Goal: Task Accomplishment & Management: Complete application form

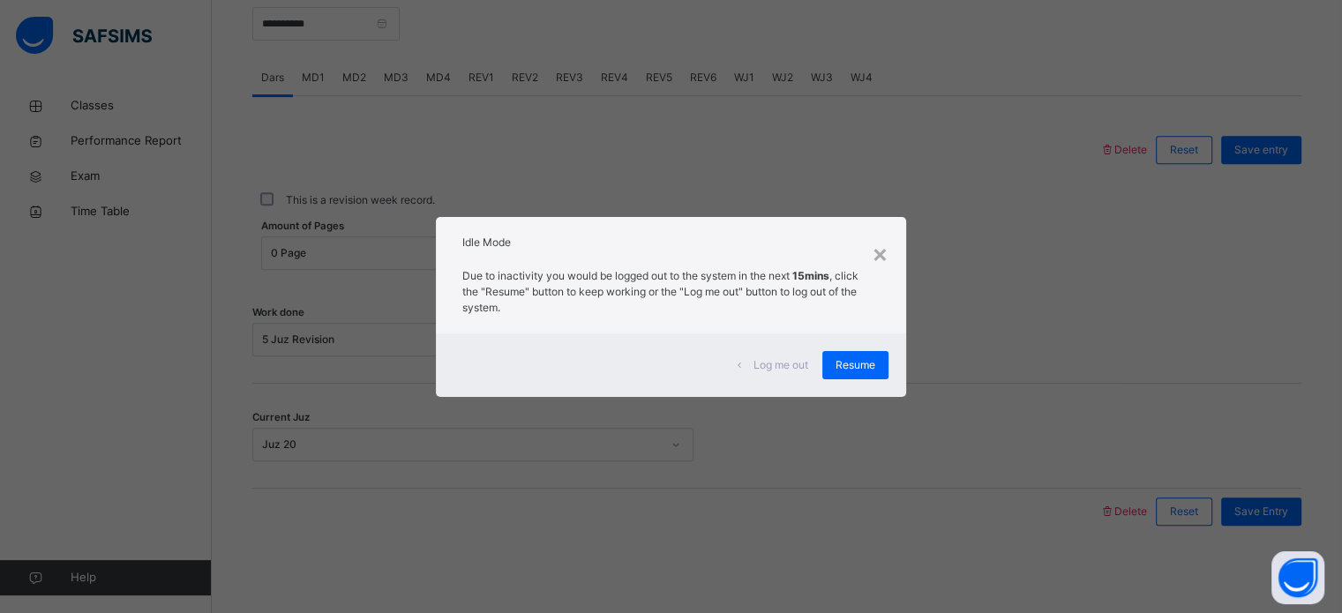
scroll to position [711, 0]
click at [889, 260] on div "×" at bounding box center [880, 253] width 17 height 37
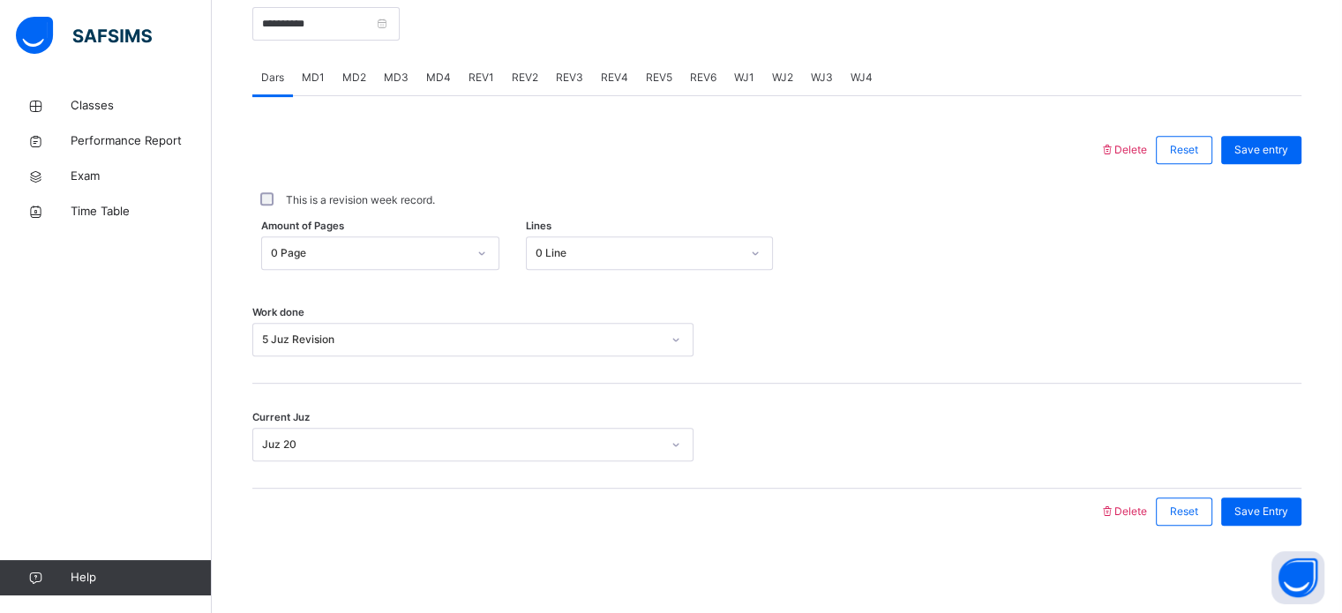
click at [572, 199] on div "This is a revision week record." at bounding box center [777, 200] width 1040 height 16
click at [403, 209] on div "This is a revision week record." at bounding box center [776, 200] width 1049 height 37
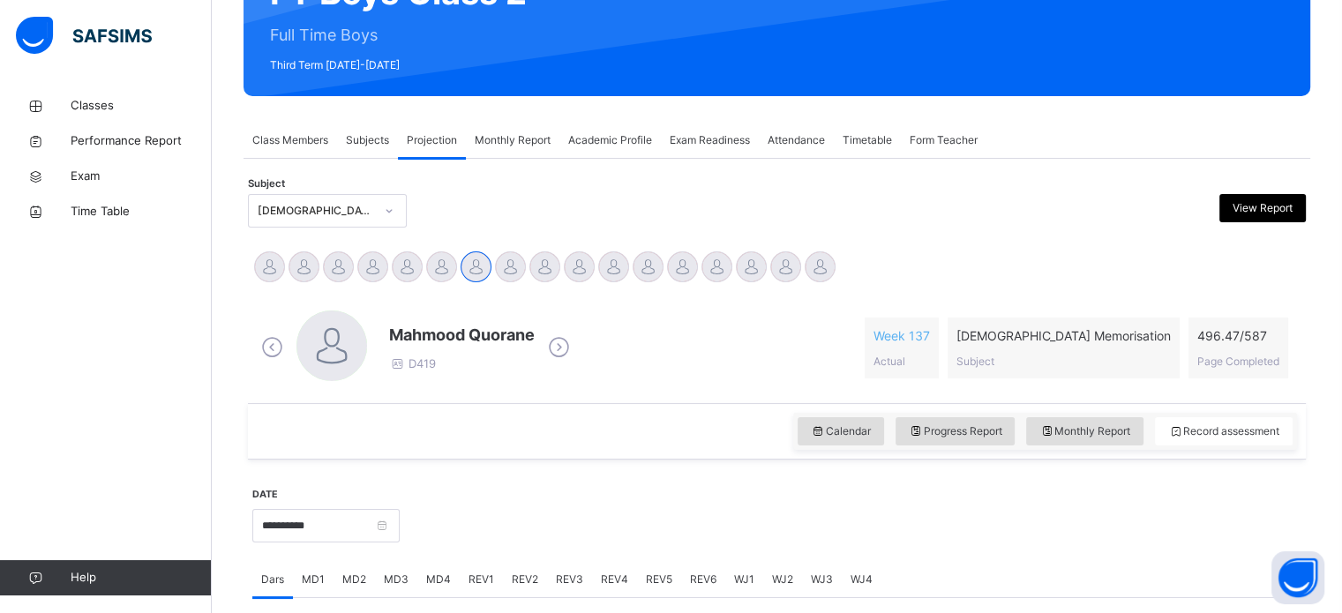
scroll to position [211, 0]
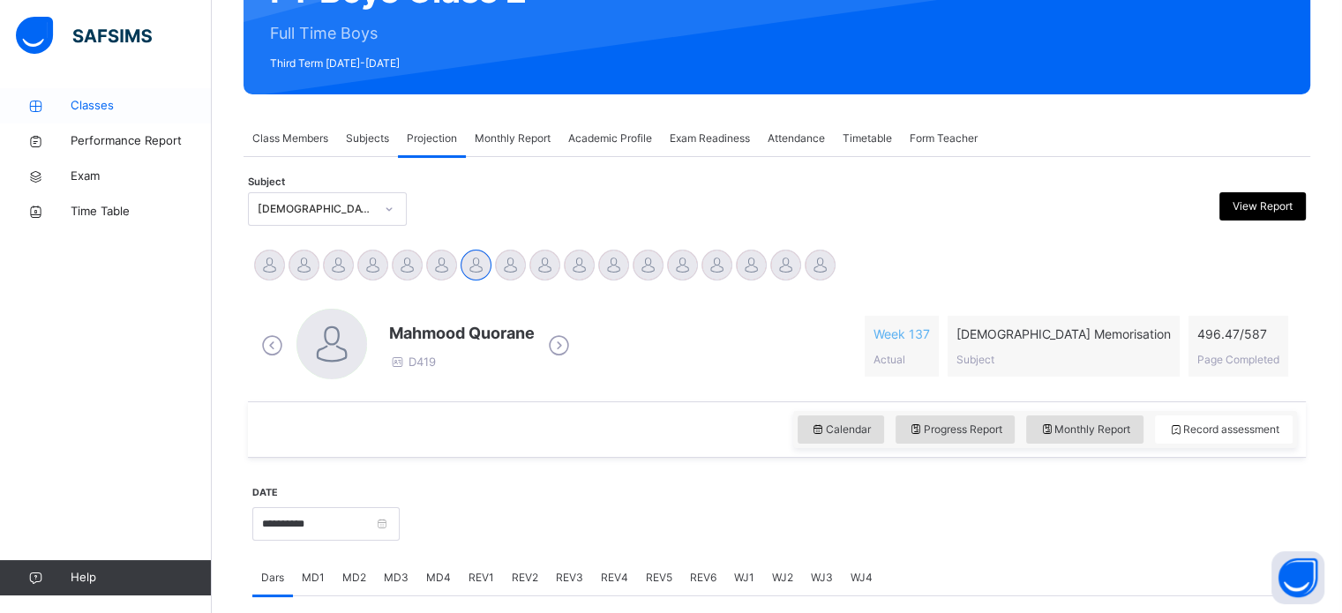
click at [141, 109] on span "Classes" at bounding box center [141, 106] width 141 height 18
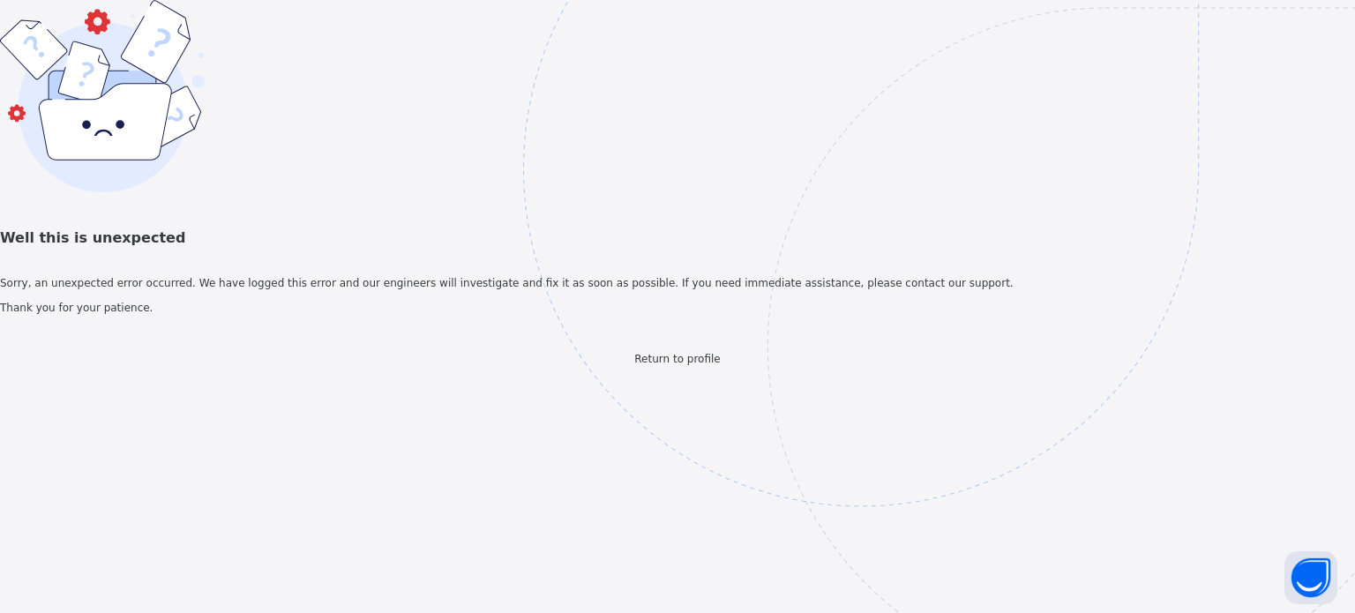
click at [676, 365] on span "Return to profile" at bounding box center [677, 359] width 86 height 12
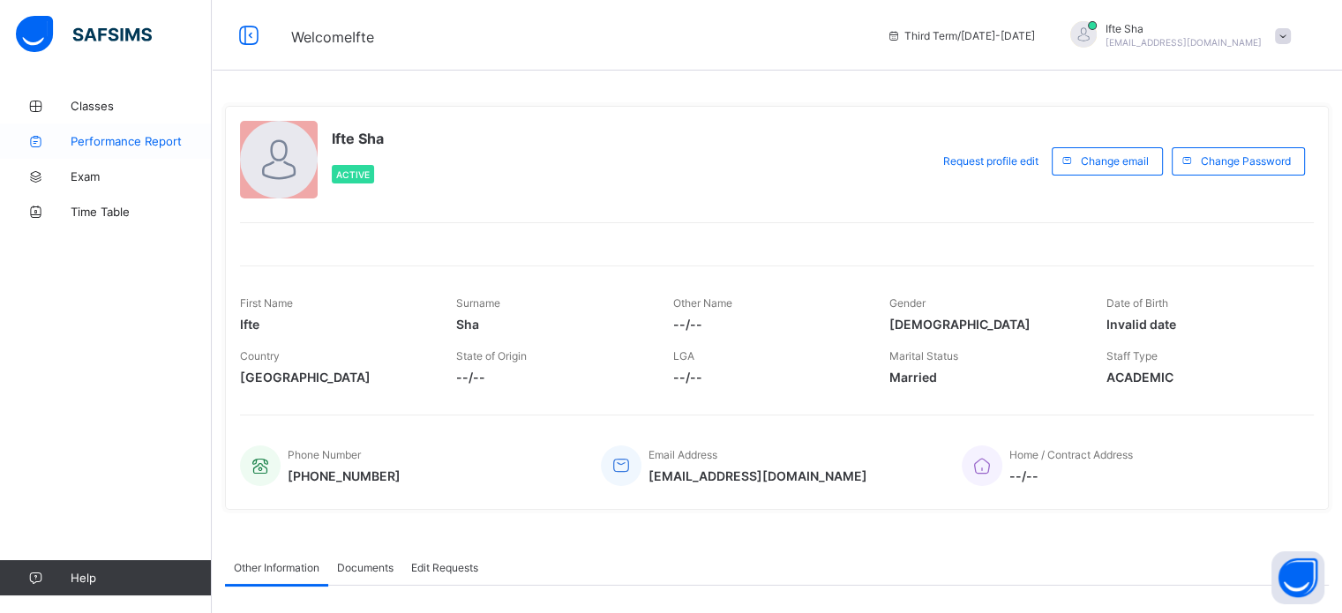
drag, startPoint x: 0, startPoint y: 0, endPoint x: 93, endPoint y: 141, distance: 168.9
click at [93, 141] on span "Performance Report" at bounding box center [141, 141] width 141 height 14
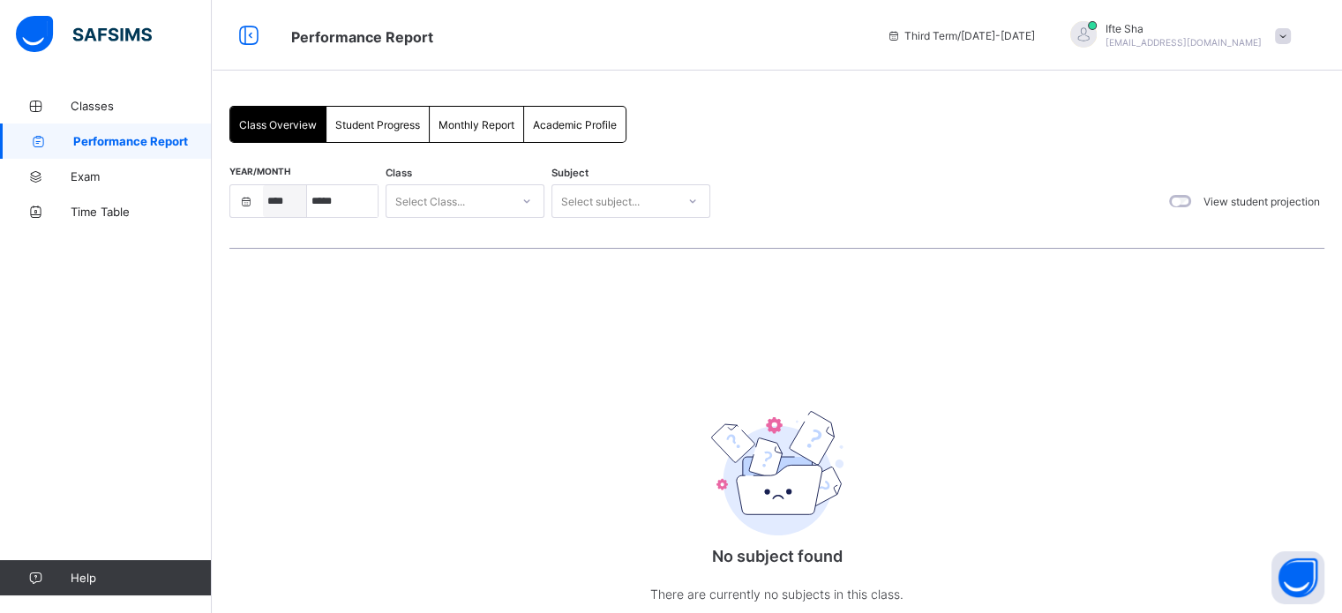
select select "****"
select select "*"
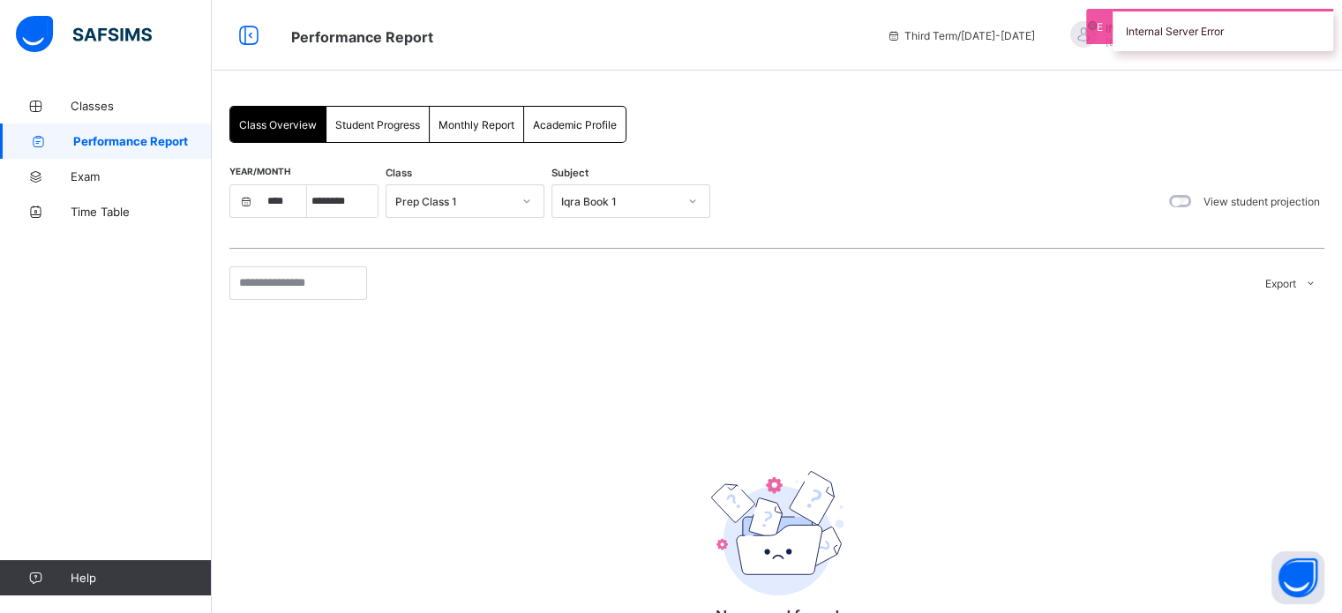
click at [372, 137] on div "Student Progress" at bounding box center [378, 124] width 103 height 35
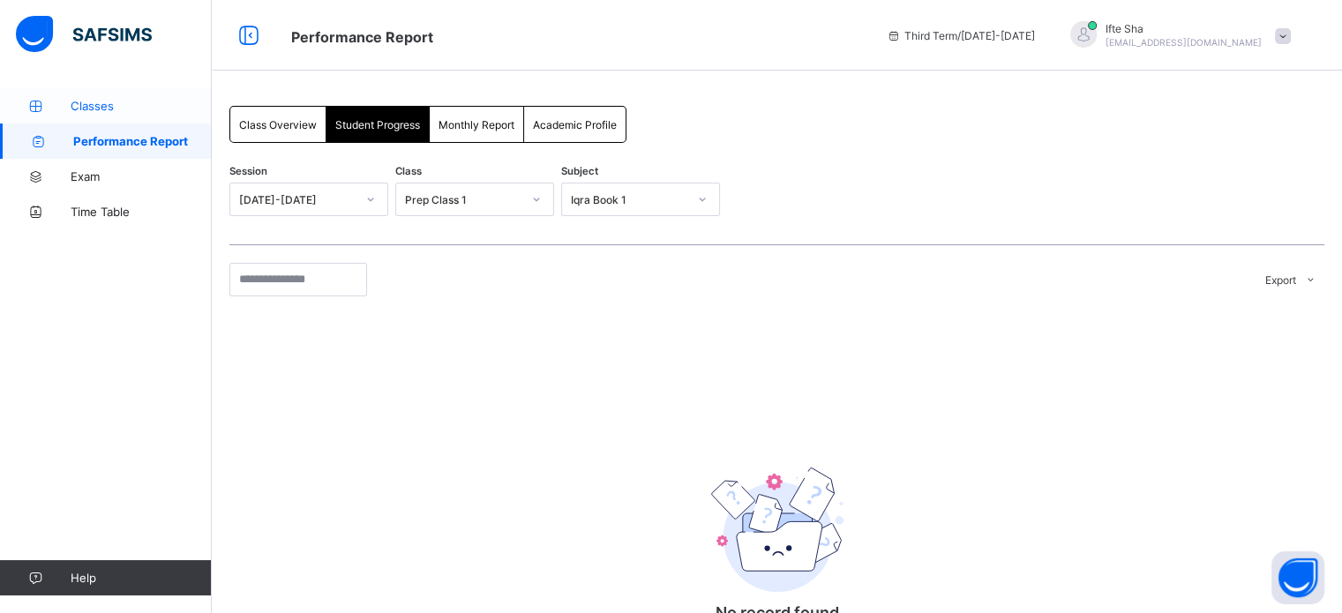
click at [148, 99] on span "Classes" at bounding box center [141, 106] width 141 height 14
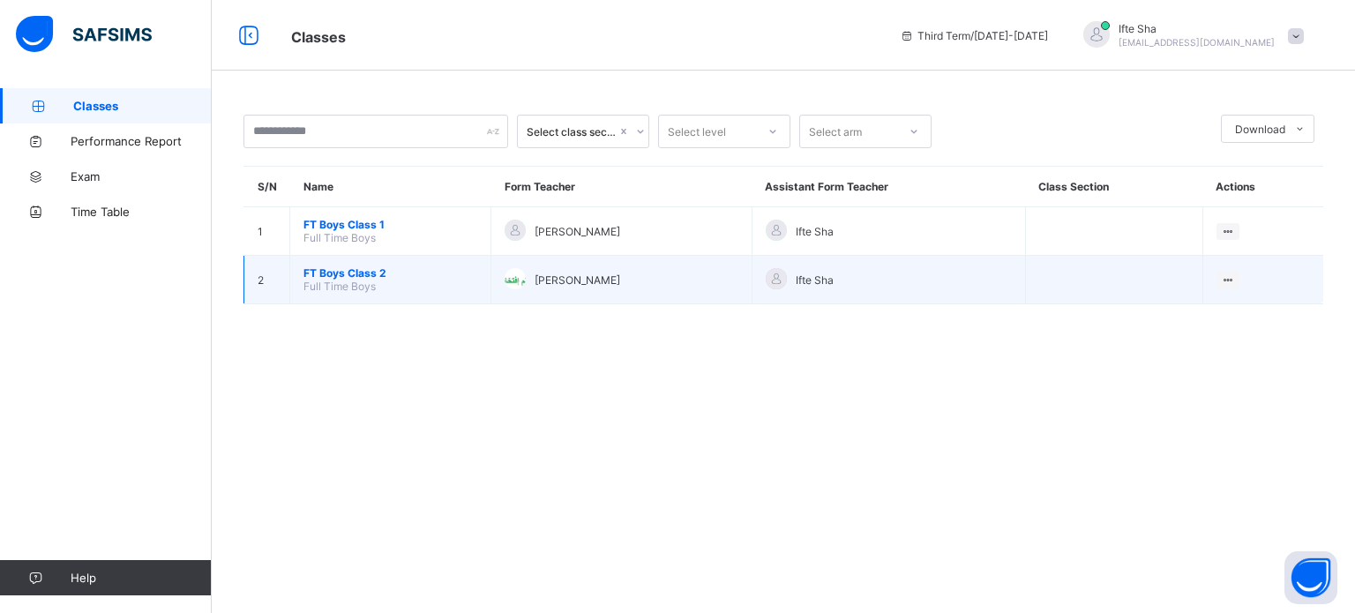
click at [416, 275] on span "FT Boys Class 2" at bounding box center [391, 272] width 174 height 13
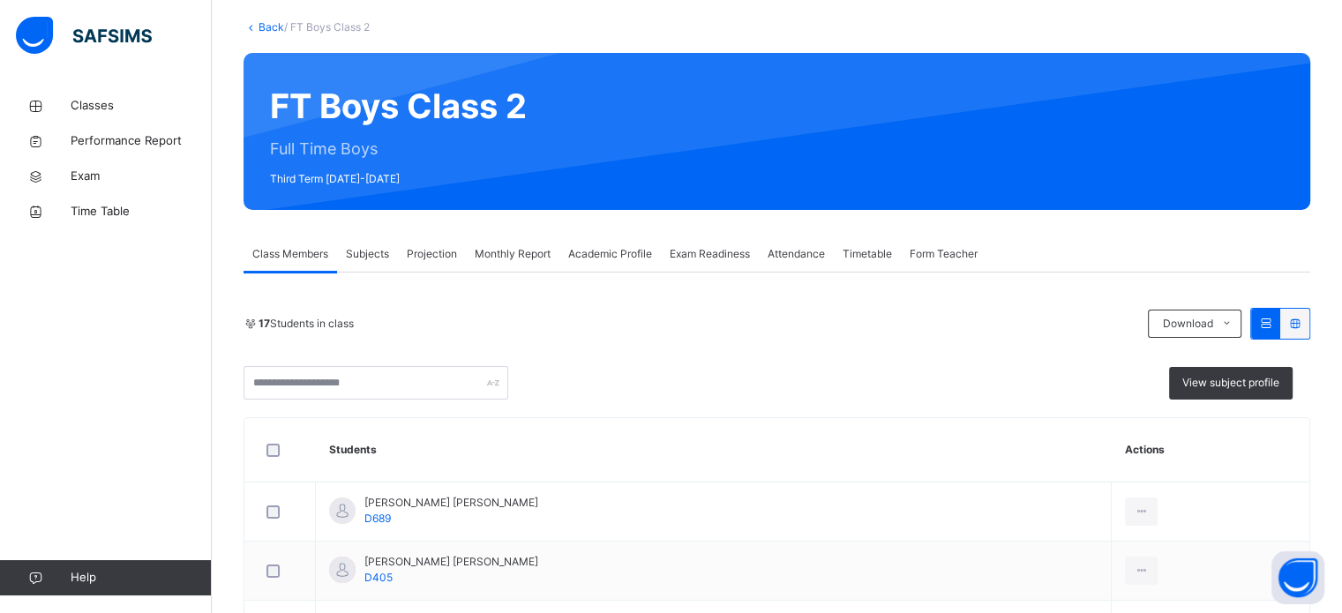
scroll to position [102, 0]
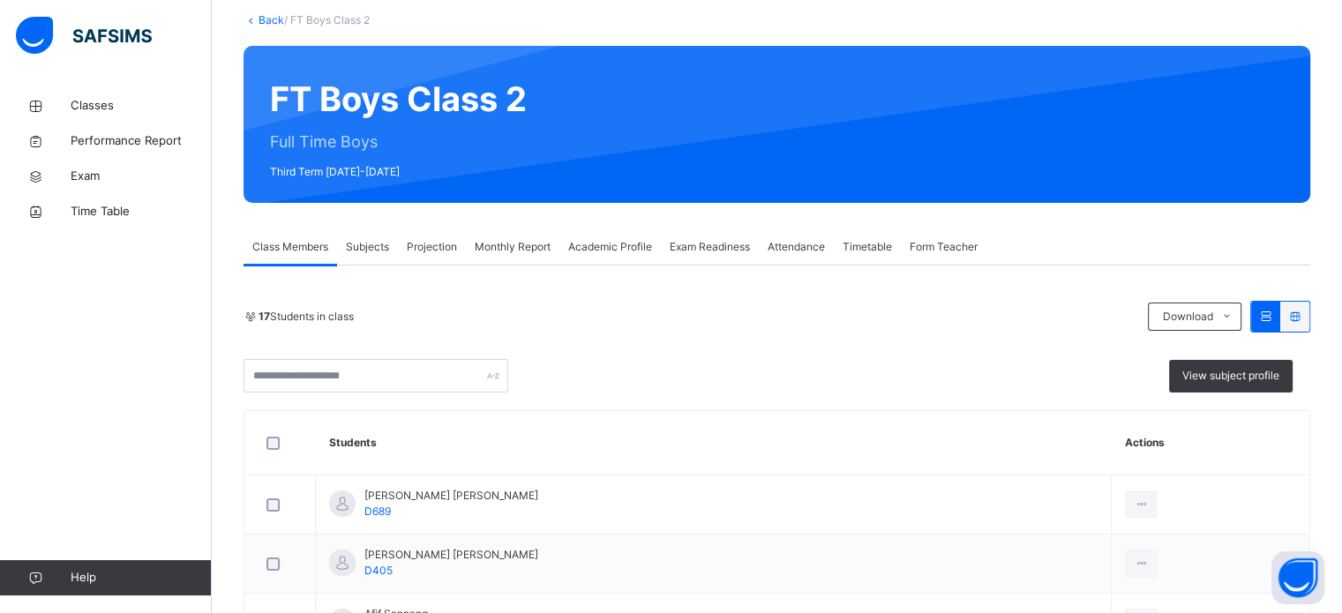
click at [1175, 231] on div "Class Members Subjects Projection Monthly Report Academic Profile Exam Readines…" at bounding box center [777, 247] width 1067 height 36
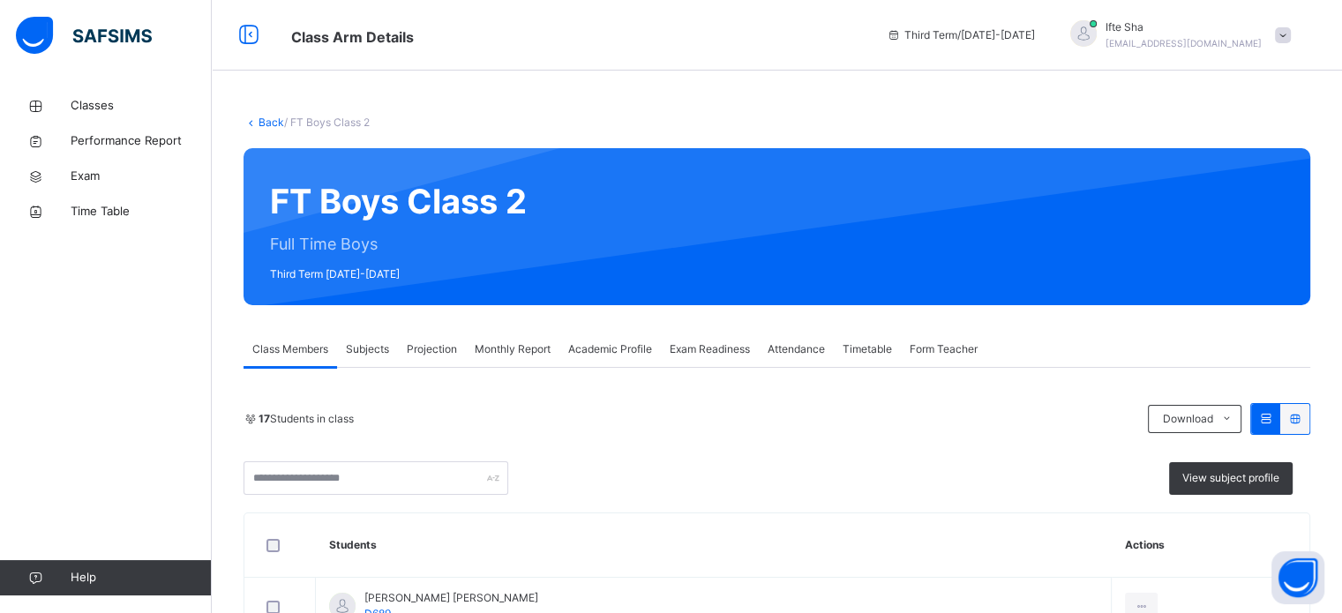
click at [1291, 38] on span at bounding box center [1283, 35] width 16 height 16
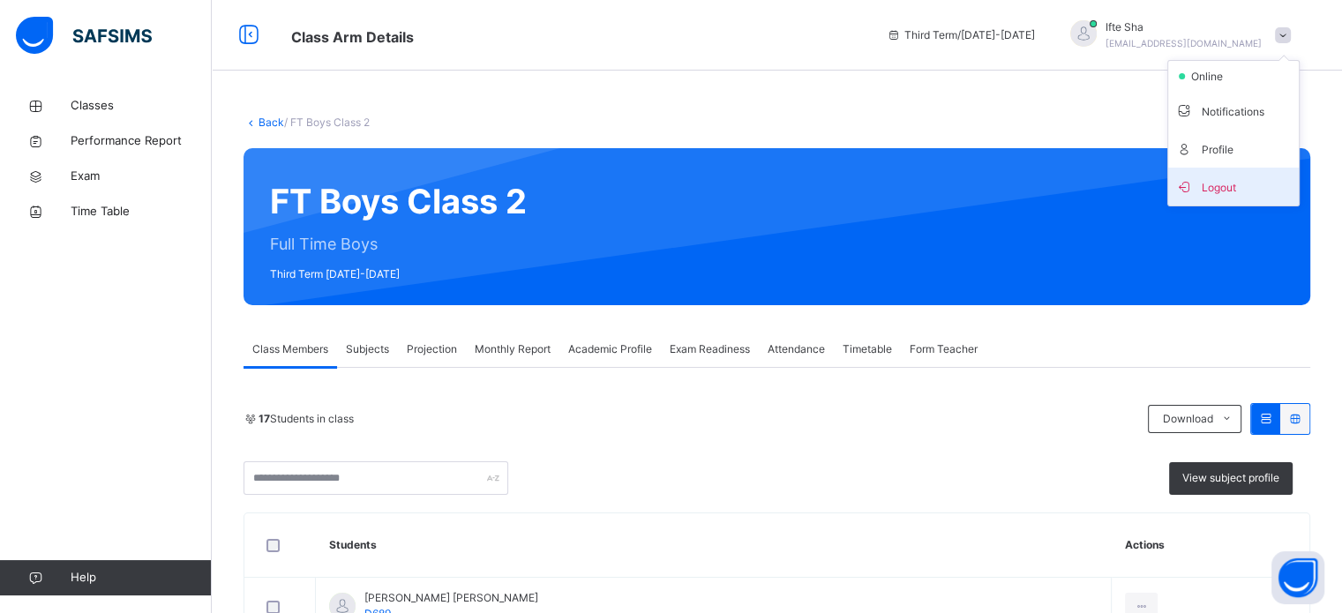
click at [1264, 190] on span "Logout" at bounding box center [1233, 187] width 116 height 24
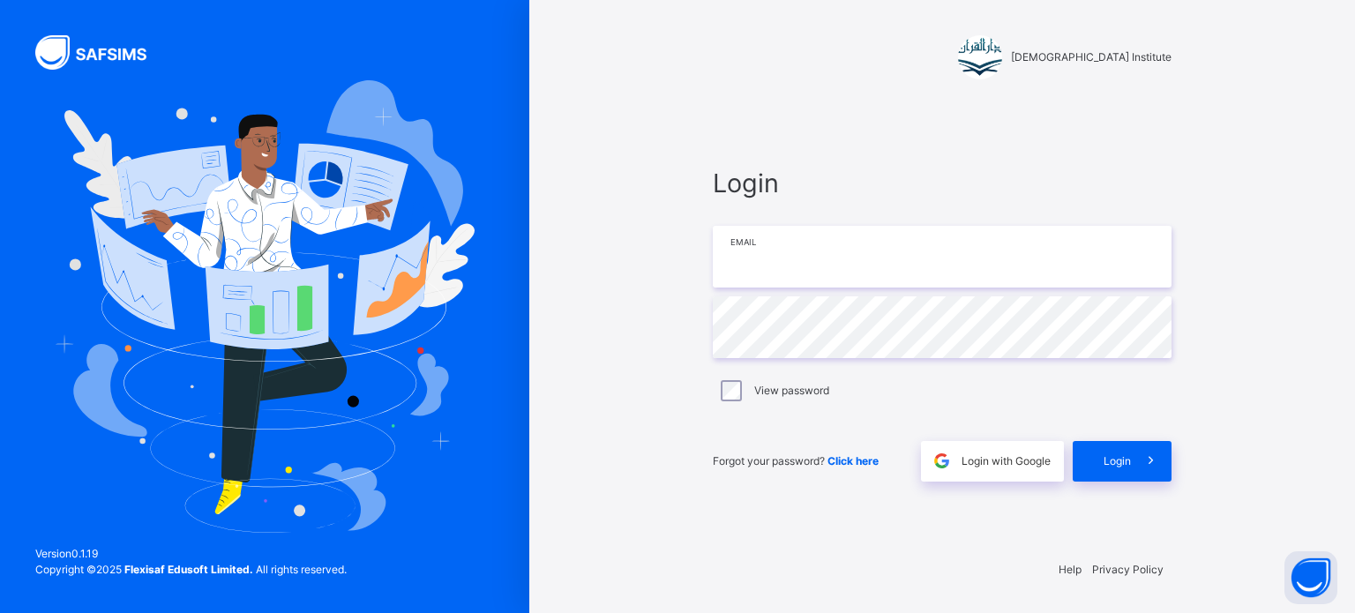
type input "**********"
click at [1063, 249] on input "**********" at bounding box center [942, 257] width 459 height 62
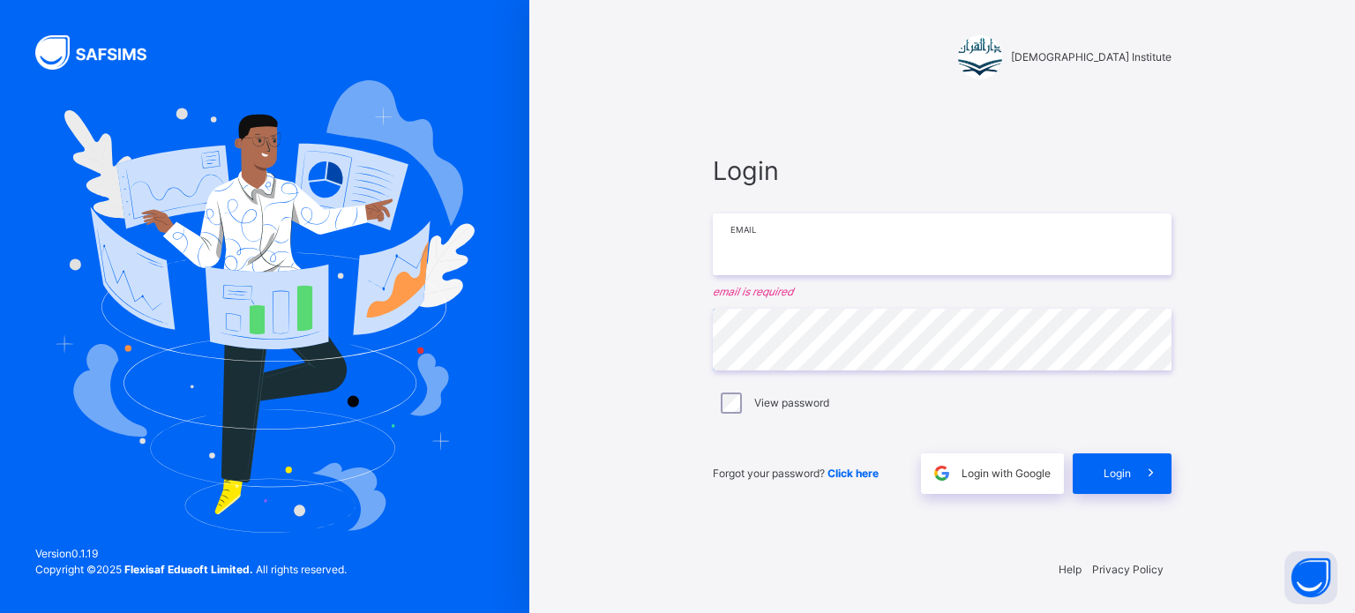
type input "**********"
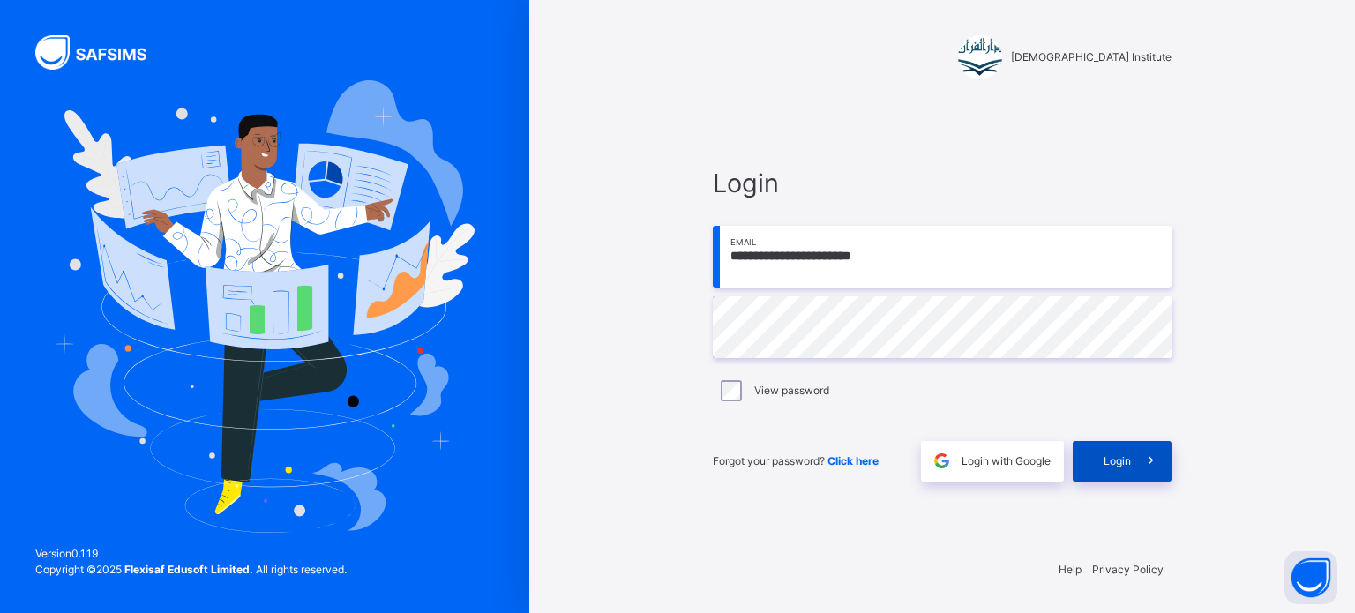
click at [1099, 447] on div "Login" at bounding box center [1122, 461] width 99 height 41
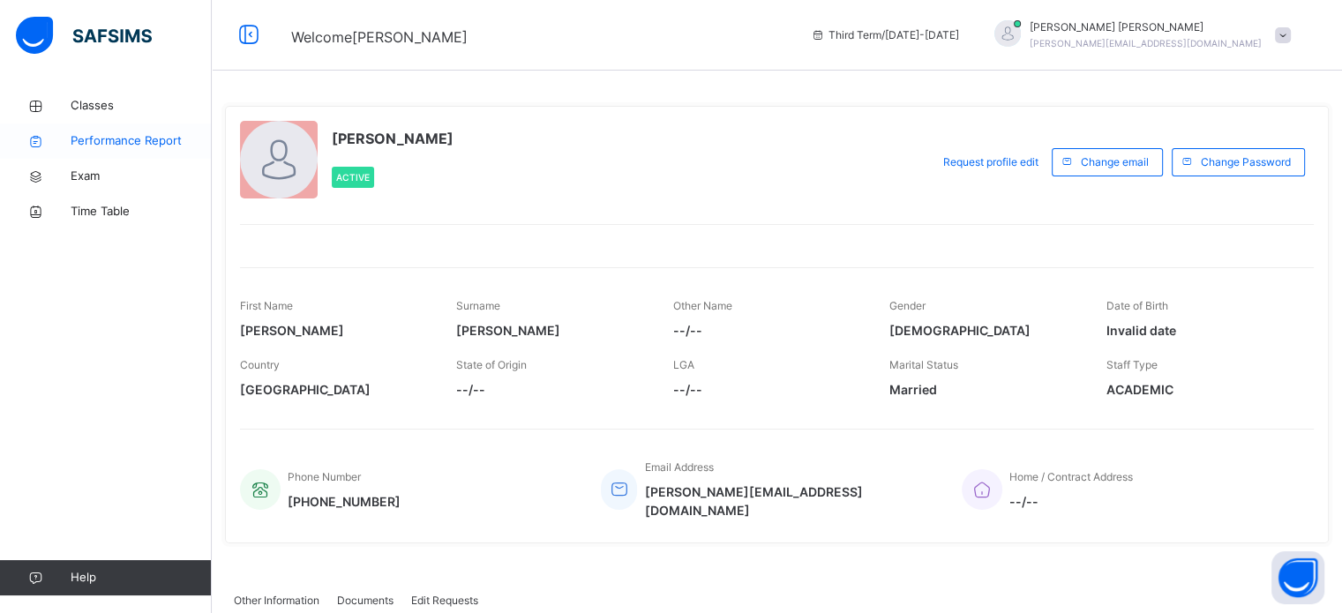
click at [109, 146] on span "Performance Report" at bounding box center [141, 141] width 141 height 18
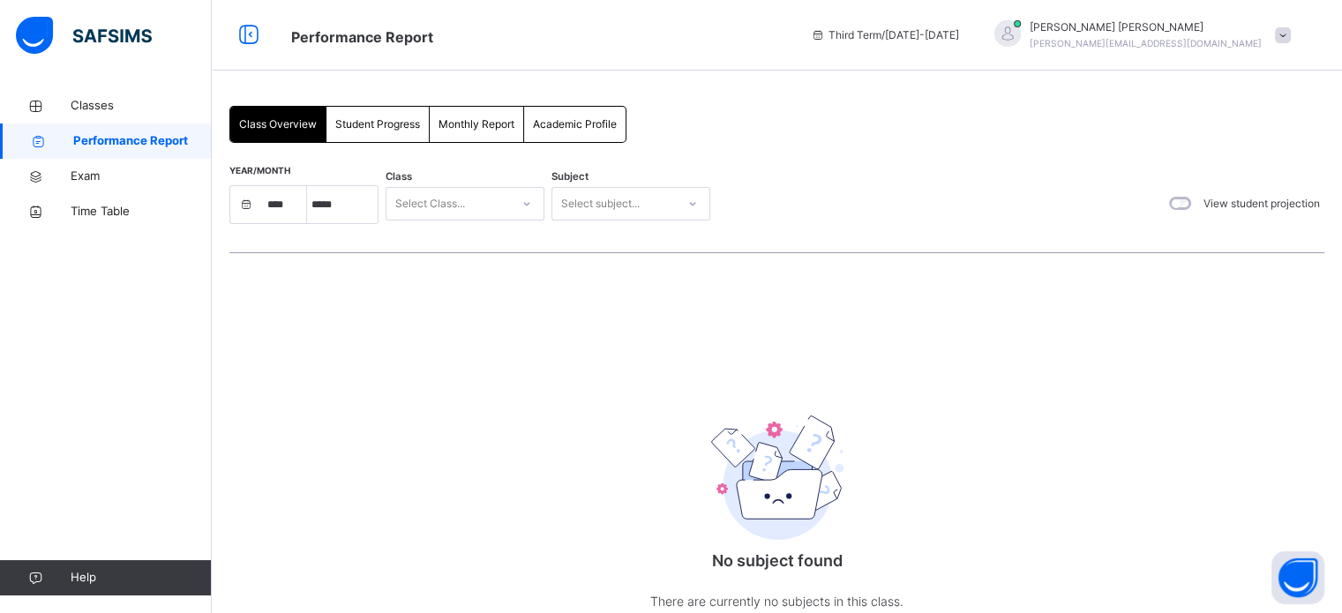
select select "****"
select select "*"
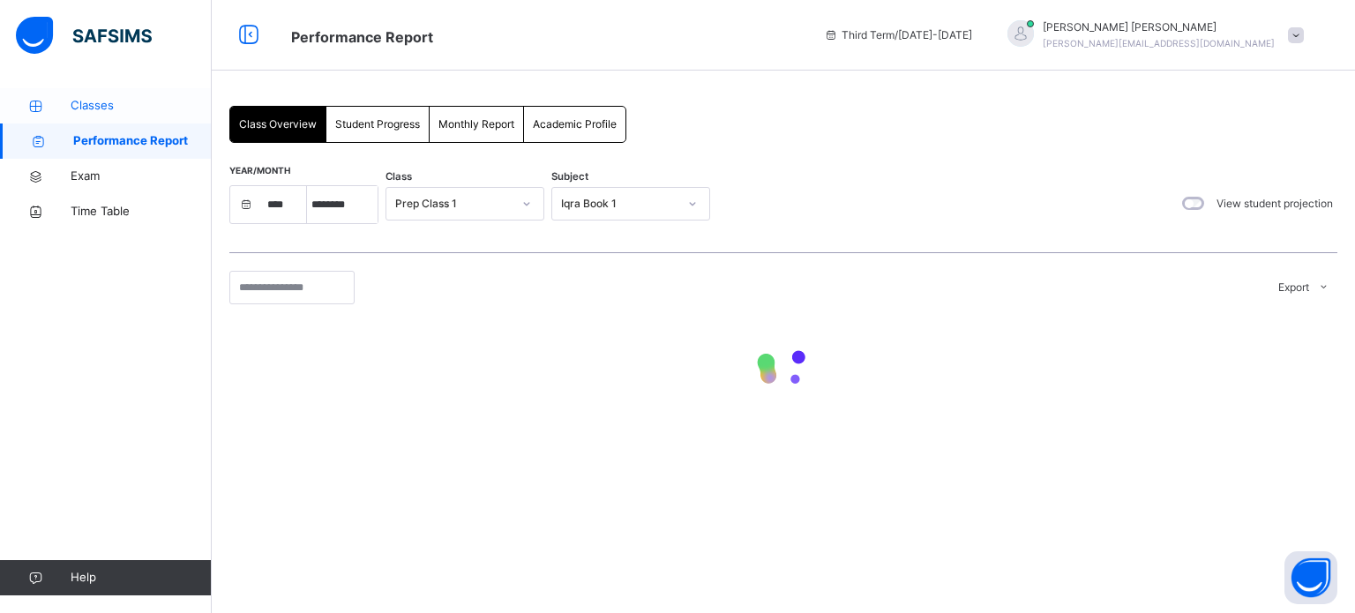
click at [157, 118] on link "Classes" at bounding box center [106, 105] width 212 height 35
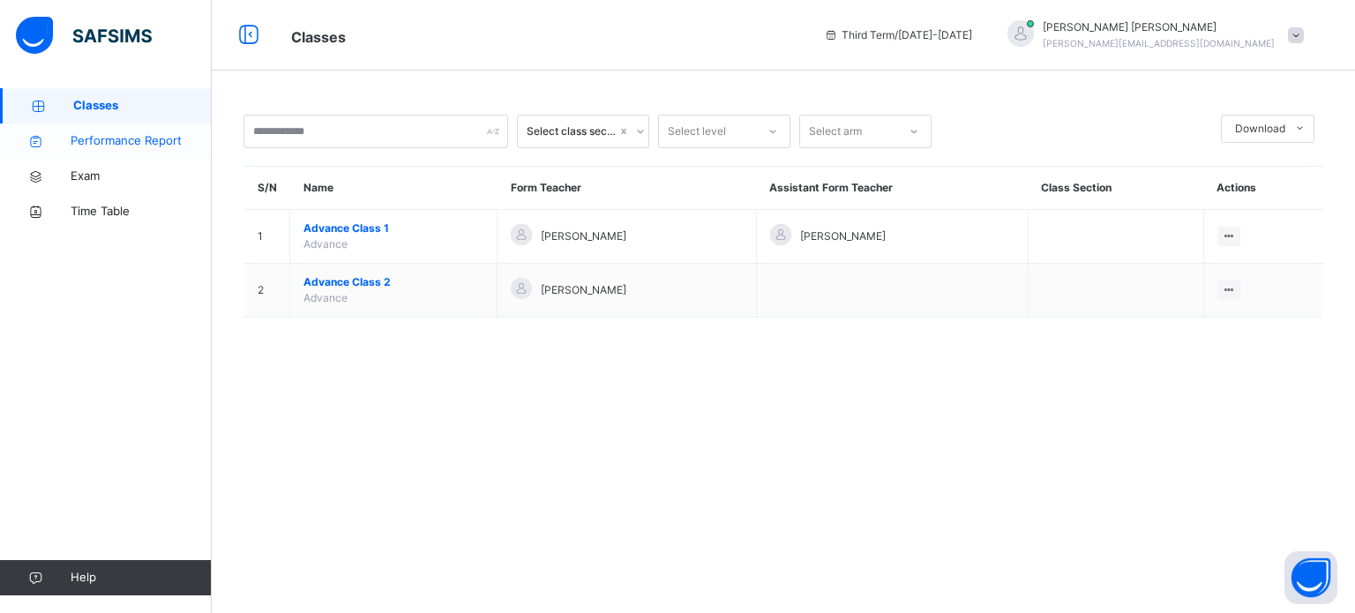
click at [152, 133] on span "Performance Report" at bounding box center [141, 141] width 141 height 18
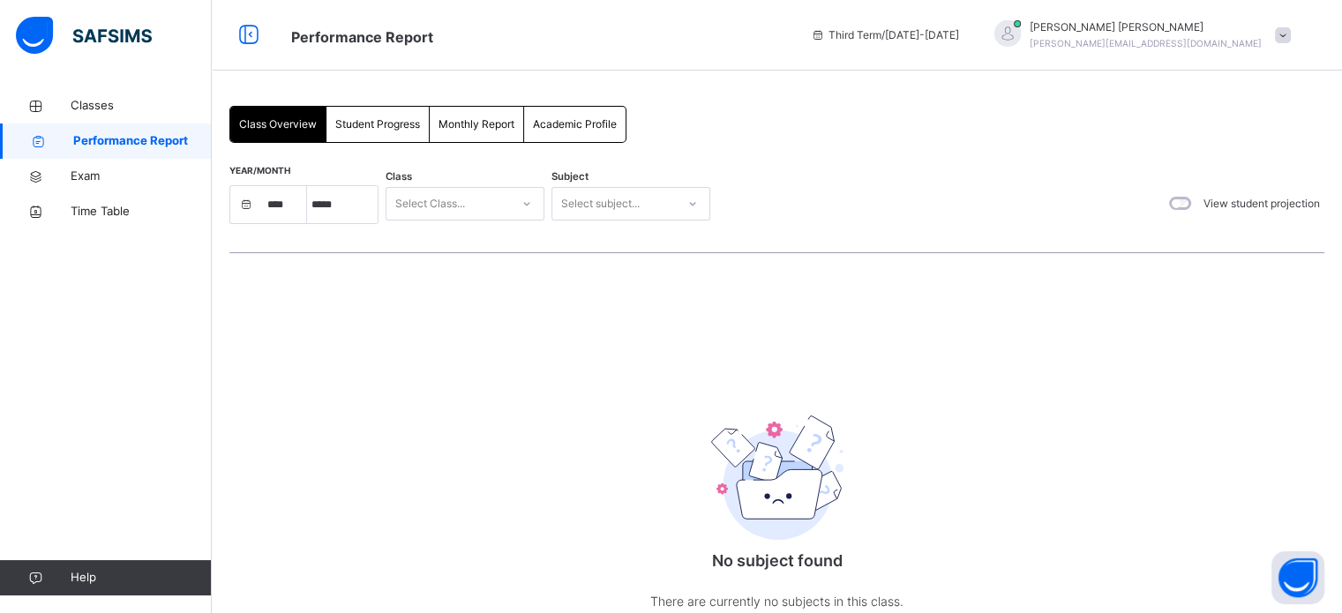
select select "****"
select select "*"
click at [152, 116] on link "Classes" at bounding box center [106, 105] width 212 height 35
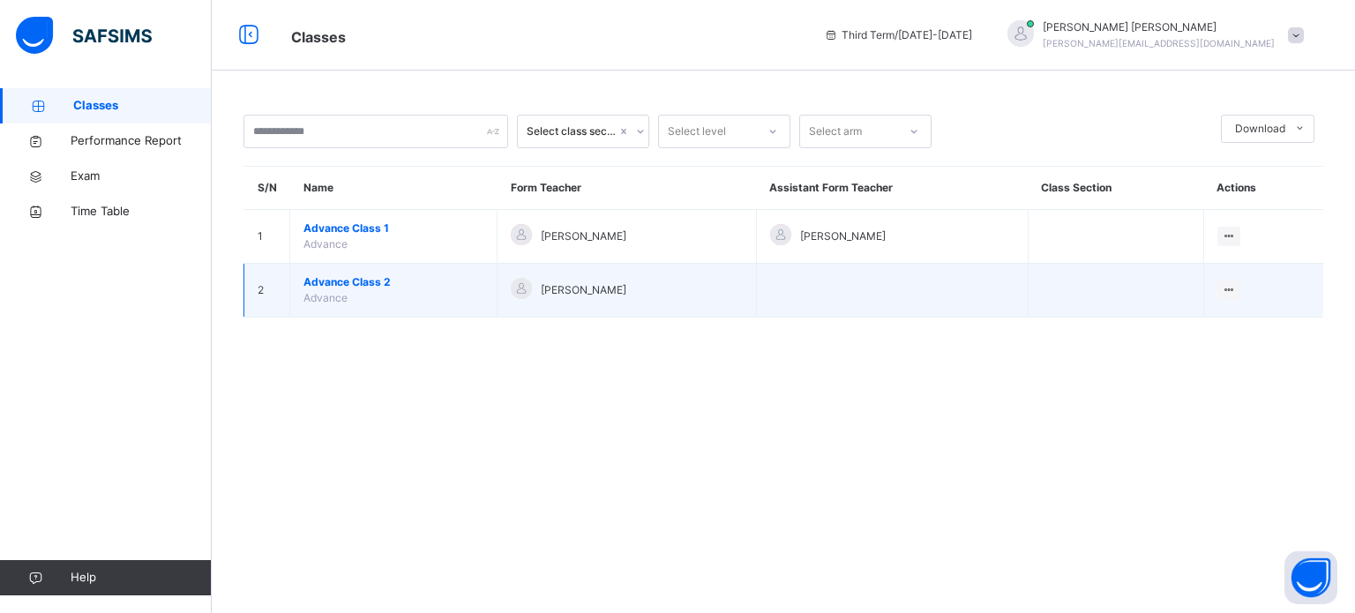
click at [326, 280] on span "Advance Class 2" at bounding box center [394, 282] width 180 height 16
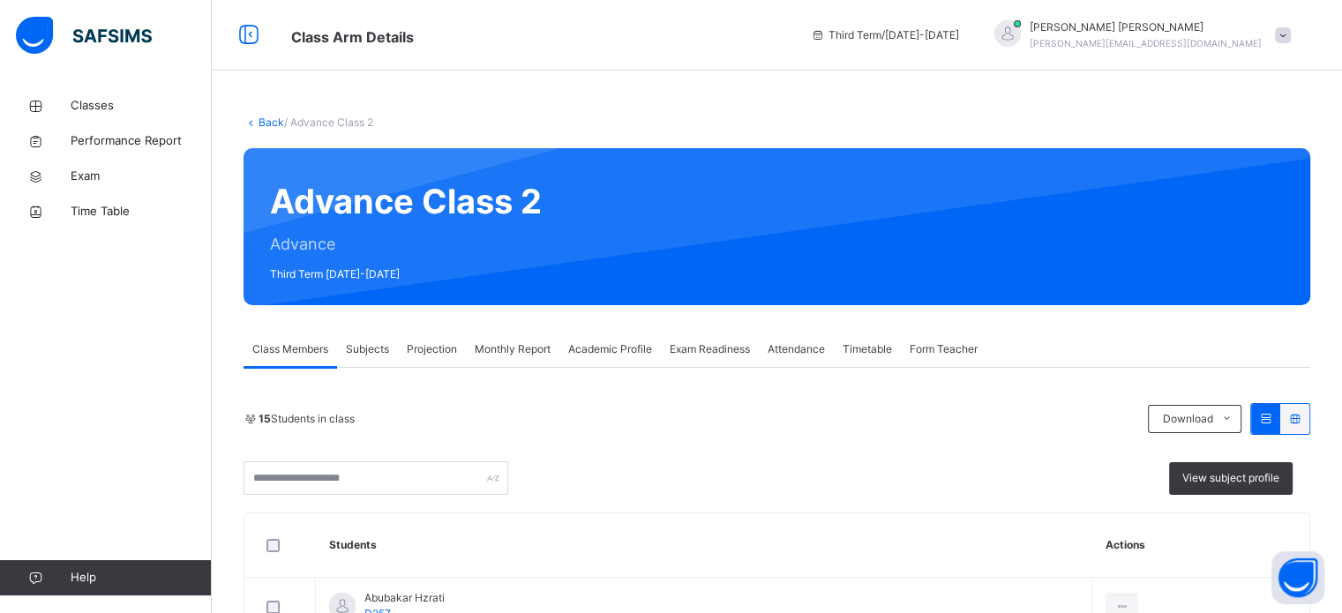
click at [437, 356] on span "Projection" at bounding box center [432, 350] width 50 height 16
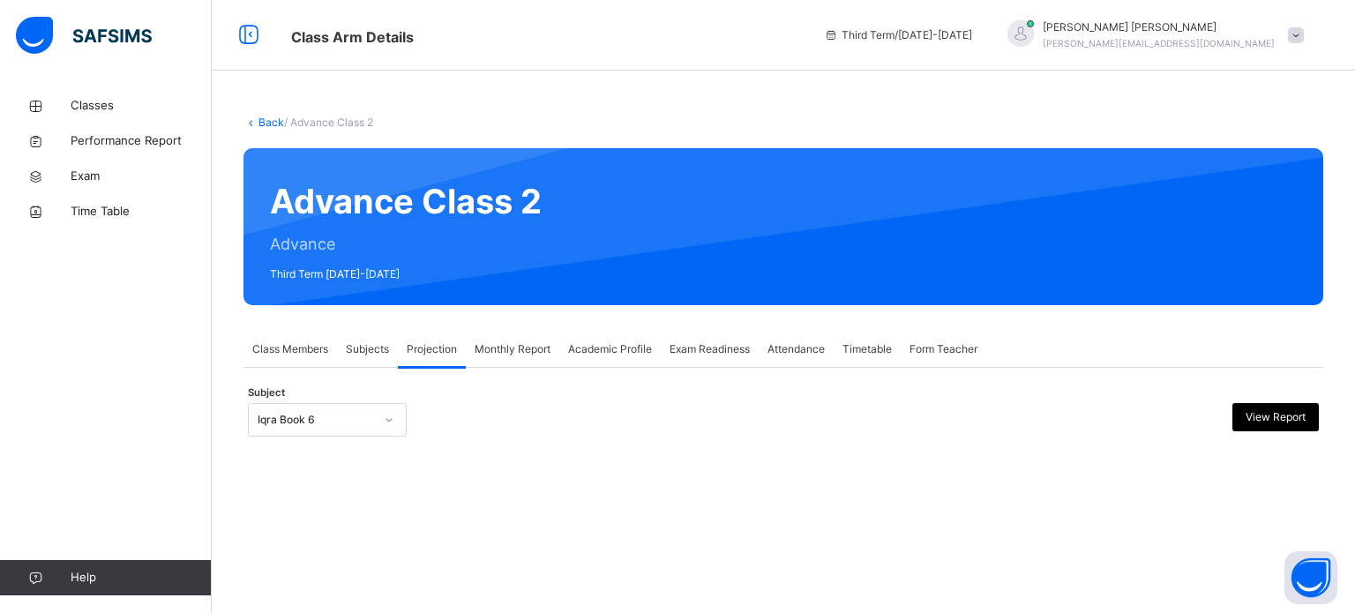
click at [337, 429] on div "Iqra Book 6" at bounding box center [311, 420] width 124 height 27
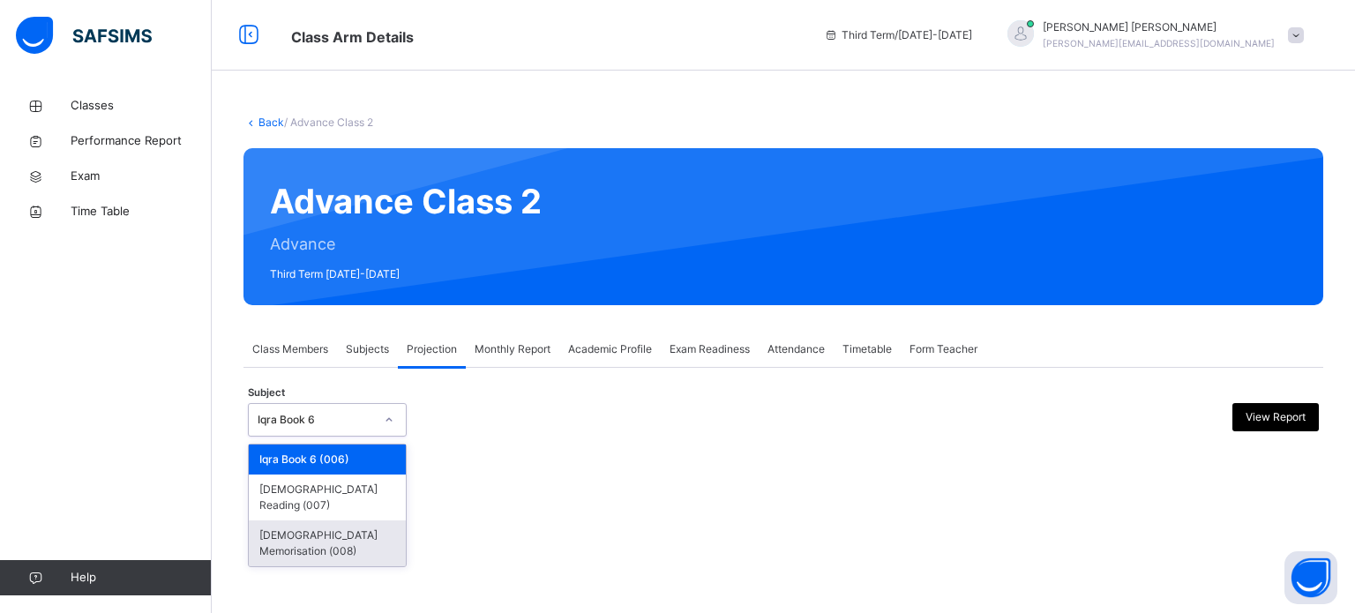
click at [318, 521] on div "Quran Memorisation (008)" at bounding box center [327, 544] width 157 height 46
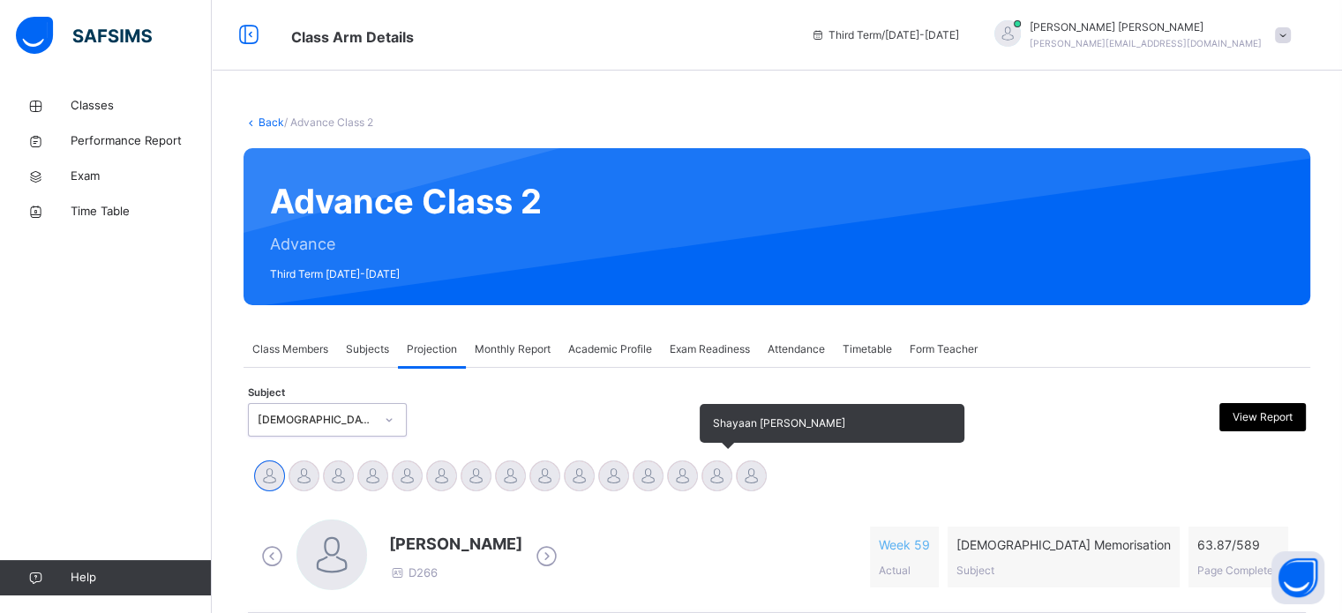
scroll to position [53, 0]
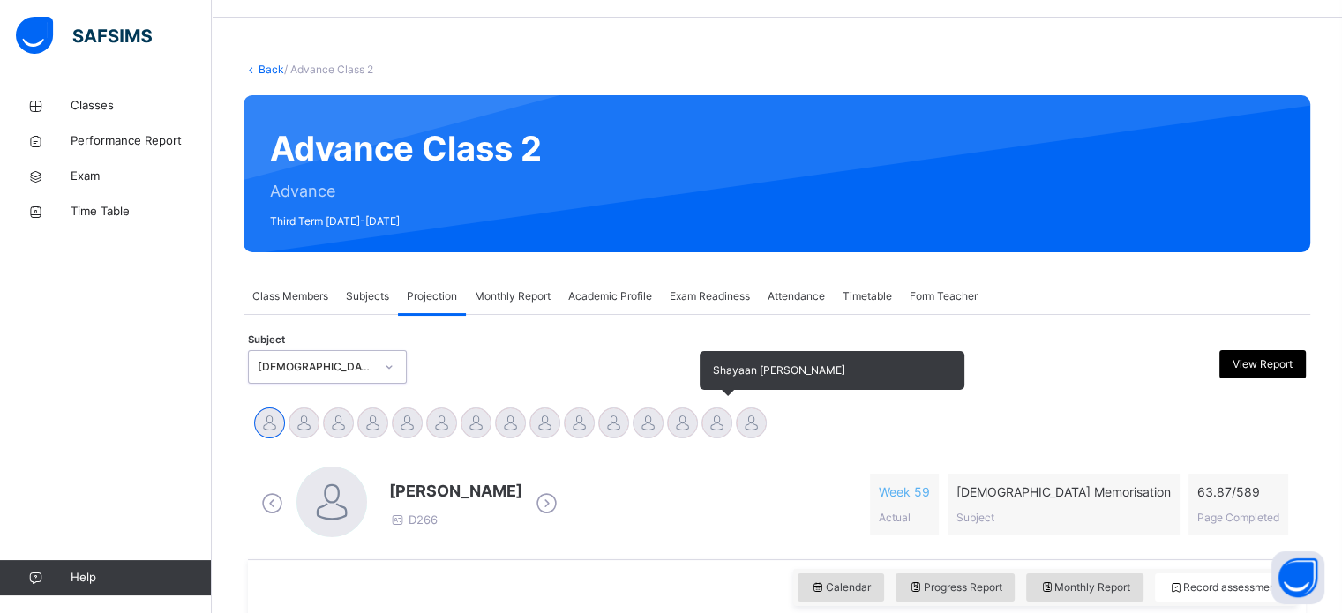
click at [707, 420] on div at bounding box center [717, 423] width 31 height 31
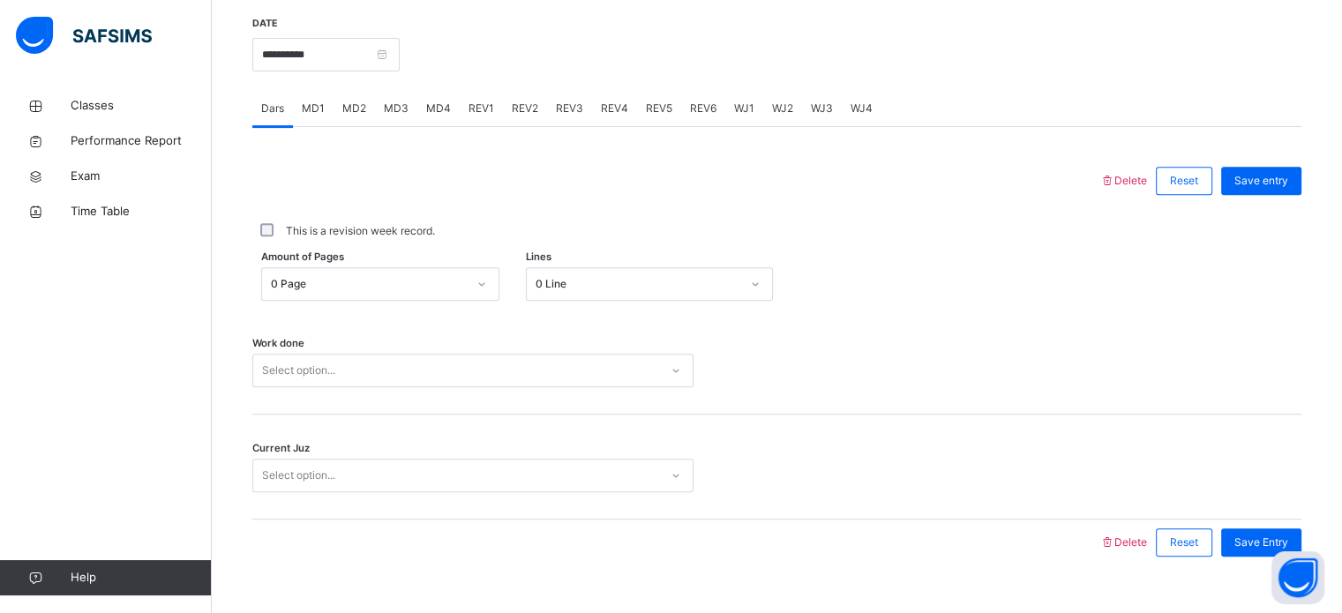
scroll to position [679, 0]
click at [376, 50] on input "**********" at bounding box center [325, 56] width 147 height 34
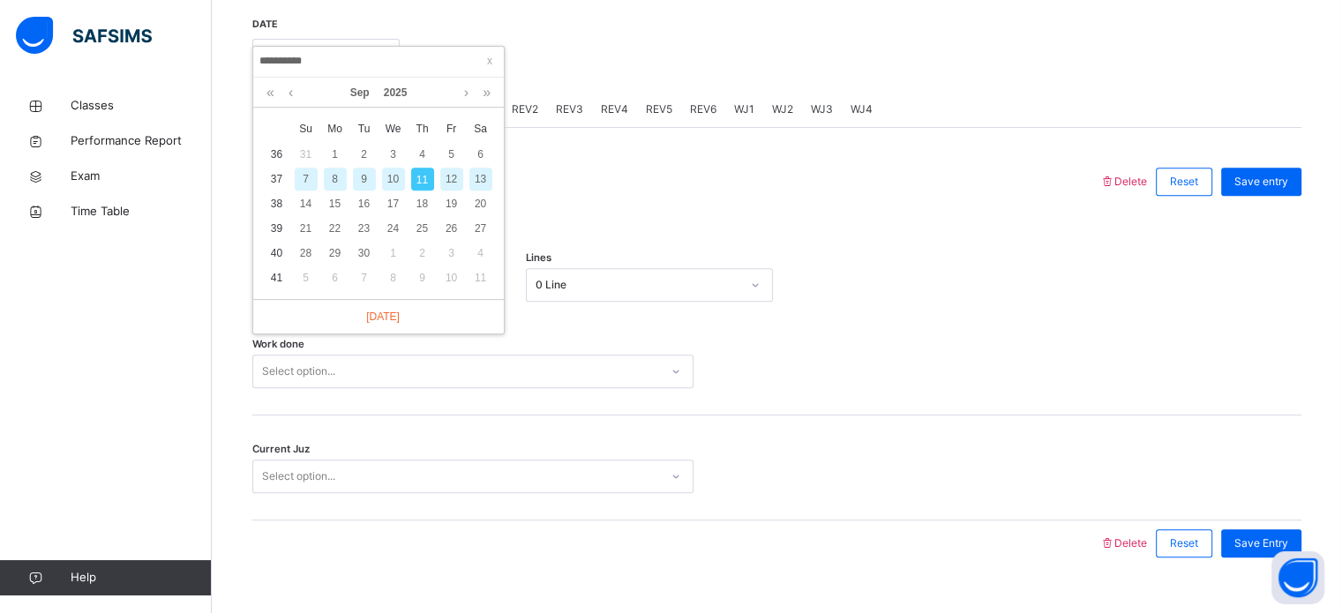
click at [372, 168] on div "9" at bounding box center [364, 179] width 23 height 23
type input "**********"
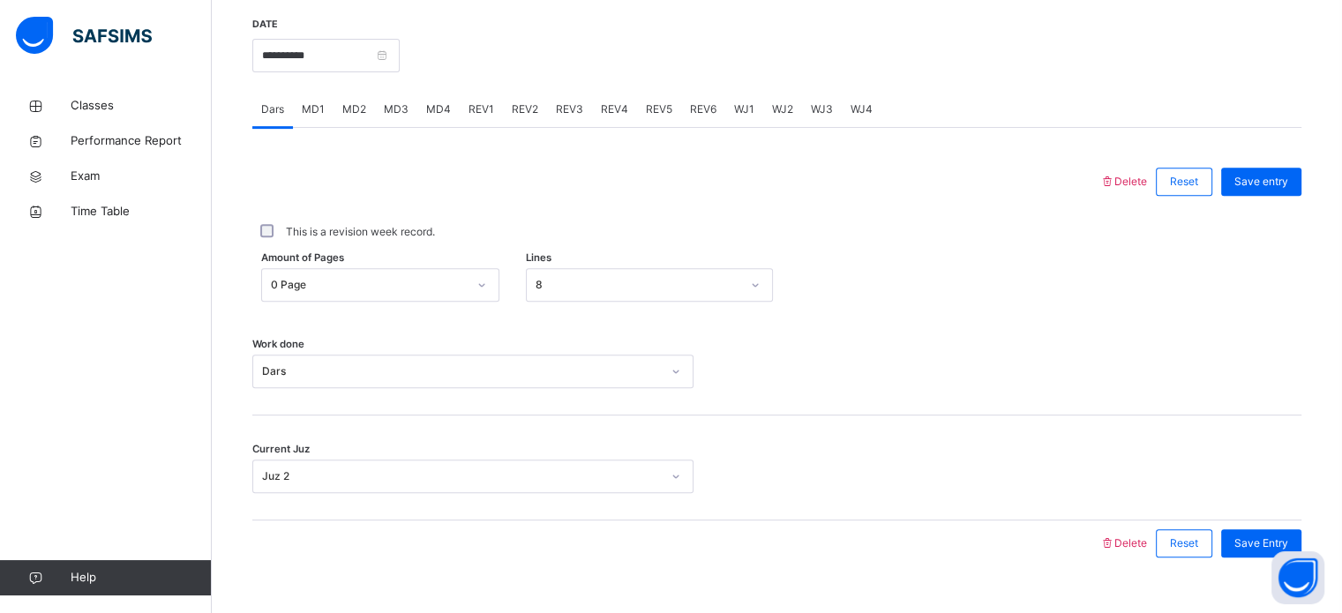
click at [484, 101] on span "REV1" at bounding box center [482, 109] width 26 height 16
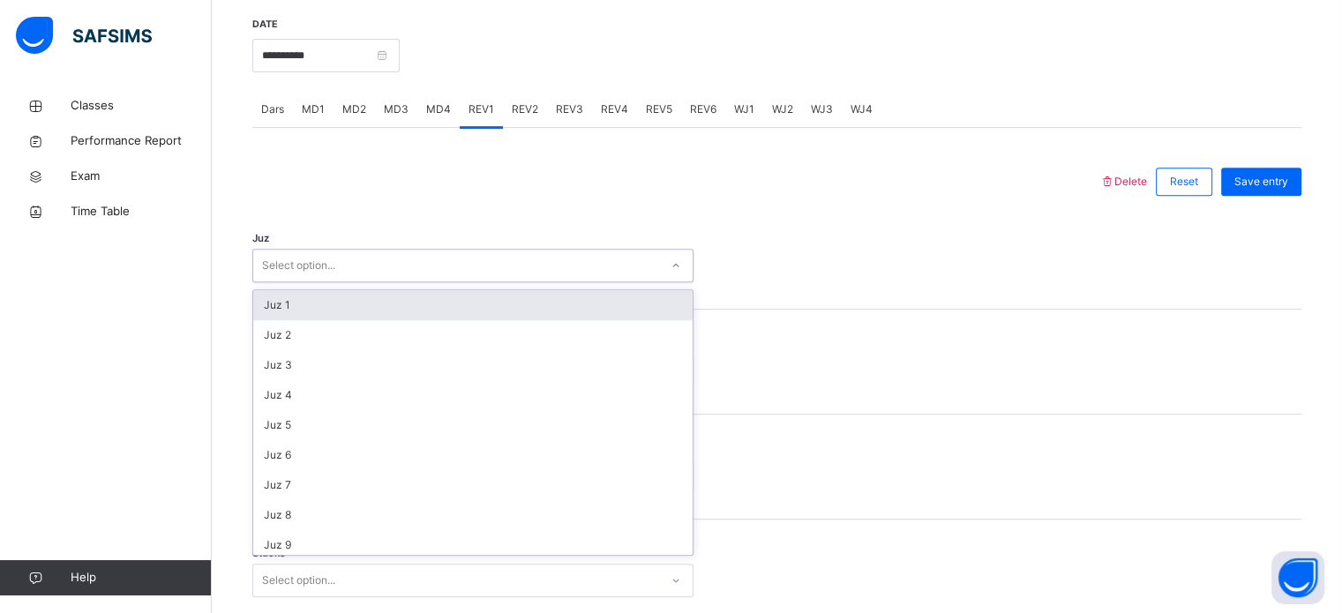
click at [400, 253] on div "Select option..." at bounding box center [456, 265] width 406 height 27
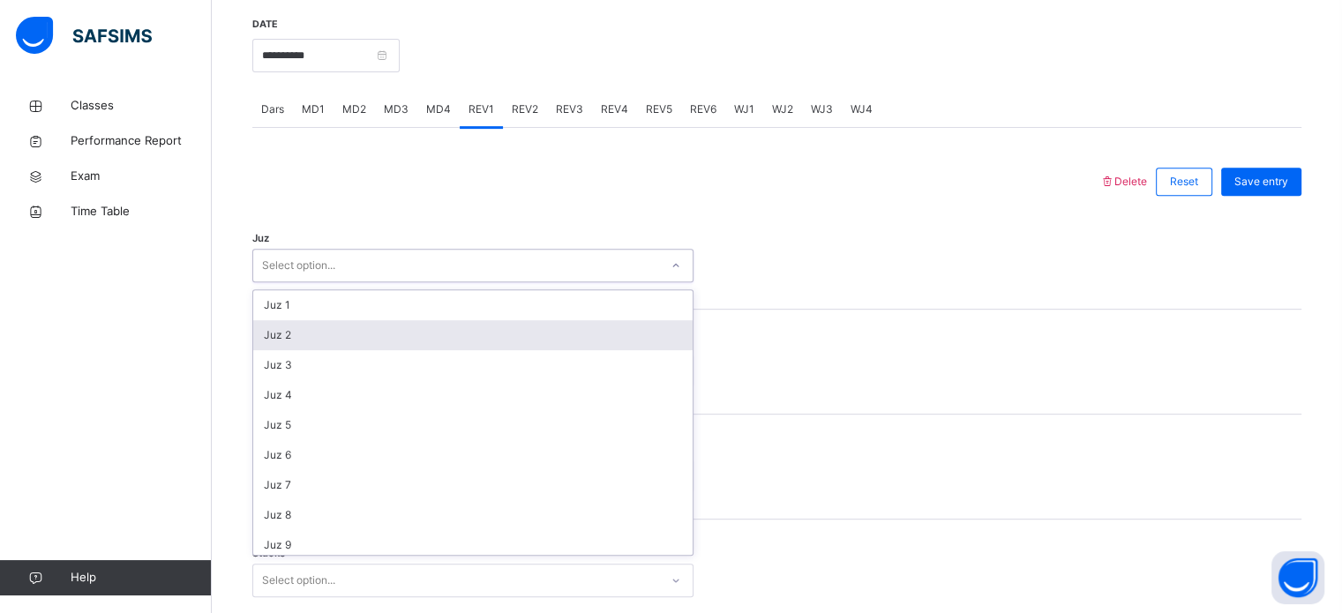
scroll to position [635, 0]
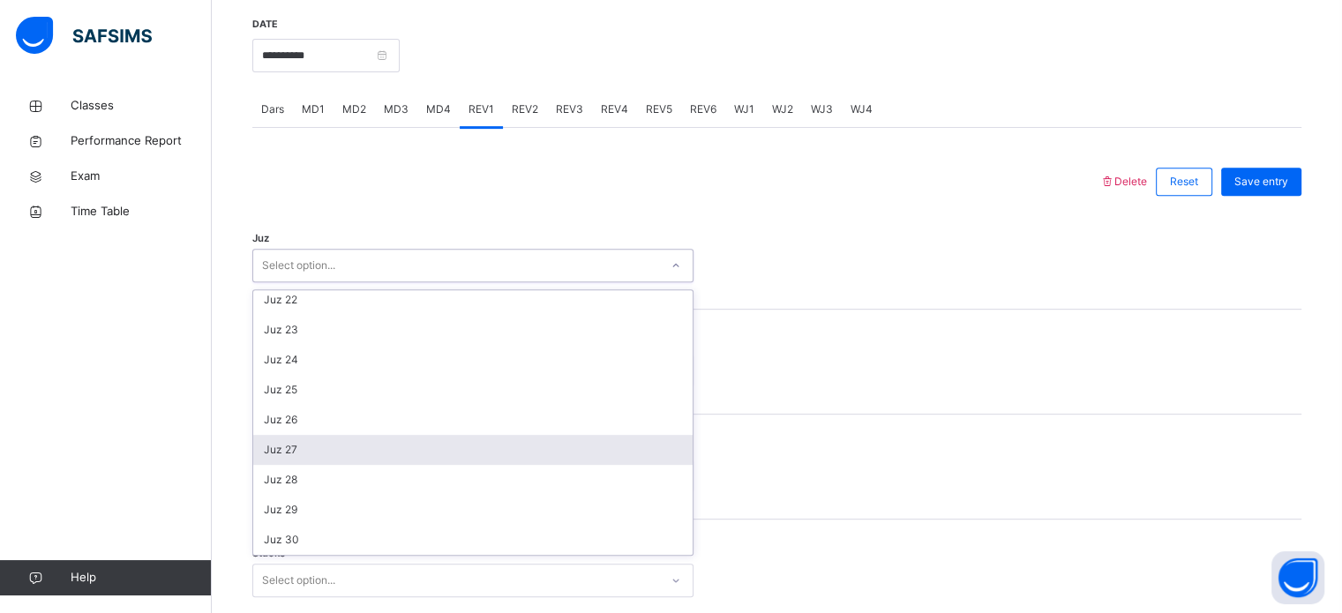
click at [306, 449] on div "Juz 27" at bounding box center [472, 450] width 439 height 30
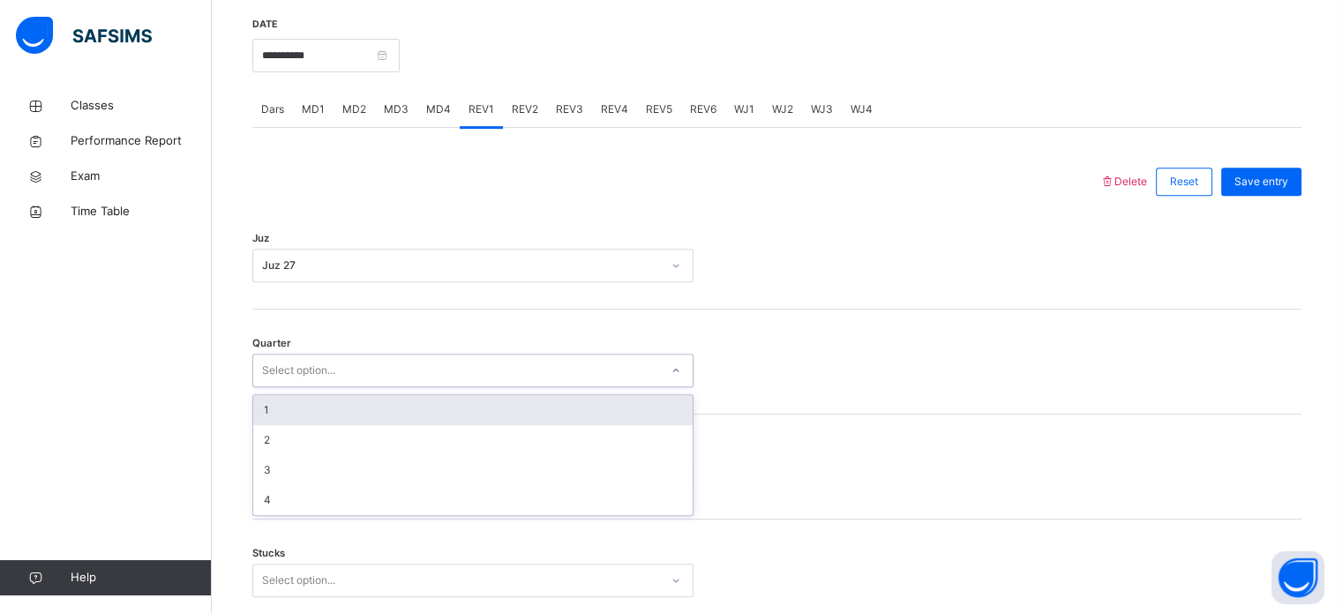
click at [333, 362] on div "Select option..." at bounding box center [298, 371] width 73 height 34
click at [324, 402] on div "1" at bounding box center [472, 410] width 439 height 30
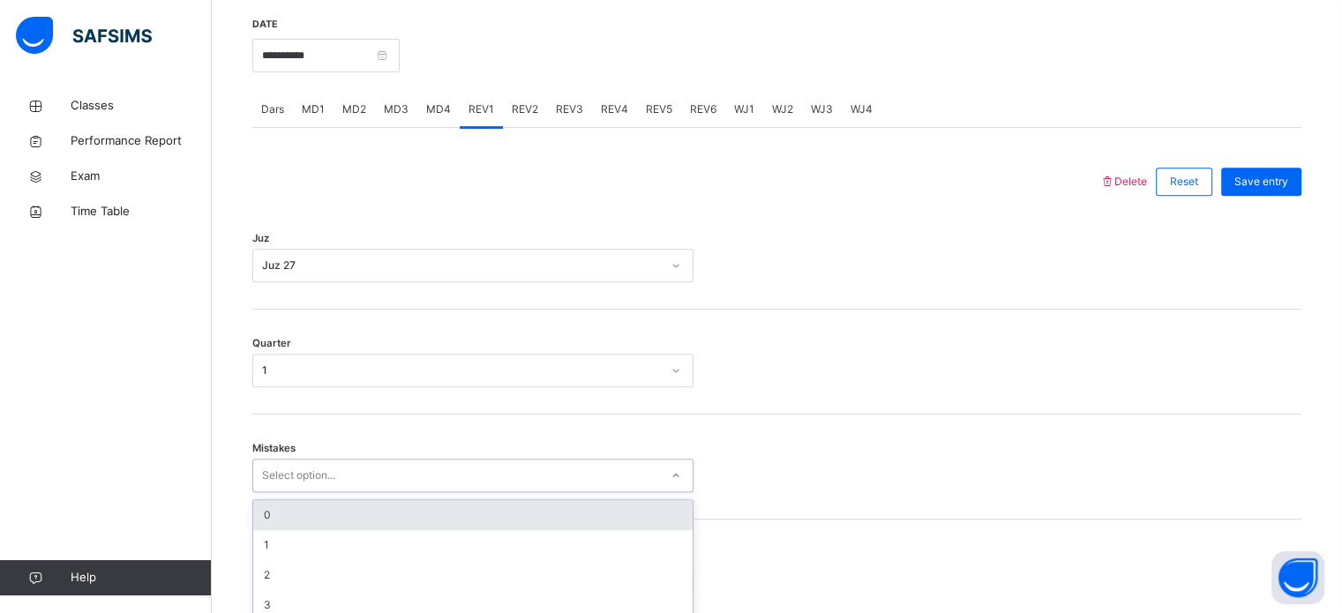
click at [320, 476] on div "option 0 focused, 1 of 7. 7 results available. Use Up and Down to choose option…" at bounding box center [472, 476] width 441 height 34
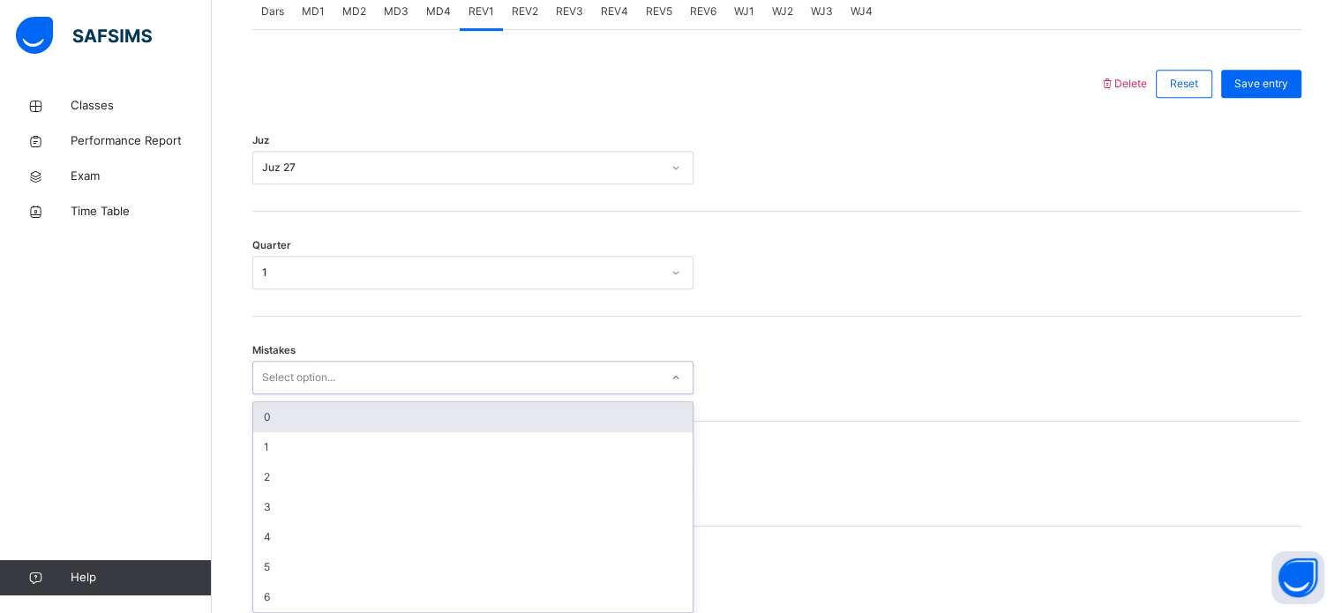
scroll to position [784, 0]
click at [339, 406] on div "0" at bounding box center [472, 411] width 439 height 30
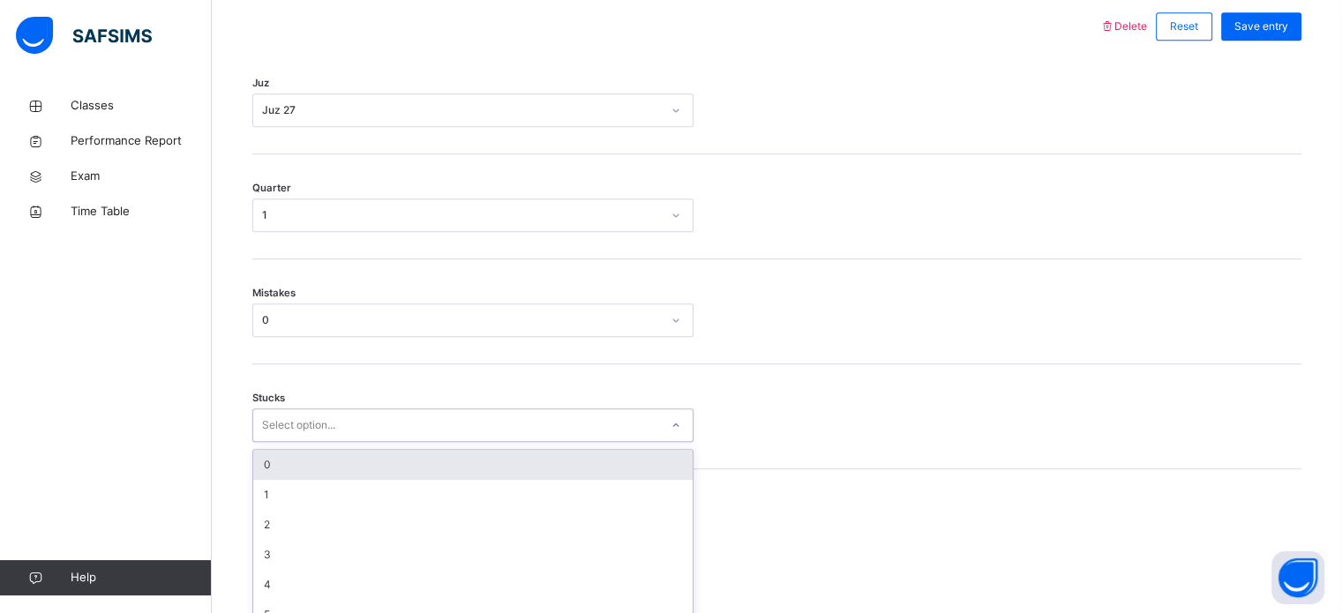
click at [298, 442] on div "option 0 focused, 1 of 6. 6 results available. Use Up and Down to choose option…" at bounding box center [472, 426] width 441 height 34
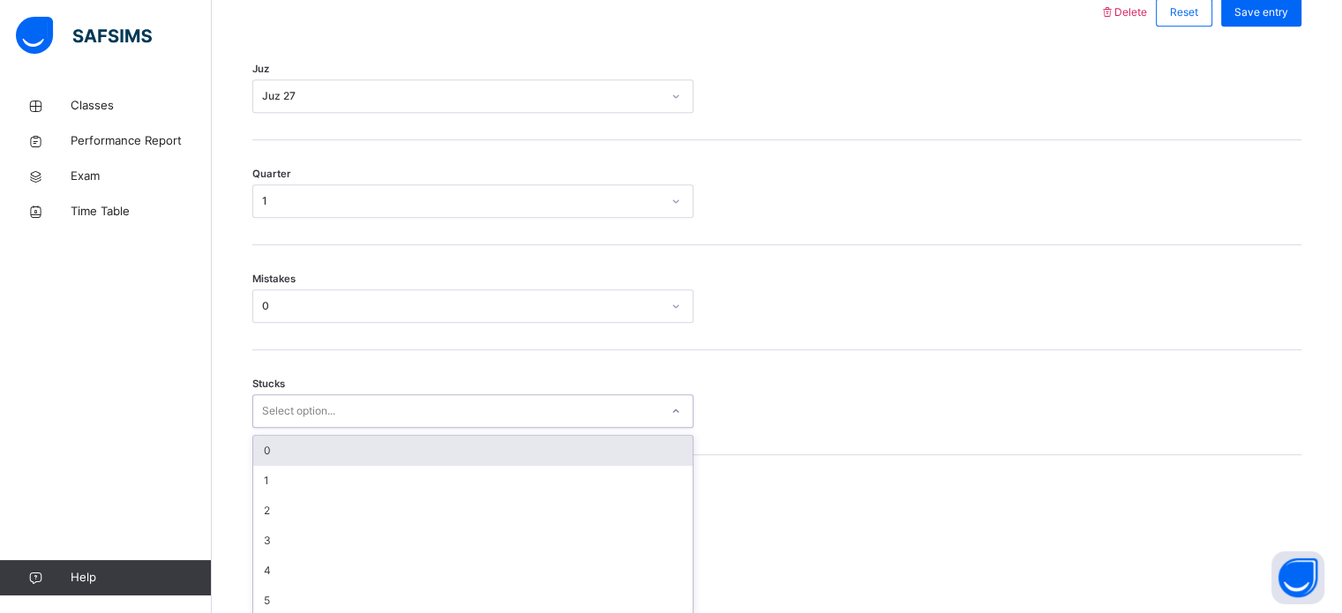
click at [298, 483] on div "1" at bounding box center [472, 481] width 439 height 30
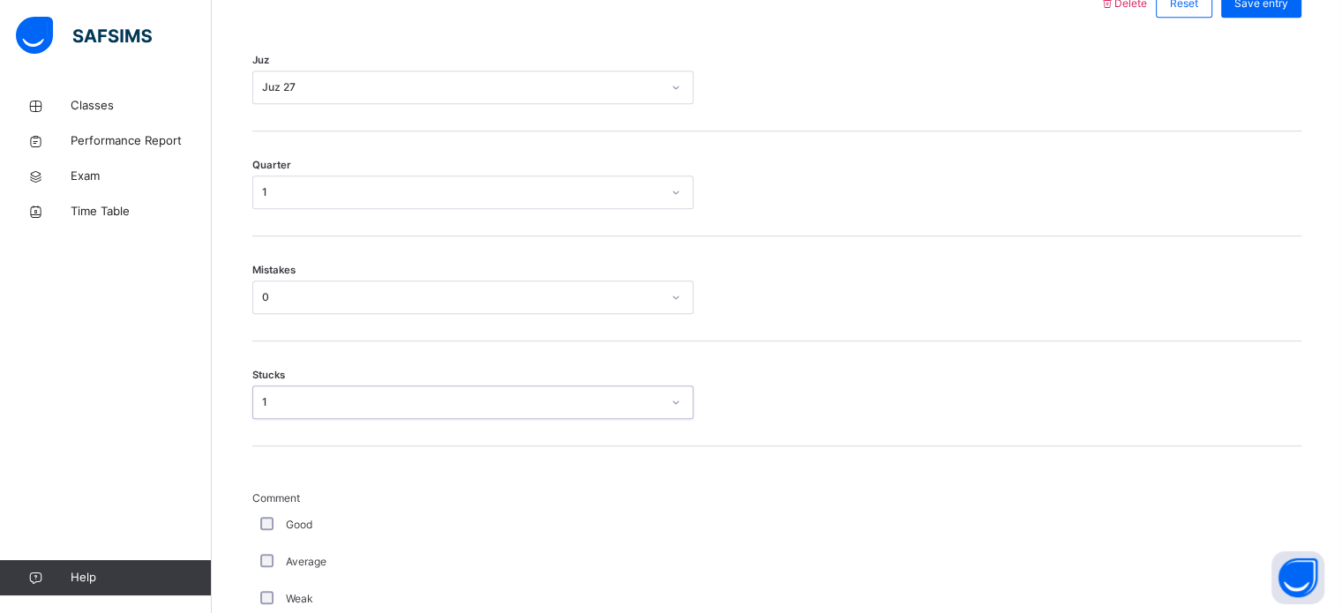
click at [298, 397] on div "1" at bounding box center [461, 402] width 399 height 16
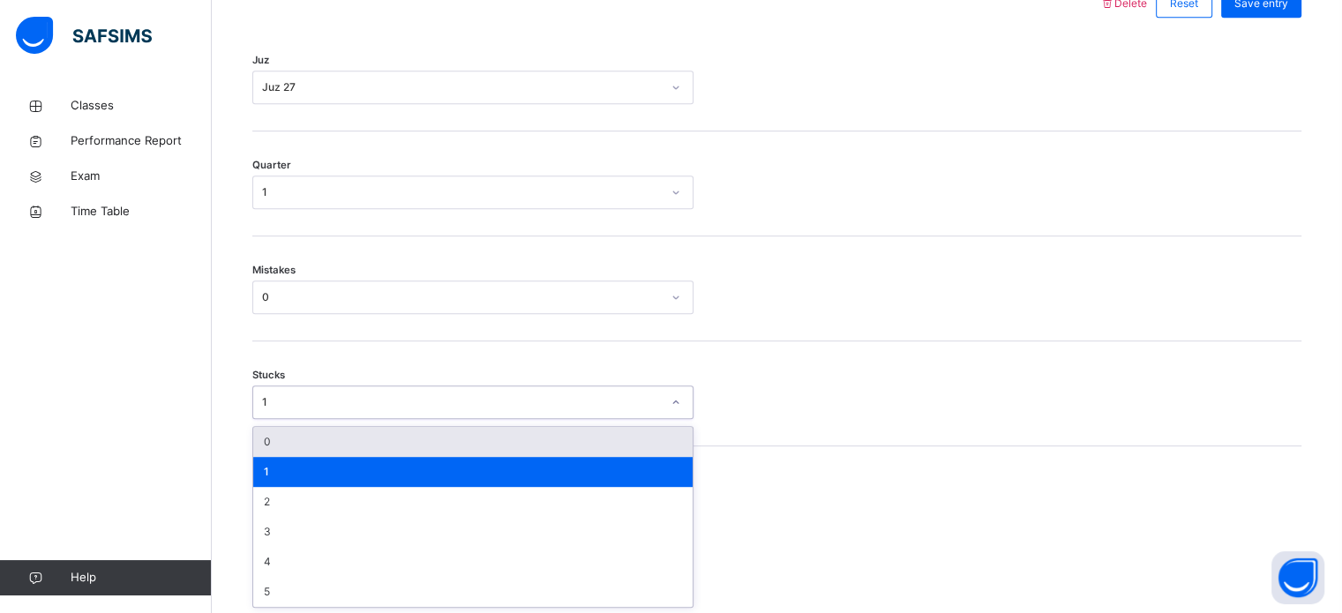
click at [300, 433] on div "0" at bounding box center [472, 442] width 439 height 30
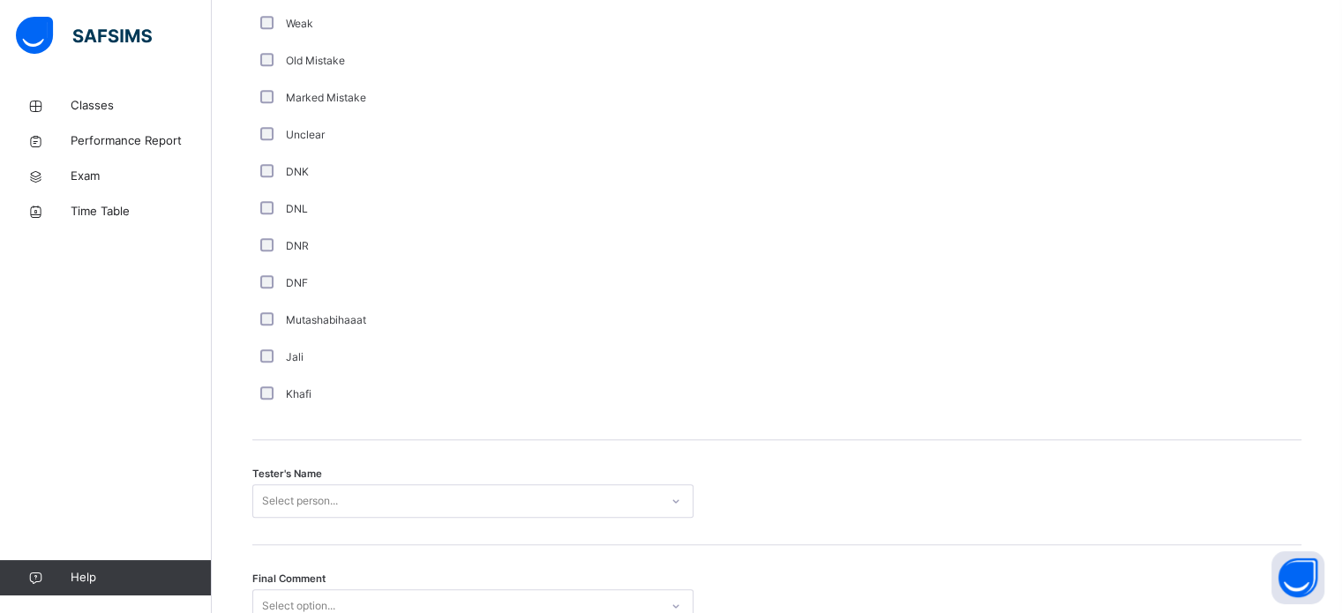
scroll to position [1594, 0]
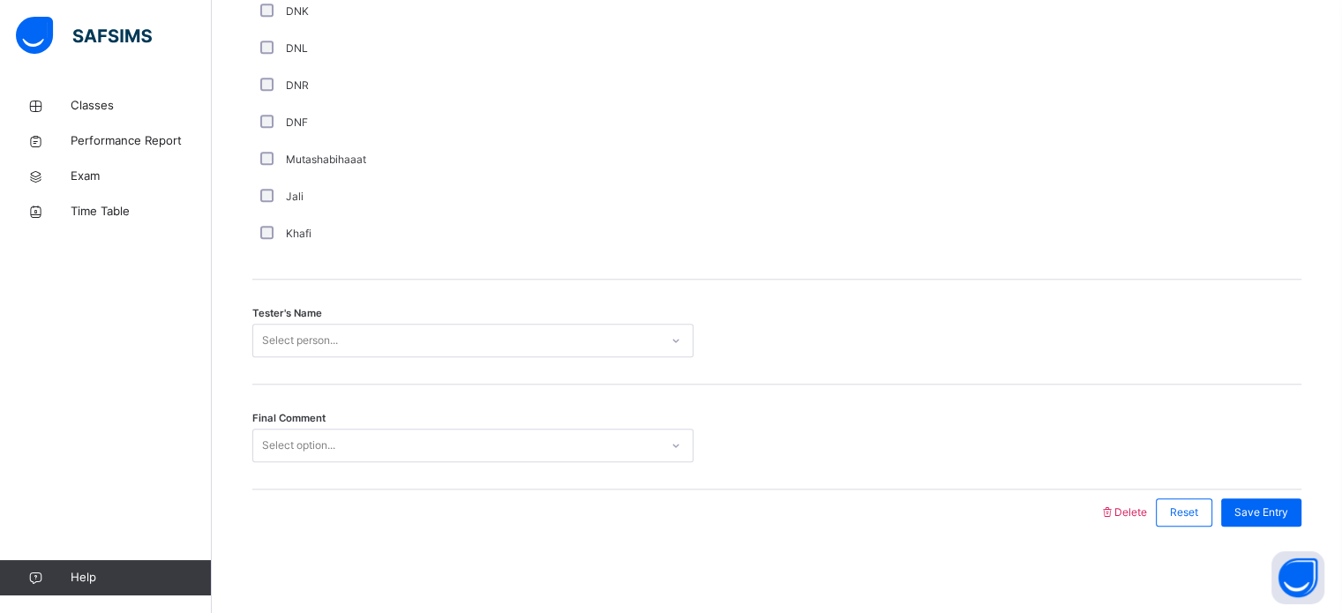
click at [312, 334] on div "Select person..." at bounding box center [300, 341] width 76 height 34
click at [321, 320] on div "Tester's Name Select person..." at bounding box center [776, 332] width 1049 height 105
click at [321, 339] on div "Select person..." at bounding box center [300, 341] width 76 height 34
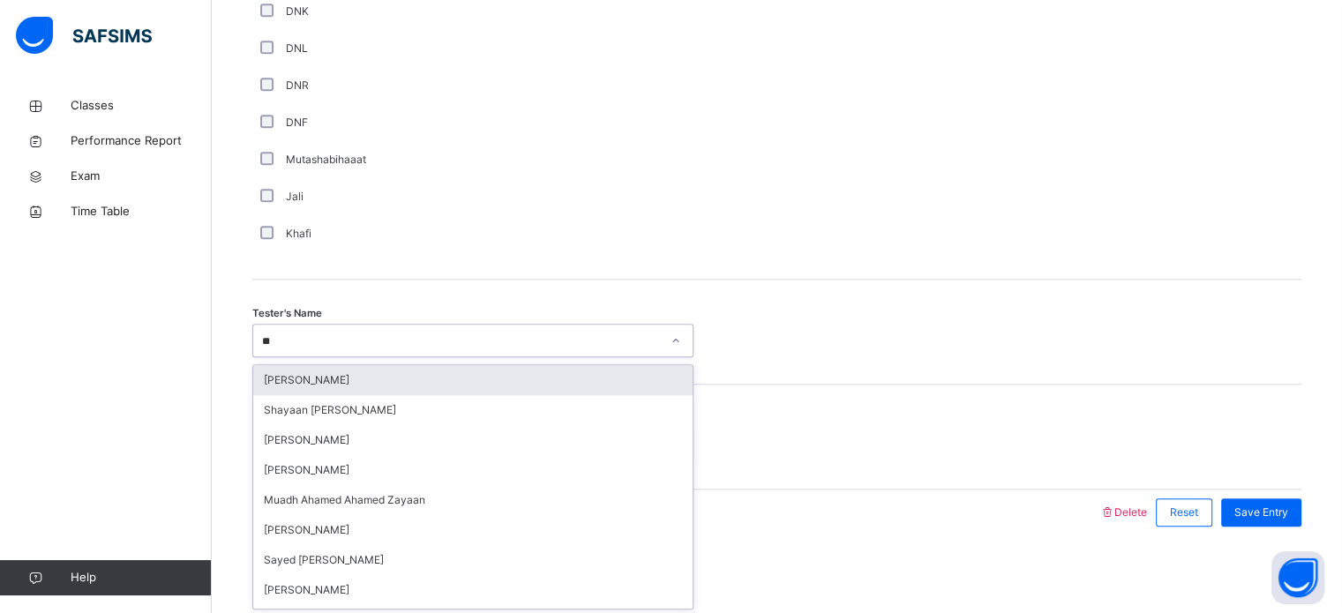
type input "***"
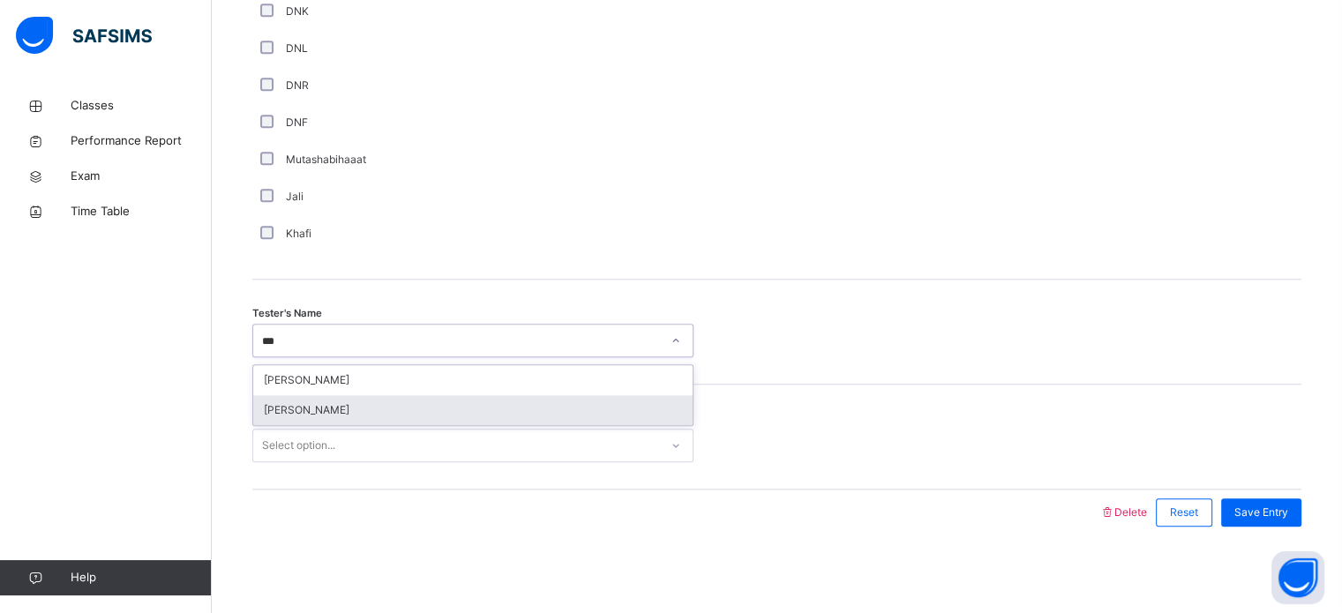
click at [393, 400] on div "Ayman Amin" at bounding box center [472, 410] width 439 height 30
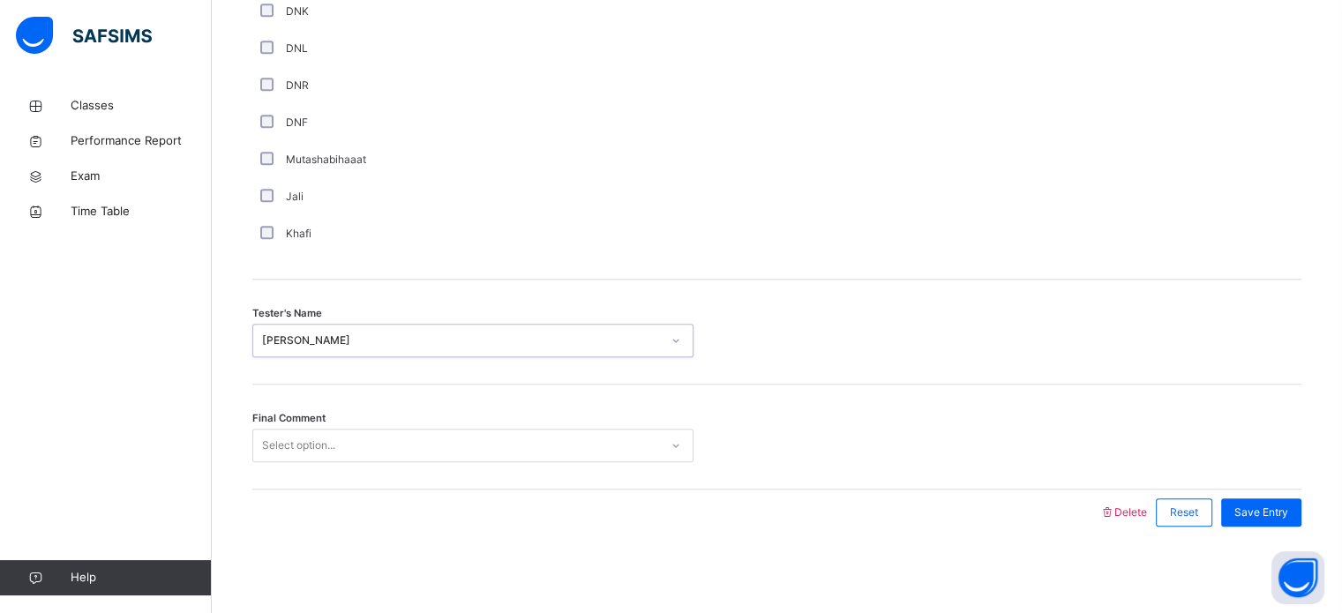
click at [390, 432] on div "Select option..." at bounding box center [456, 445] width 406 height 27
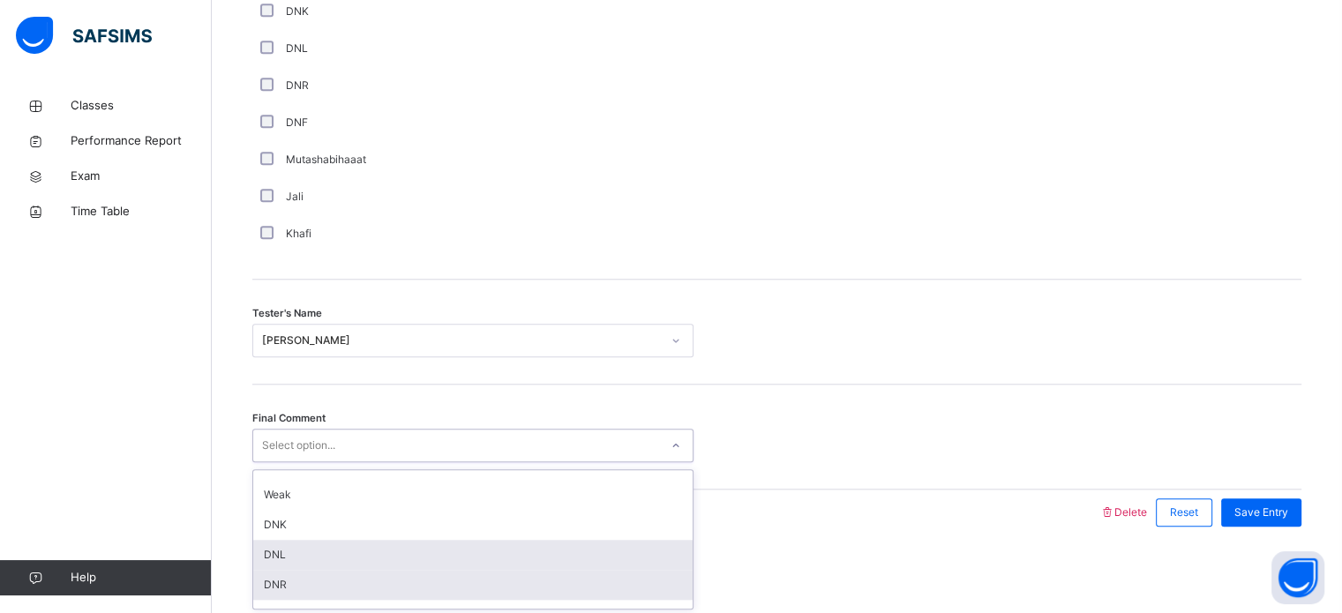
scroll to position [0, 0]
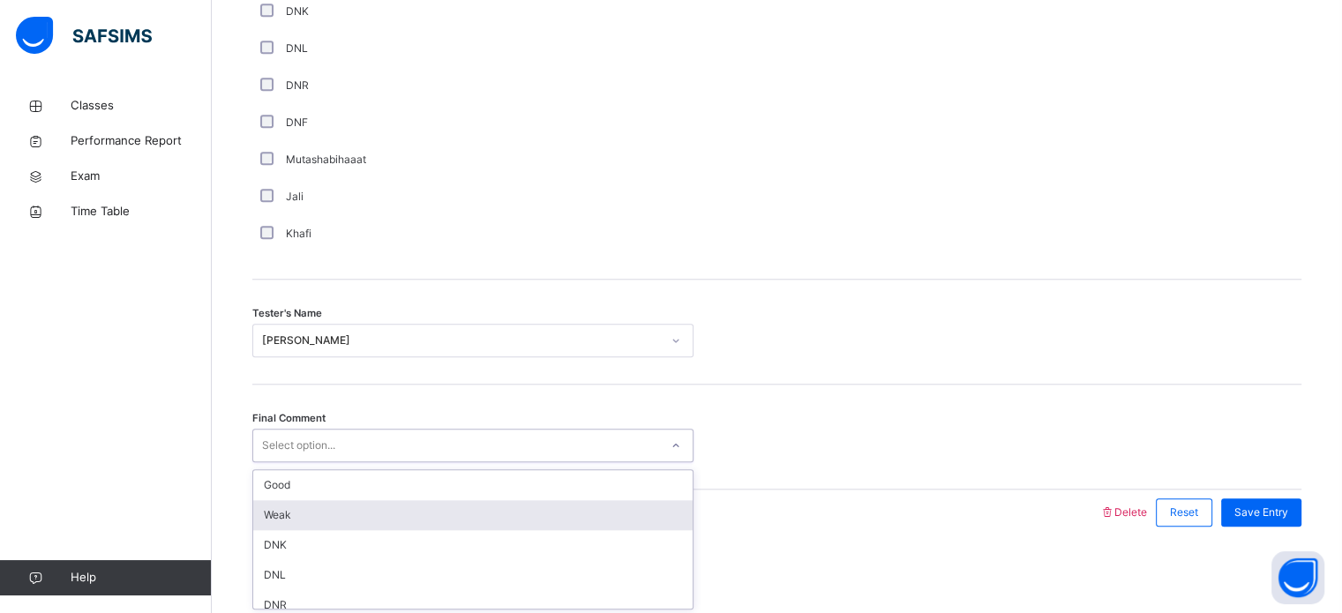
click at [371, 501] on div "Weak" at bounding box center [472, 515] width 439 height 30
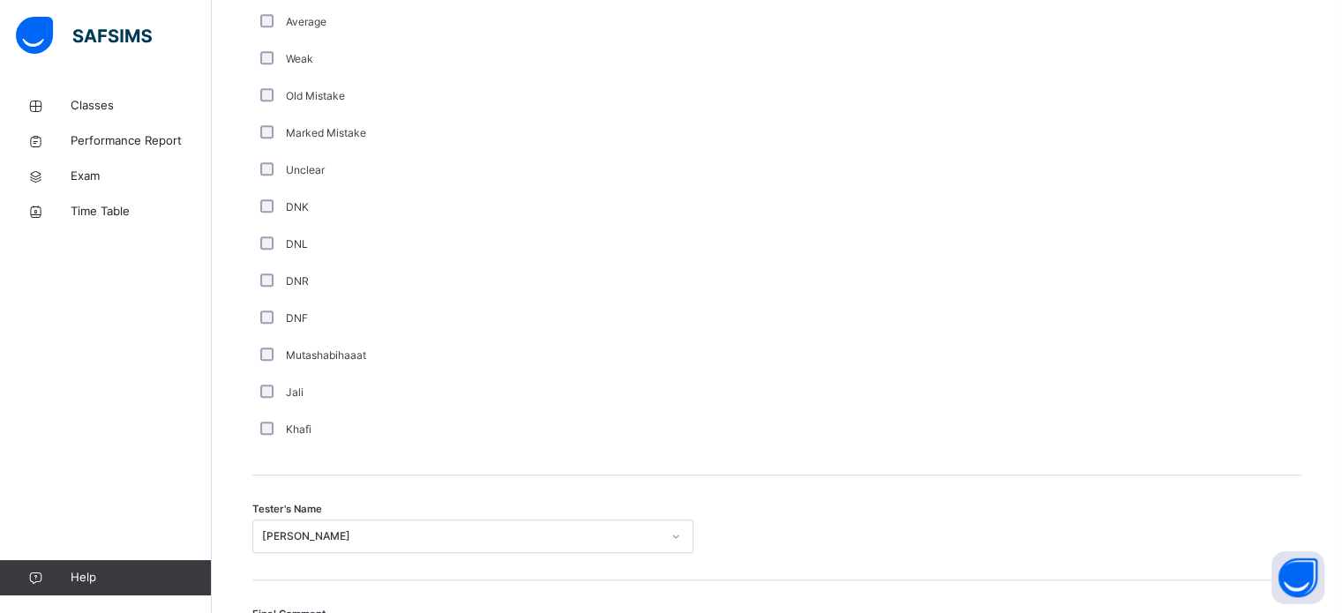
scroll to position [1594, 0]
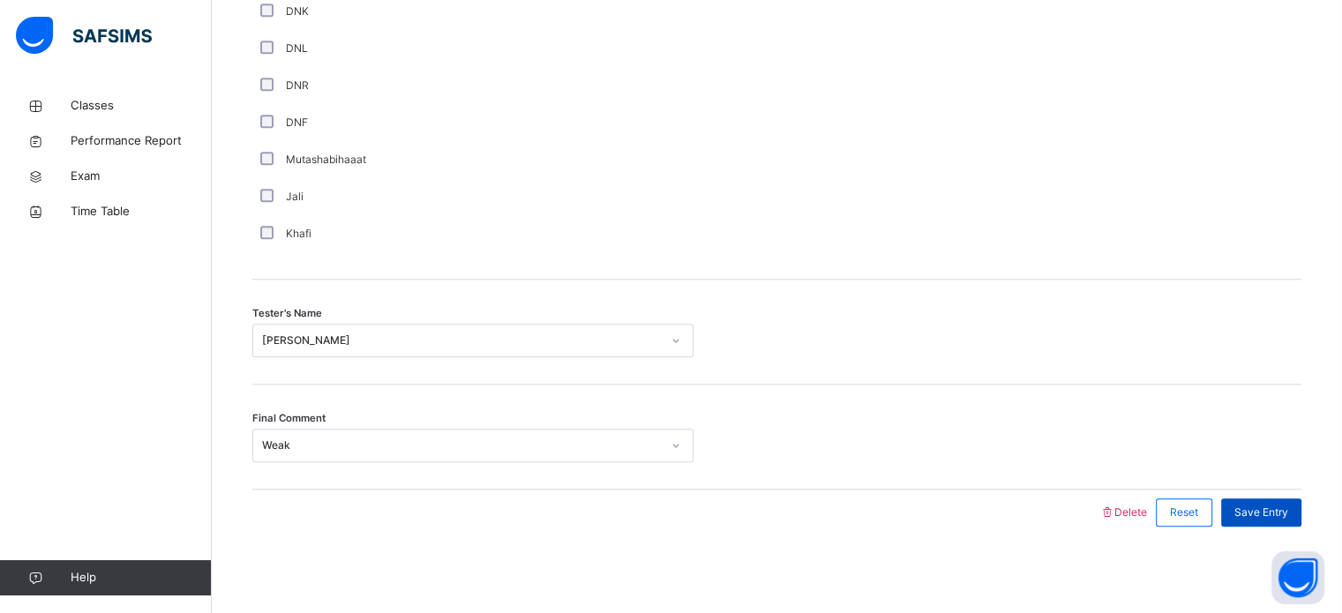
click at [1257, 499] on div "Save Entry" at bounding box center [1261, 513] width 80 height 28
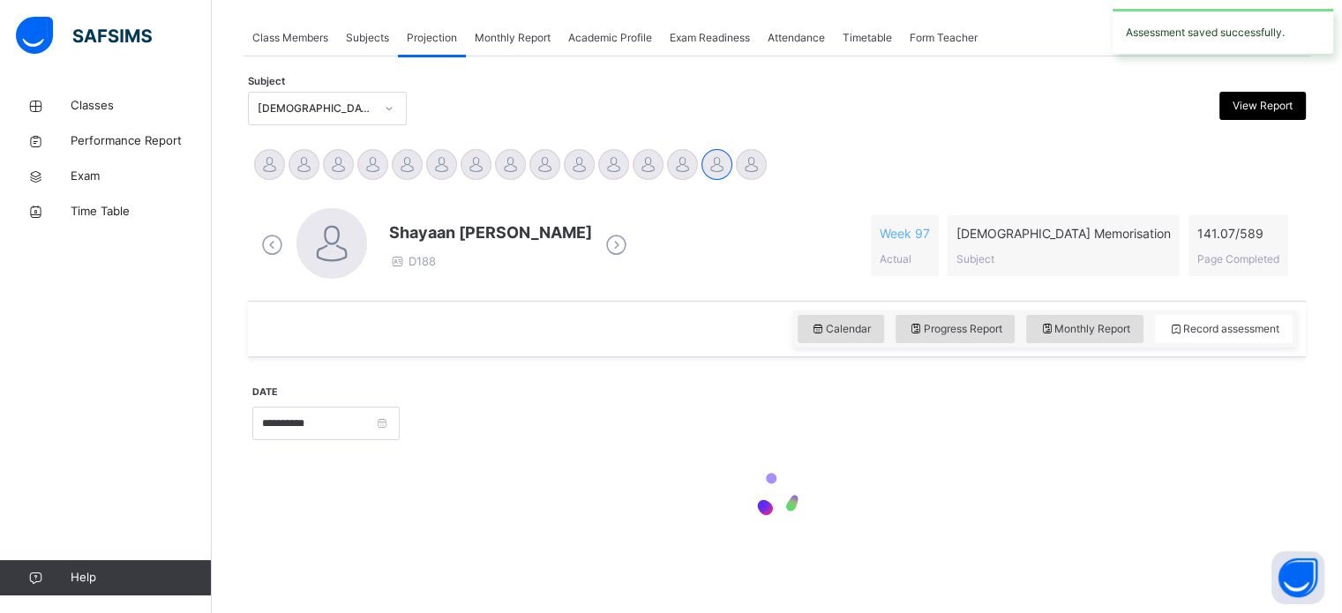
scroll to position [711, 0]
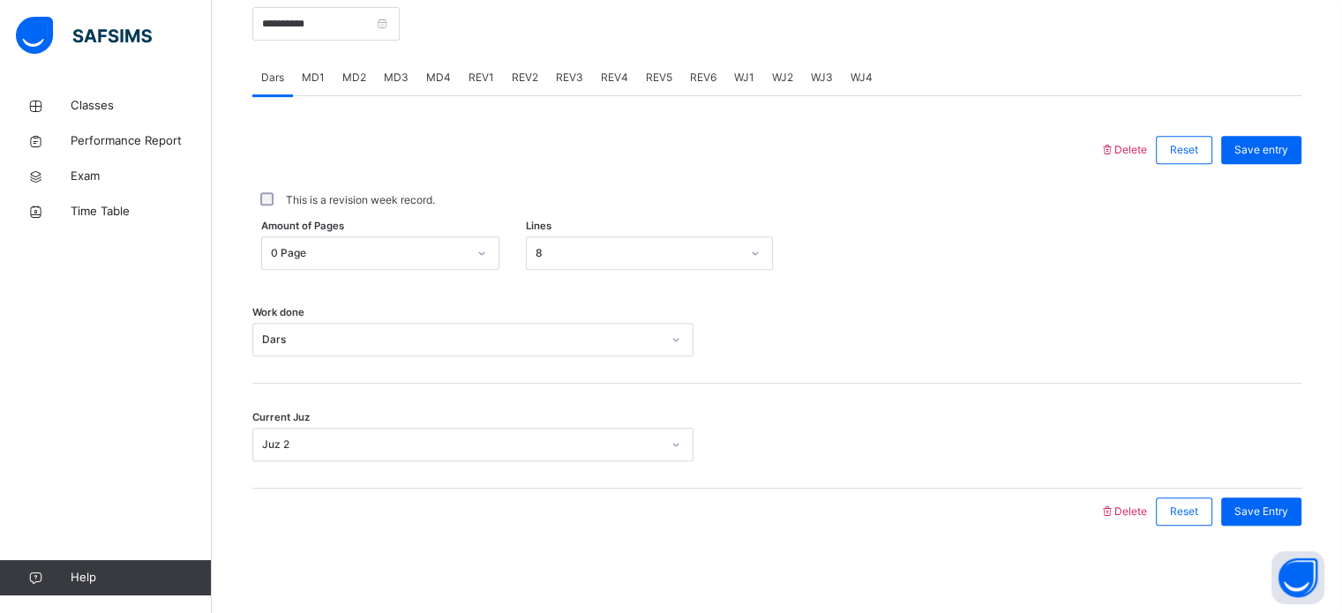
click at [469, 66] on div "REV1" at bounding box center [481, 77] width 43 height 35
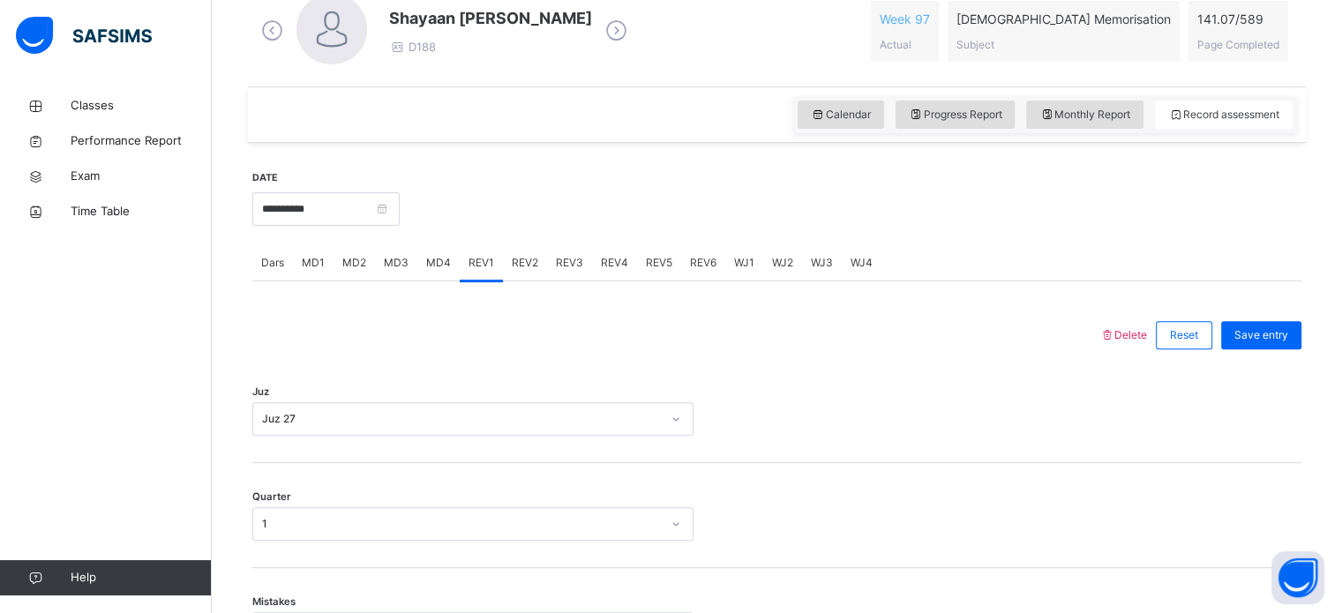
scroll to position [520, 0]
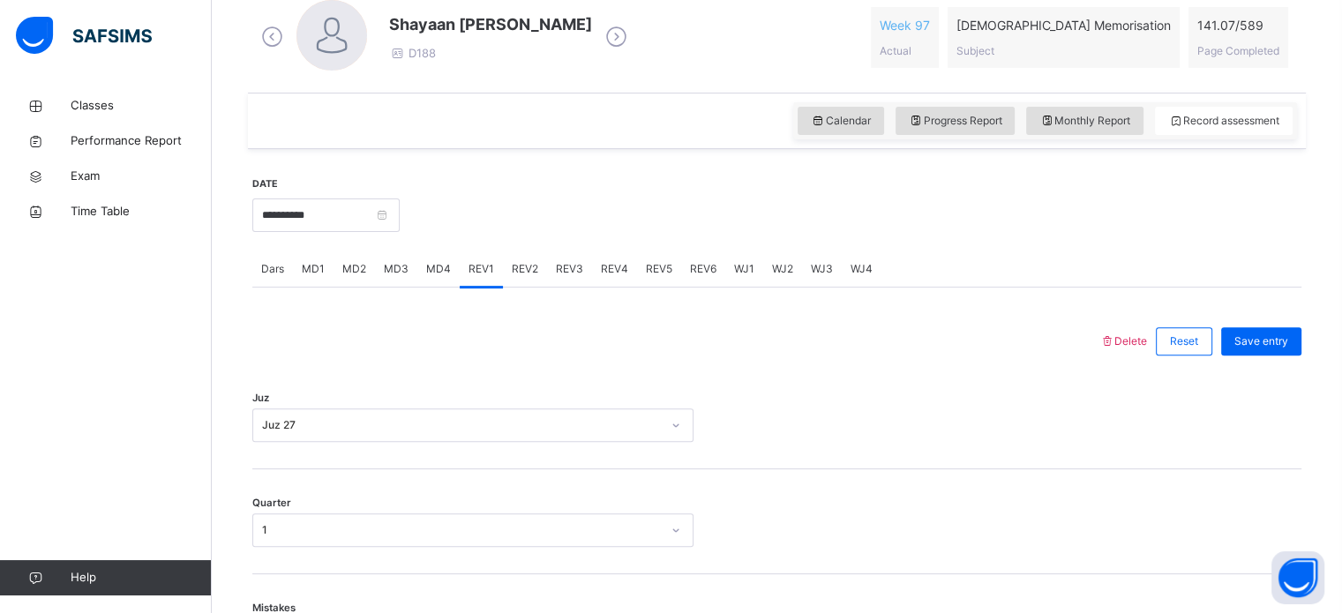
click at [431, 271] on span "MD4" at bounding box center [438, 269] width 25 height 16
click at [396, 253] on div "MD3" at bounding box center [396, 268] width 42 height 35
click at [271, 274] on div "Dars" at bounding box center [272, 268] width 41 height 35
click at [385, 304] on div "Delete Reset Save entry This is a revision week record. Amount of Pages 0 Page …" at bounding box center [776, 507] width 1049 height 439
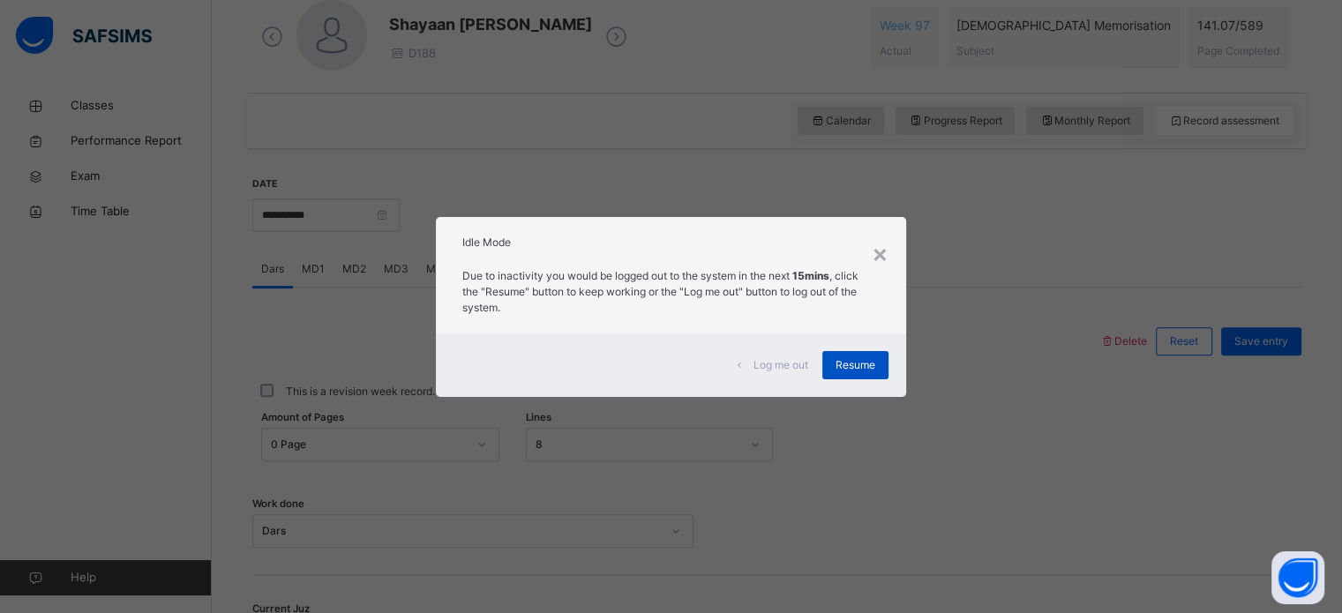
click at [834, 373] on div "Resume" at bounding box center [855, 365] width 66 height 28
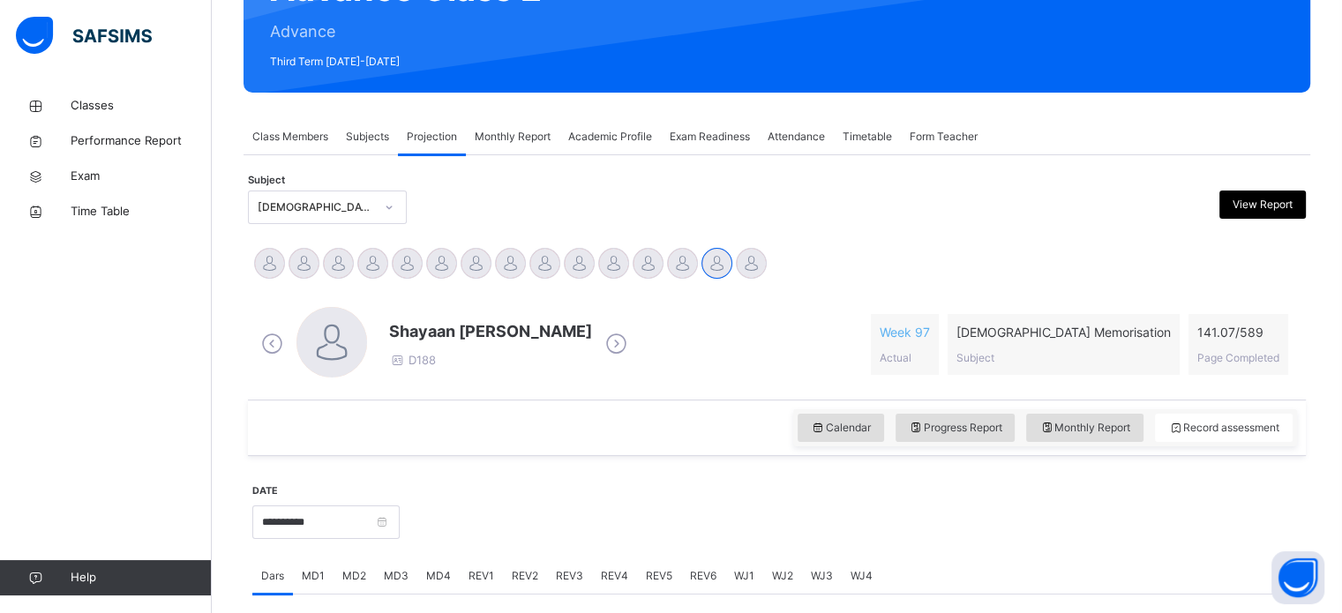
scroll to position [209, 0]
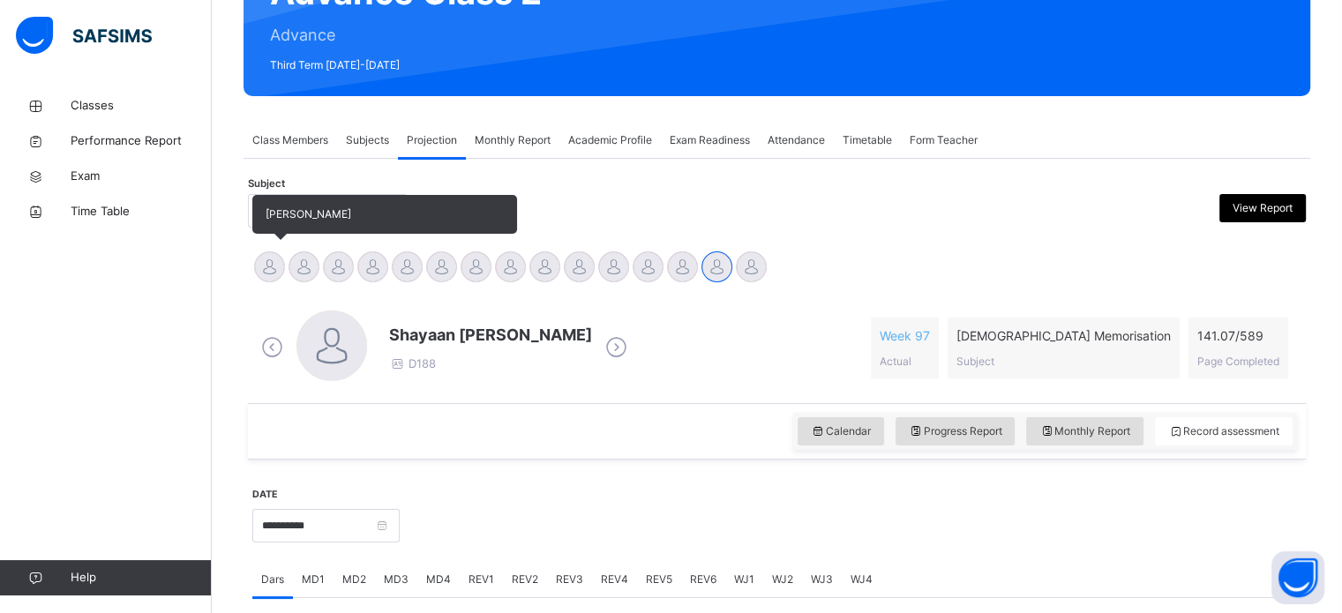
click at [270, 263] on div at bounding box center [269, 266] width 31 height 31
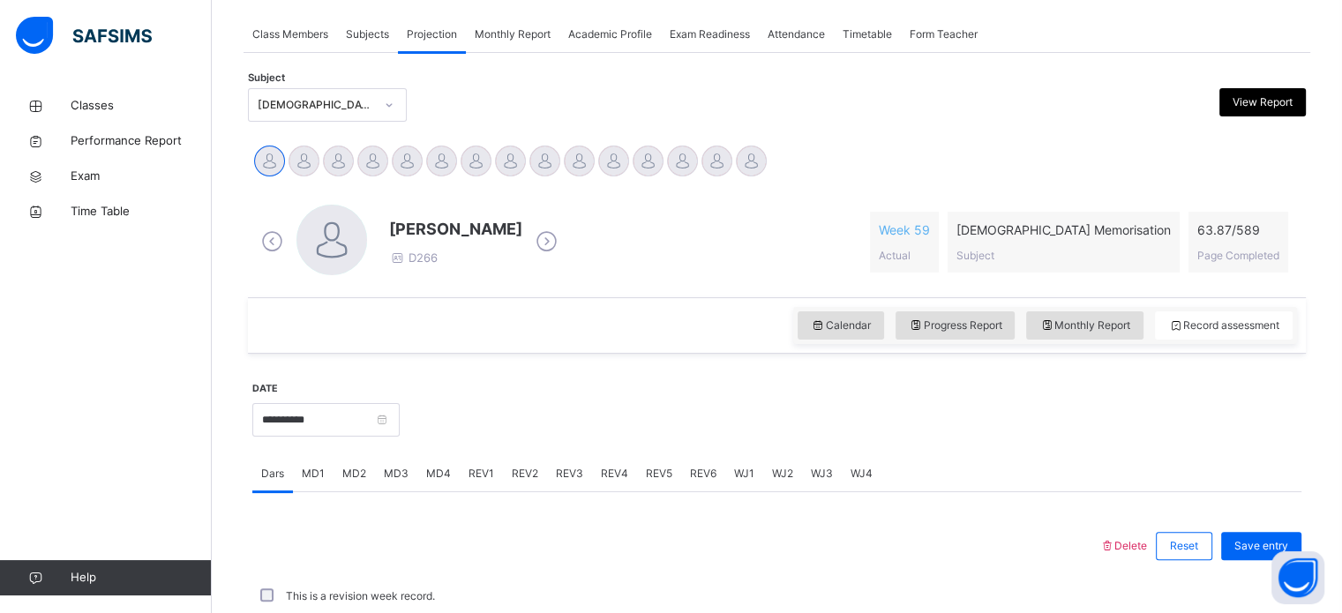
scroll to position [322, 0]
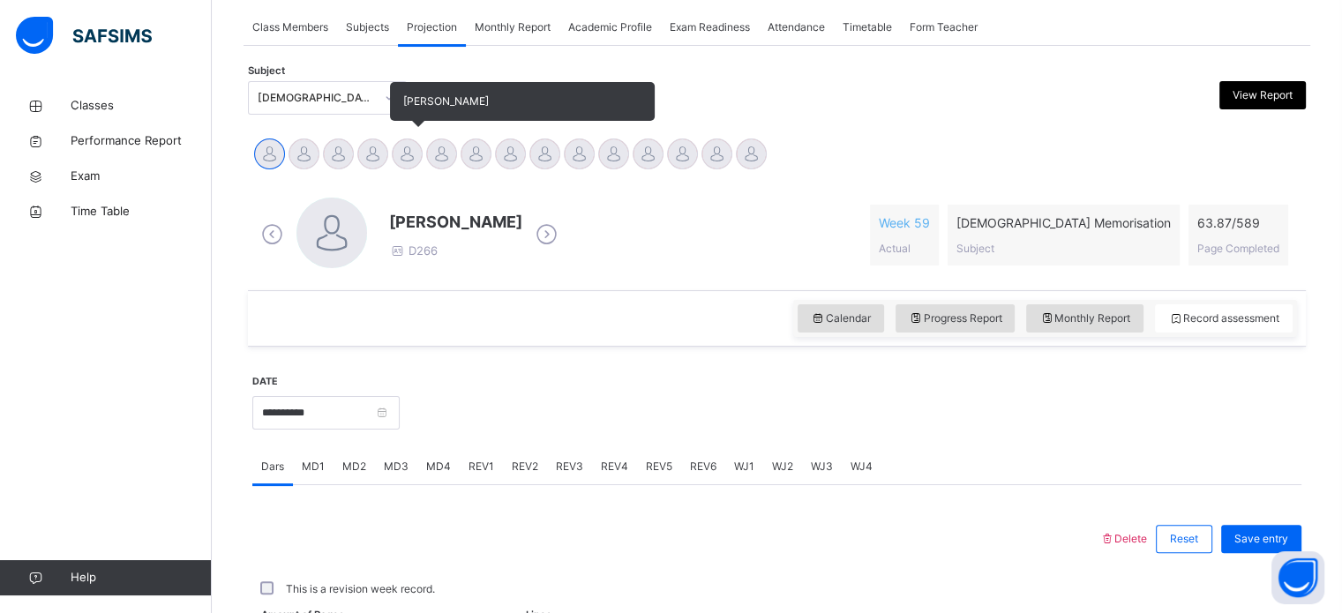
drag, startPoint x: 374, startPoint y: 158, endPoint x: 417, endPoint y: 159, distance: 43.2
click at [417, 159] on div "Owais Abdulhai Afnaan Ahmad Abubakar Hzrati Ahmed Shaikh Ayman Amin Humaidh Aza…" at bounding box center [776, 156] width 1049 height 39
click at [417, 159] on div at bounding box center [407, 154] width 31 height 31
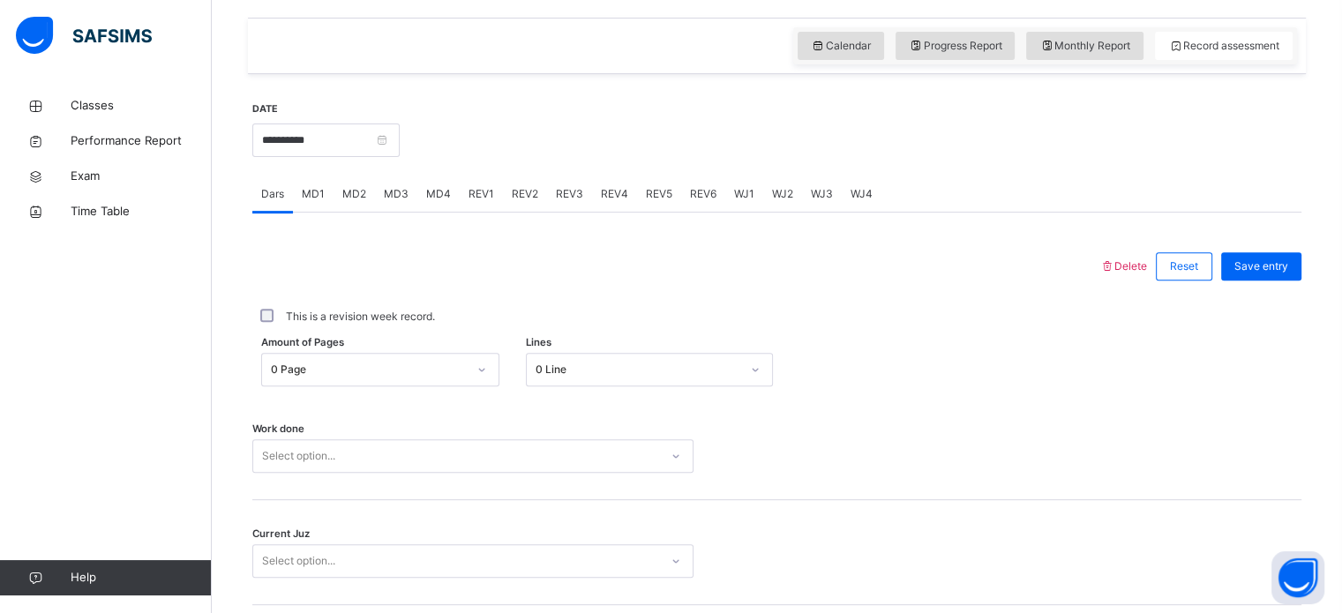
scroll to position [647, 0]
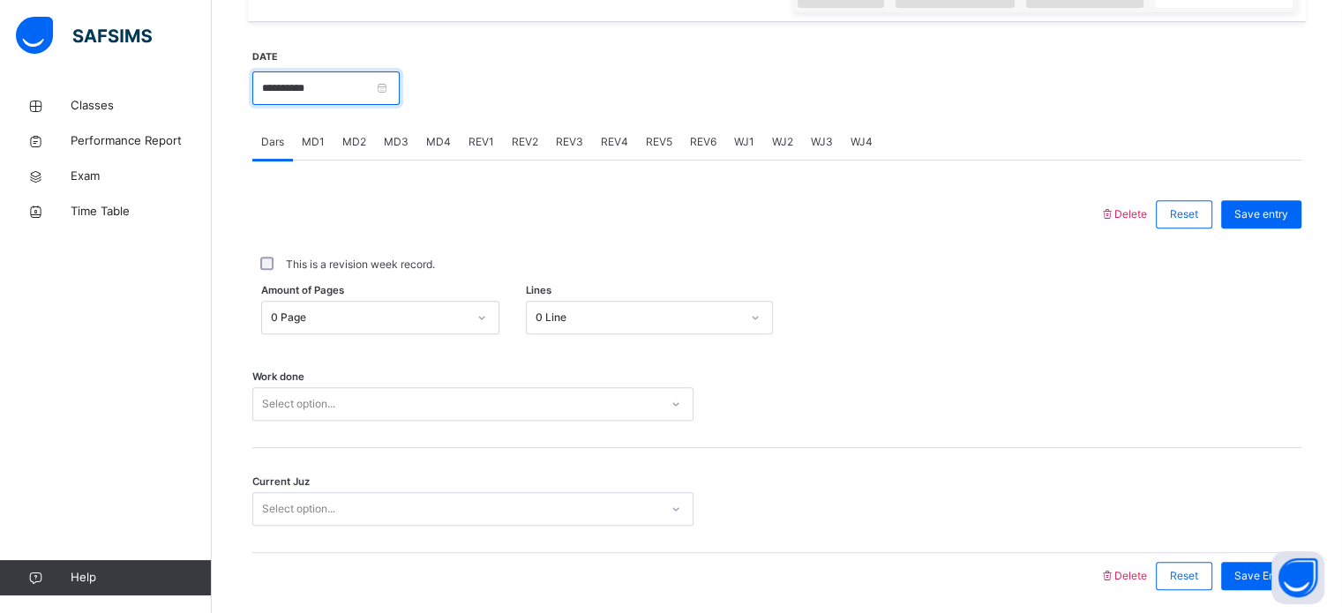
click at [378, 99] on input "**********" at bounding box center [325, 88] width 147 height 34
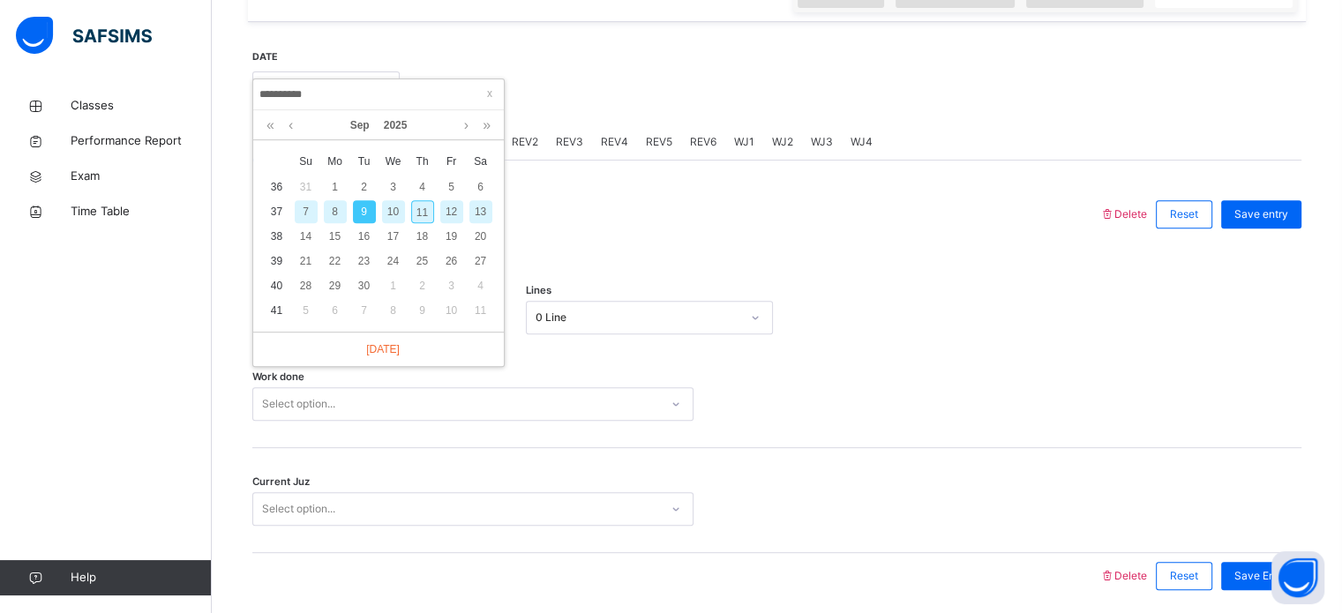
click at [416, 211] on div "11" at bounding box center [422, 211] width 23 height 23
type input "**********"
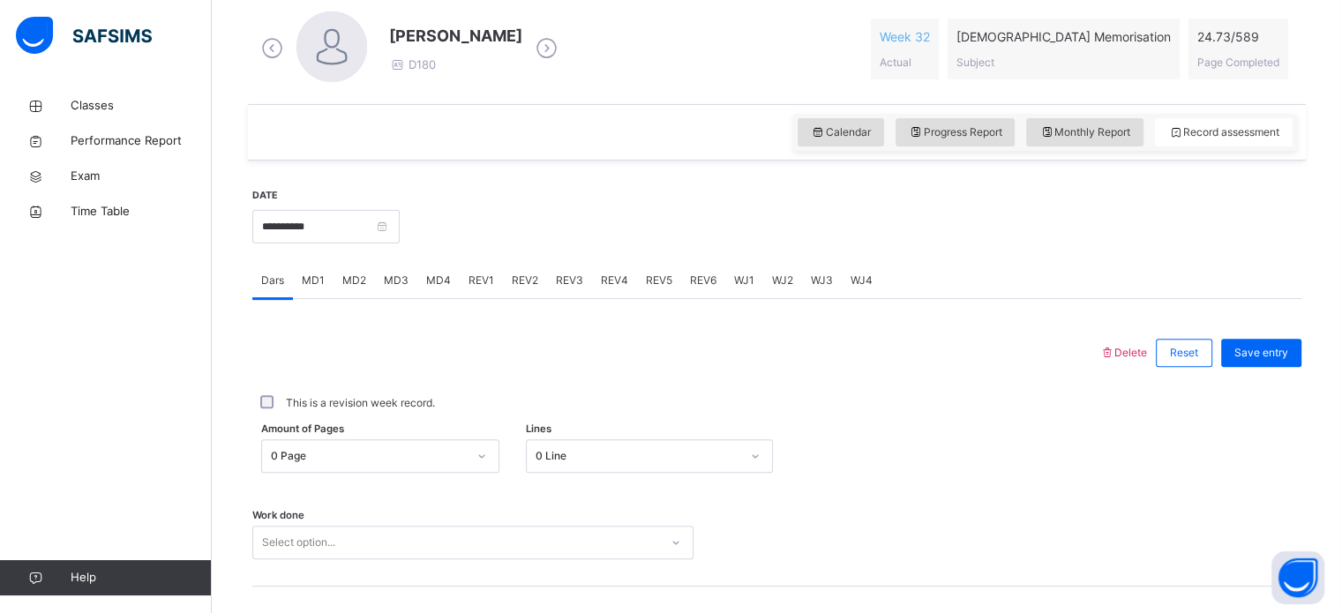
scroll to position [597, 0]
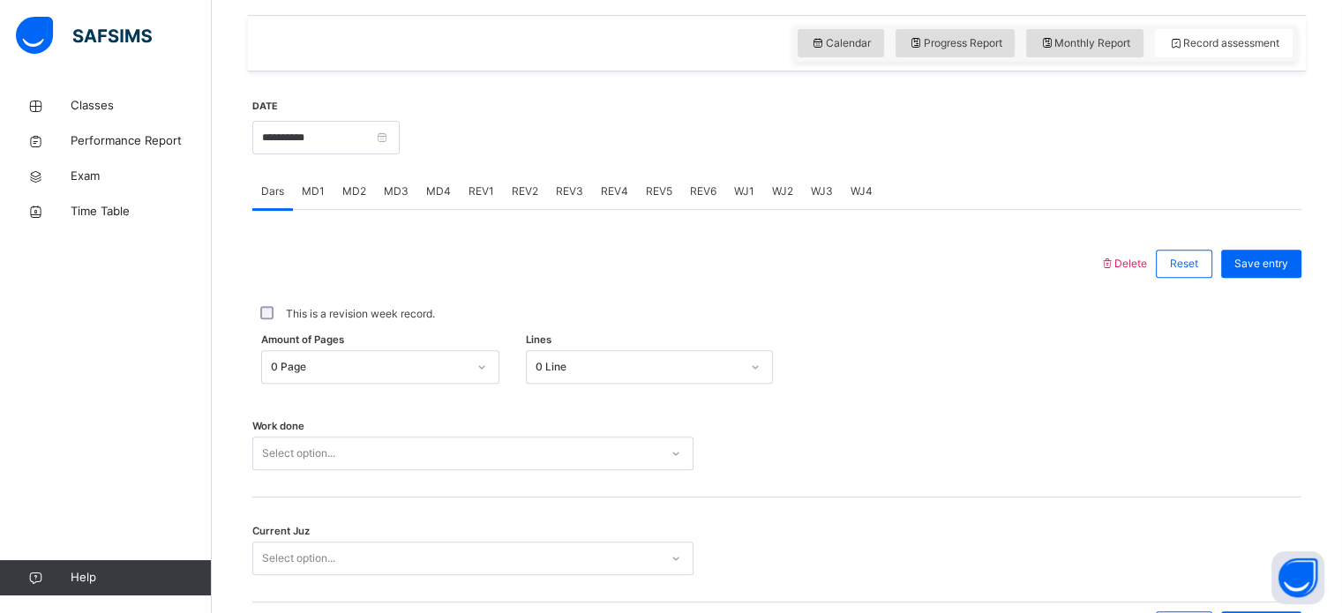
click at [394, 196] on span "MD3" at bounding box center [396, 192] width 25 height 16
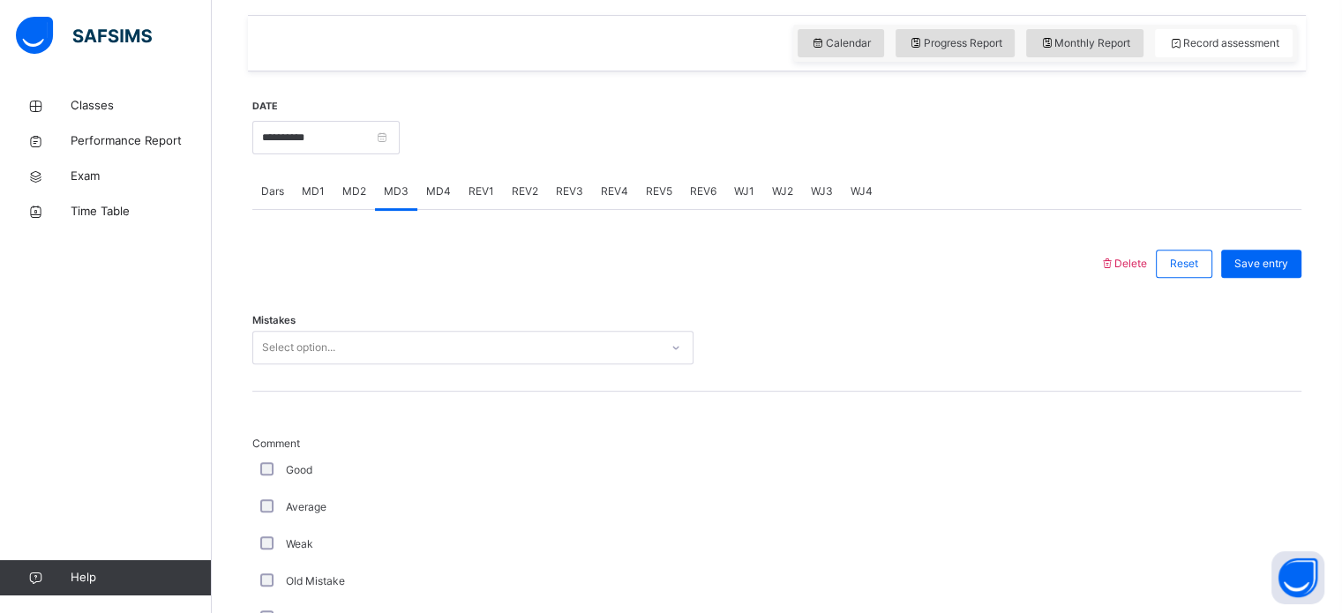
click at [304, 192] on span "MD1" at bounding box center [313, 192] width 23 height 16
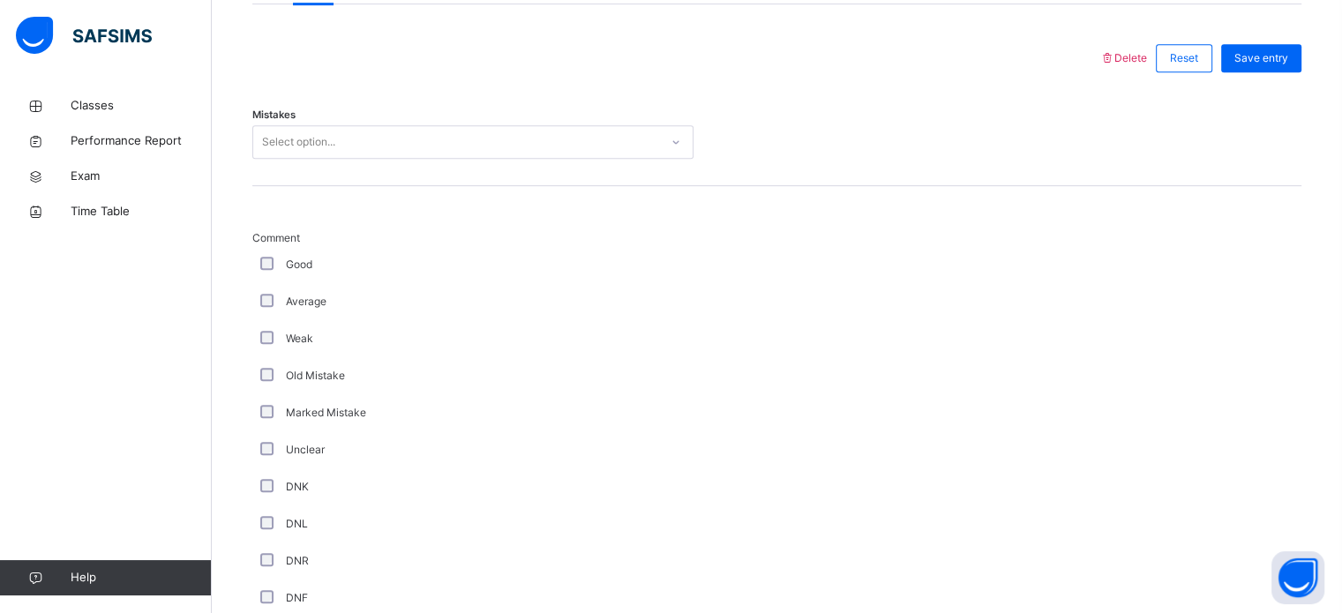
scroll to position [809, 0]
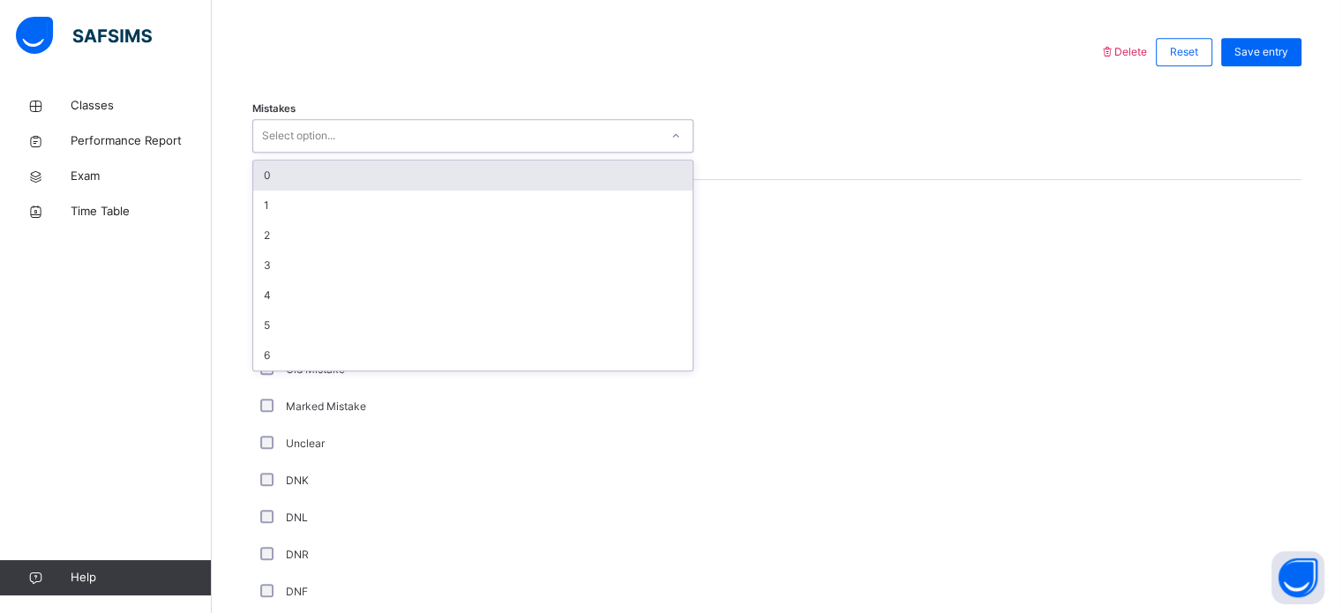
click at [305, 146] on div "Select option..." at bounding box center [298, 136] width 73 height 34
click at [296, 183] on div "0" at bounding box center [472, 176] width 439 height 30
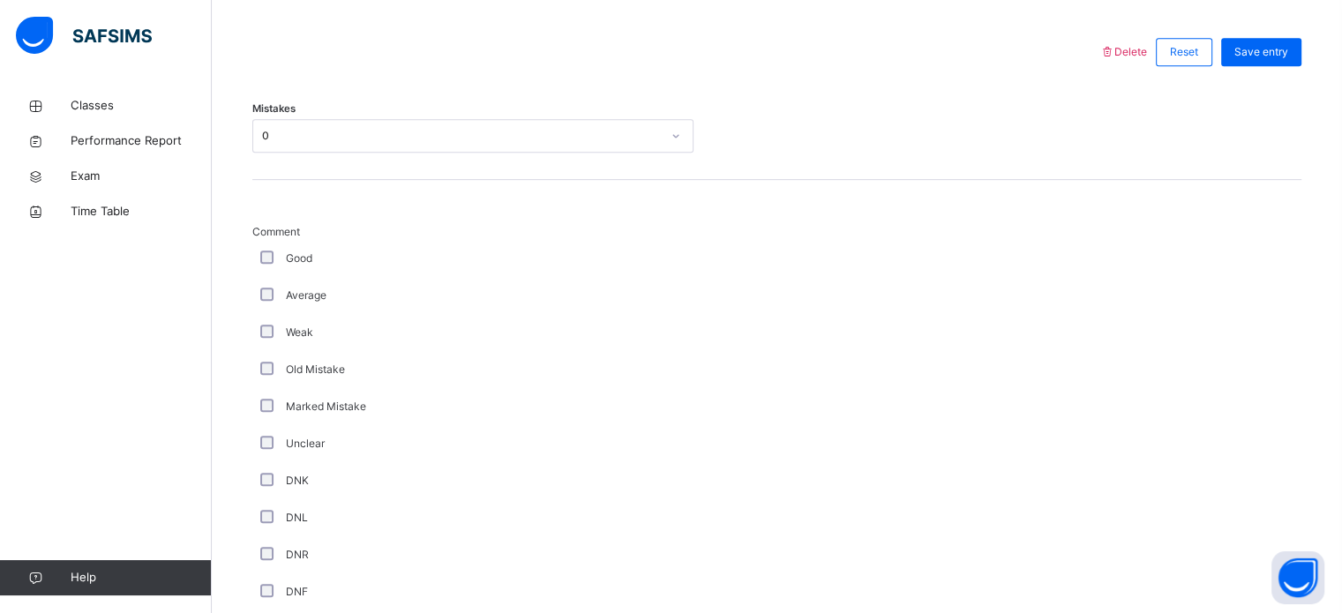
scroll to position [1384, 0]
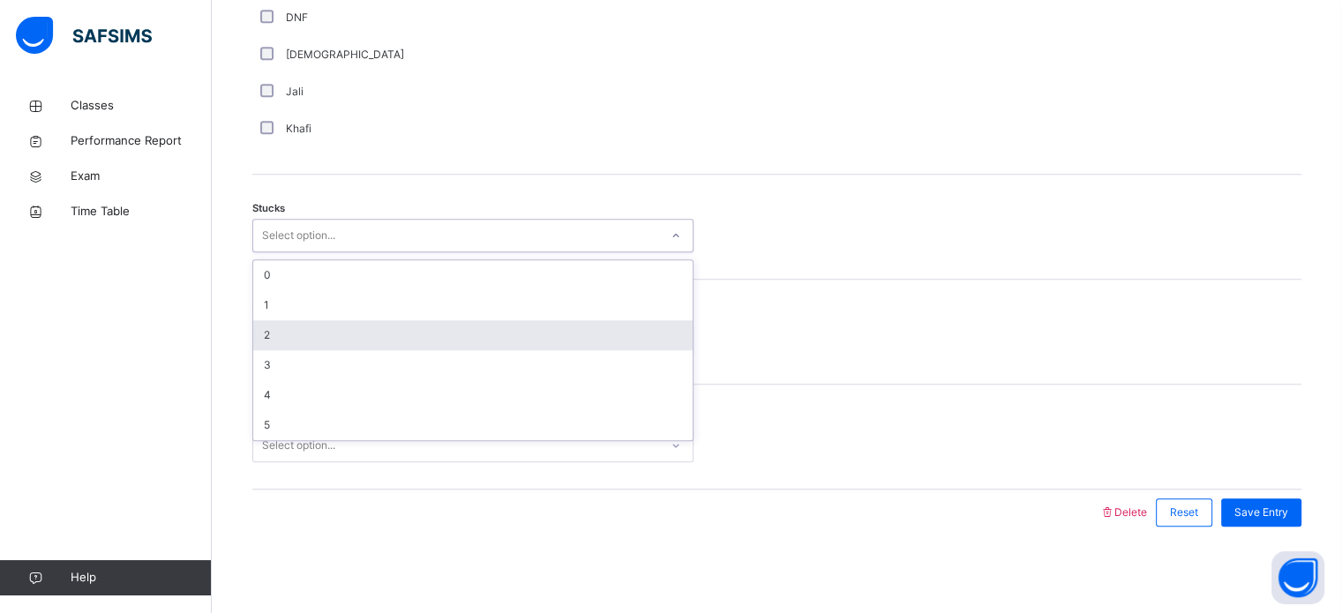
drag, startPoint x: 275, startPoint y: 237, endPoint x: 282, endPoint y: 338, distance: 100.8
click at [282, 252] on div "option 2 focused, 3 of 6. 6 results available. Use Up and Down to choose option…" at bounding box center [472, 236] width 441 height 34
click at [282, 338] on div "2" at bounding box center [472, 335] width 439 height 30
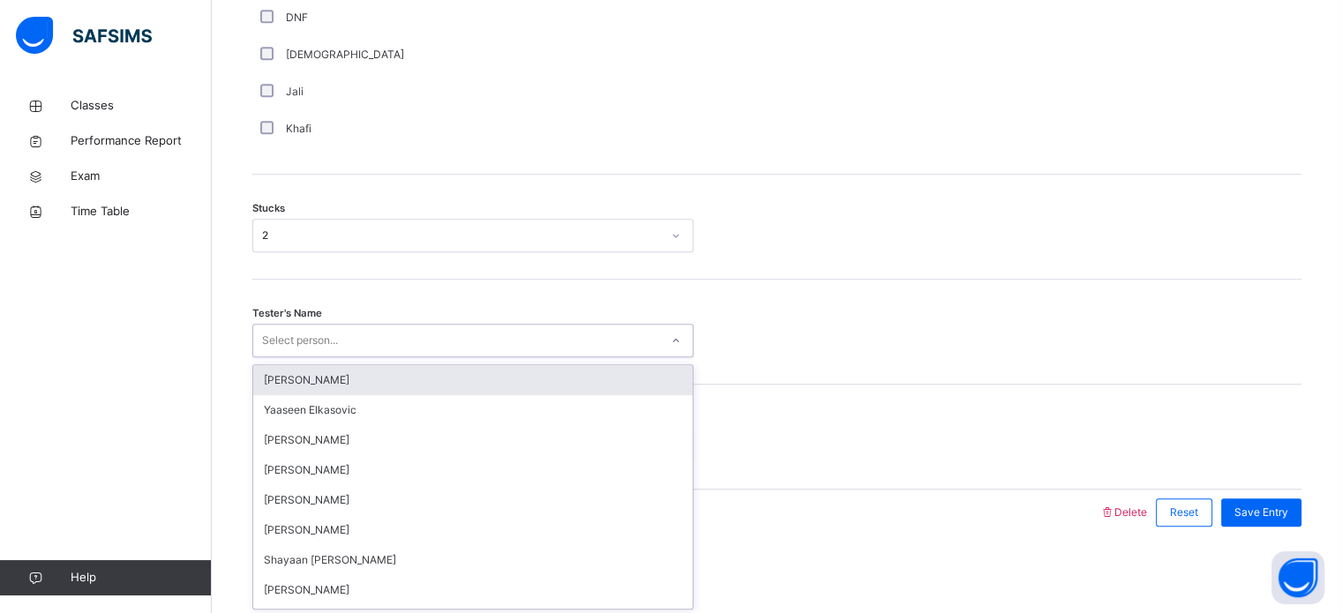
click at [289, 349] on div "Select person..." at bounding box center [300, 341] width 76 height 34
type input "***"
click at [296, 375] on div "Ahmed Shaikh" at bounding box center [472, 380] width 439 height 30
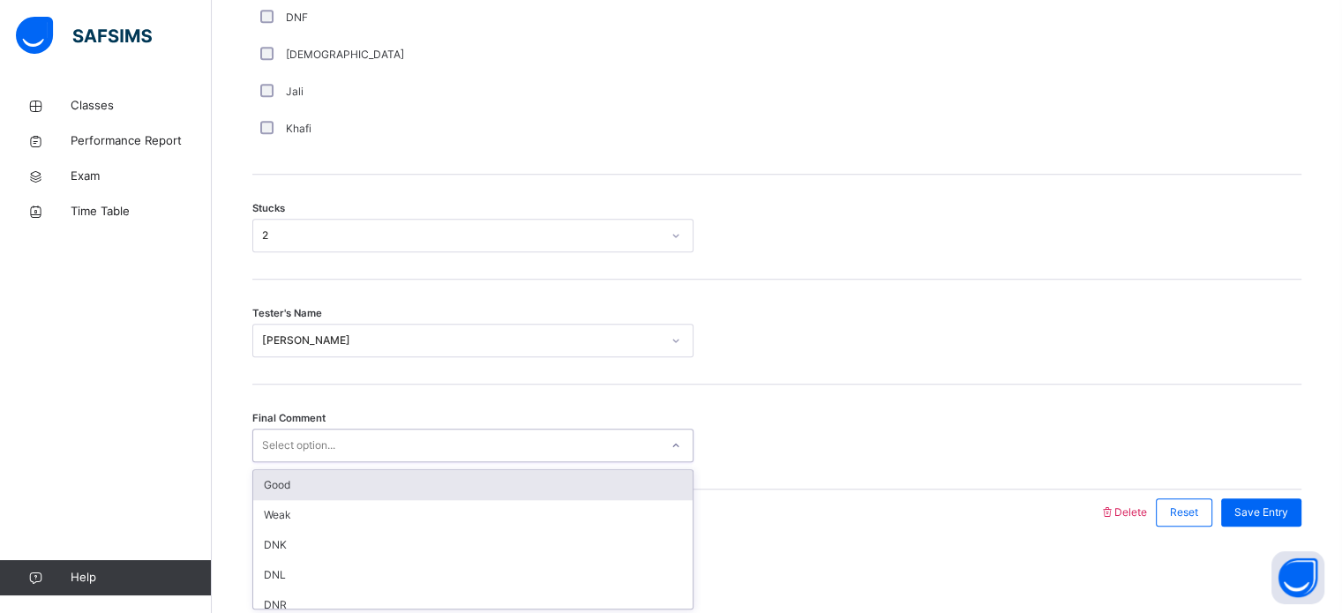
click at [318, 443] on div "Select option..." at bounding box center [298, 446] width 73 height 34
click at [318, 484] on div "Good" at bounding box center [472, 485] width 439 height 30
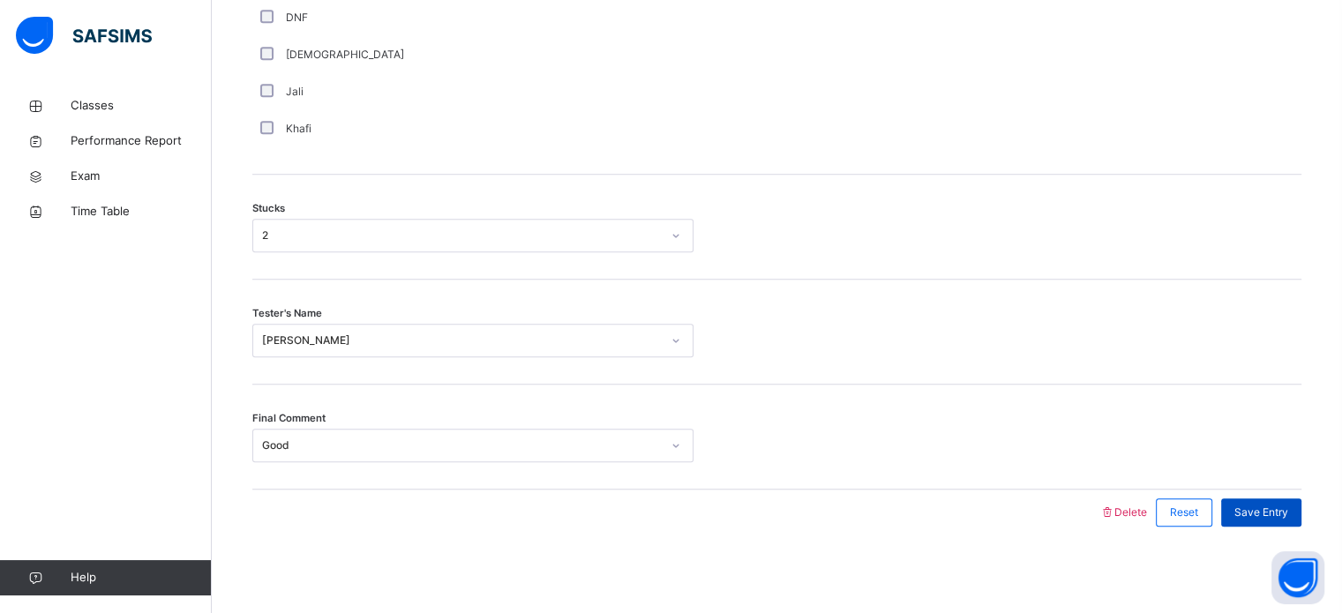
click at [1246, 514] on div "Save Entry" at bounding box center [1261, 513] width 80 height 28
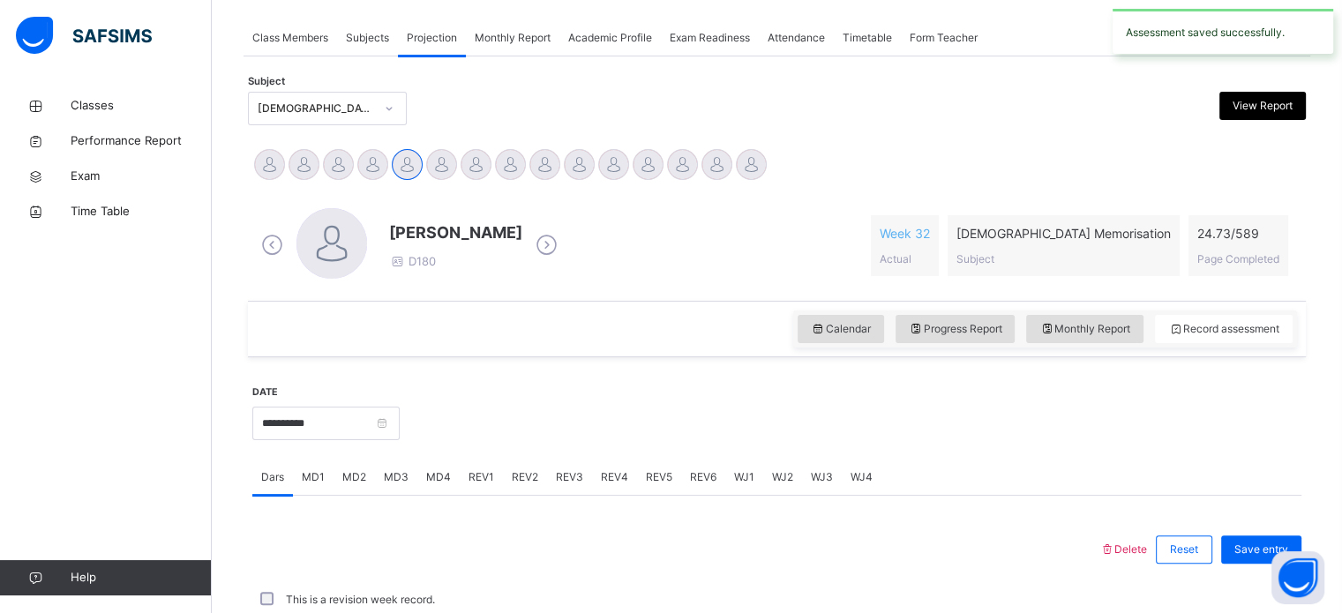
scroll to position [711, 0]
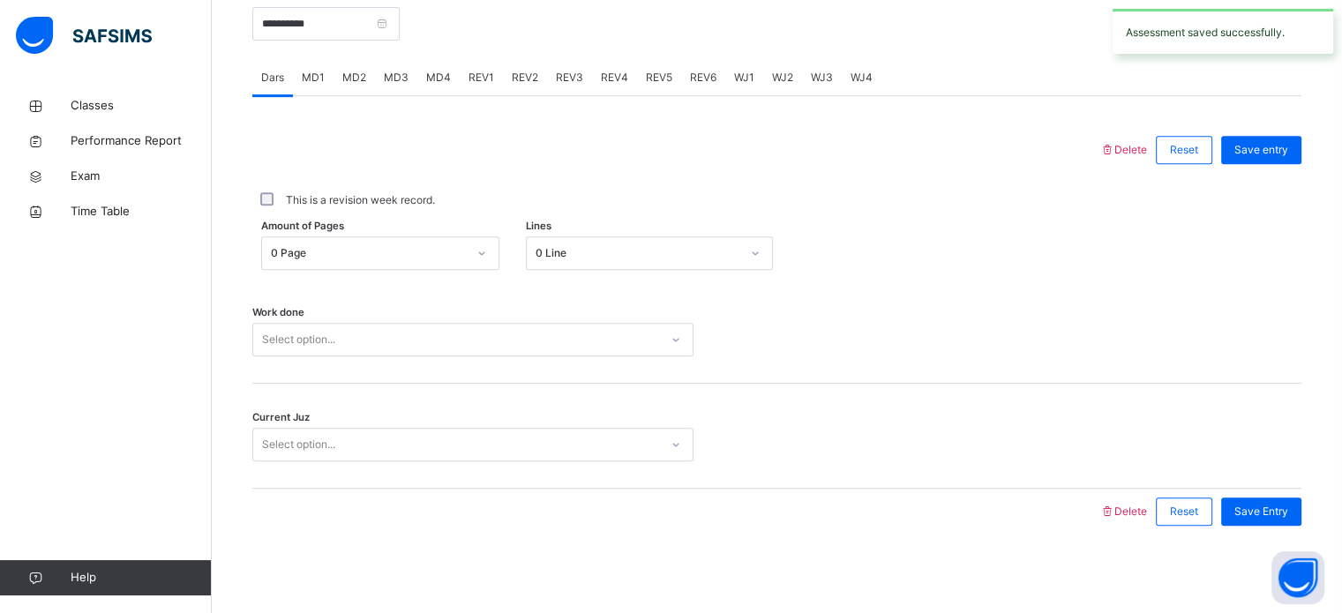
click at [436, 81] on span "MD4" at bounding box center [438, 78] width 25 height 16
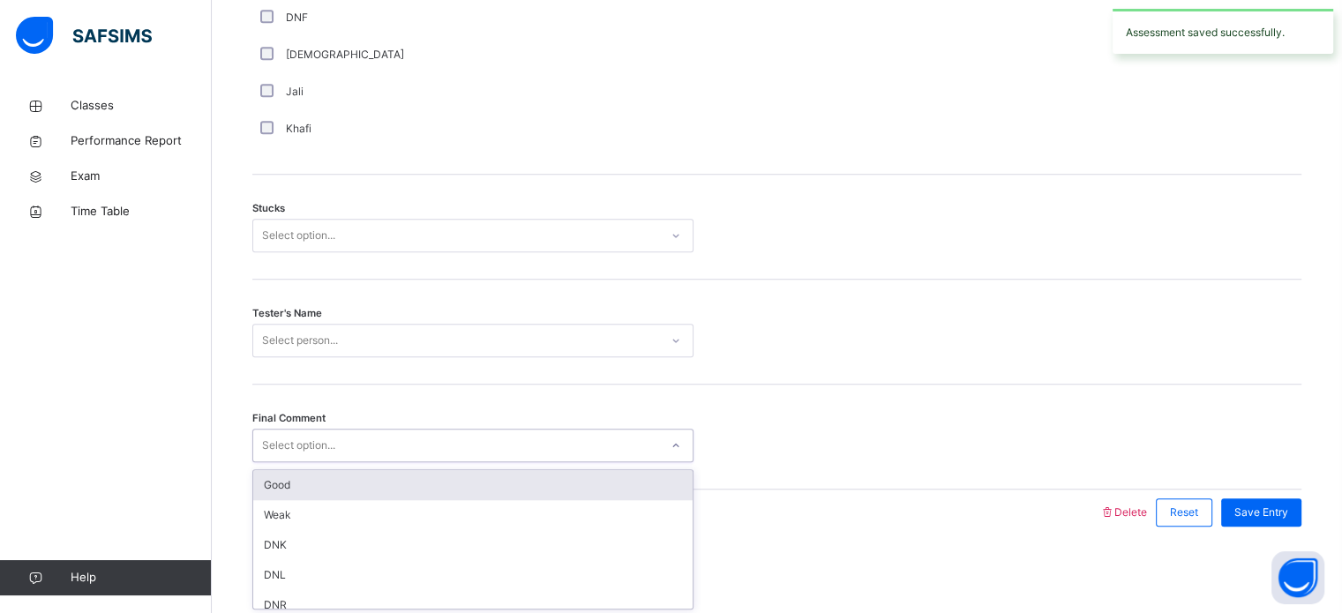
click at [402, 450] on div "Select option..." at bounding box center [456, 445] width 406 height 27
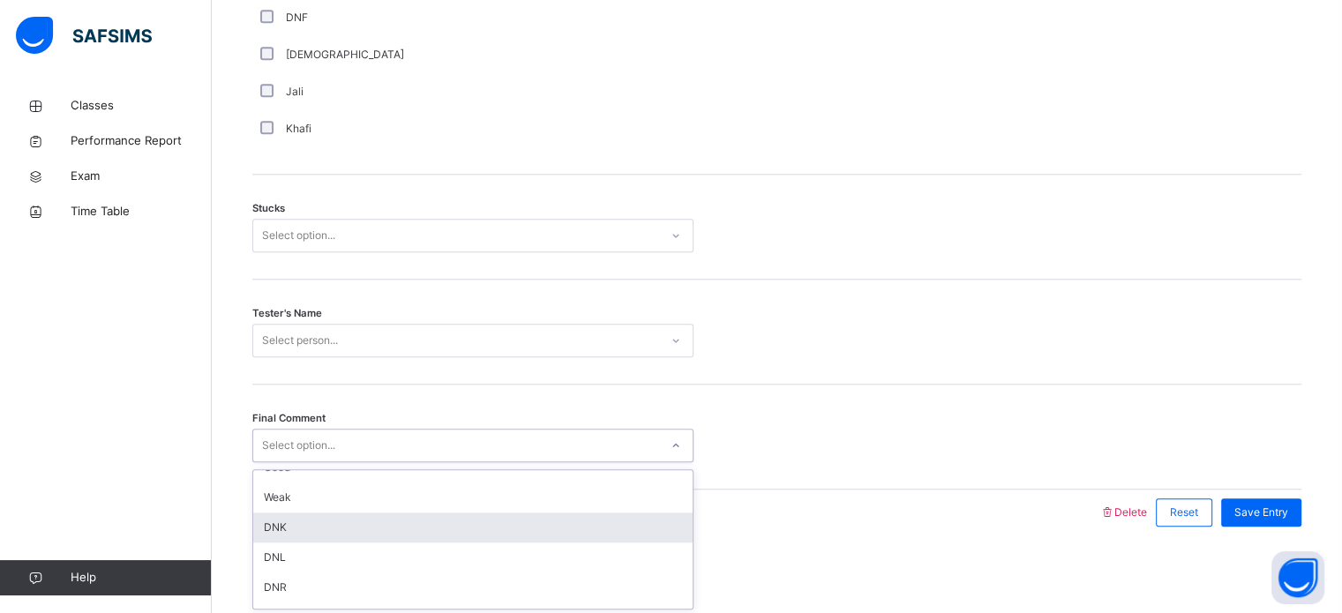
scroll to position [5, 0]
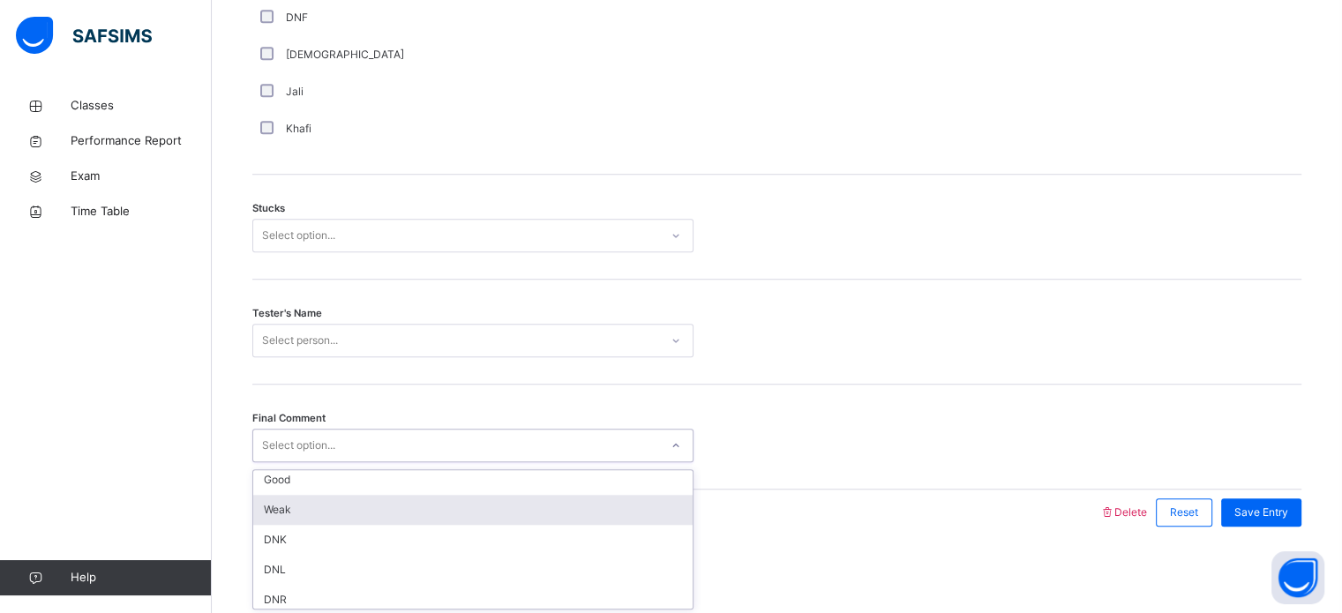
click at [357, 500] on div "Weak" at bounding box center [472, 510] width 439 height 30
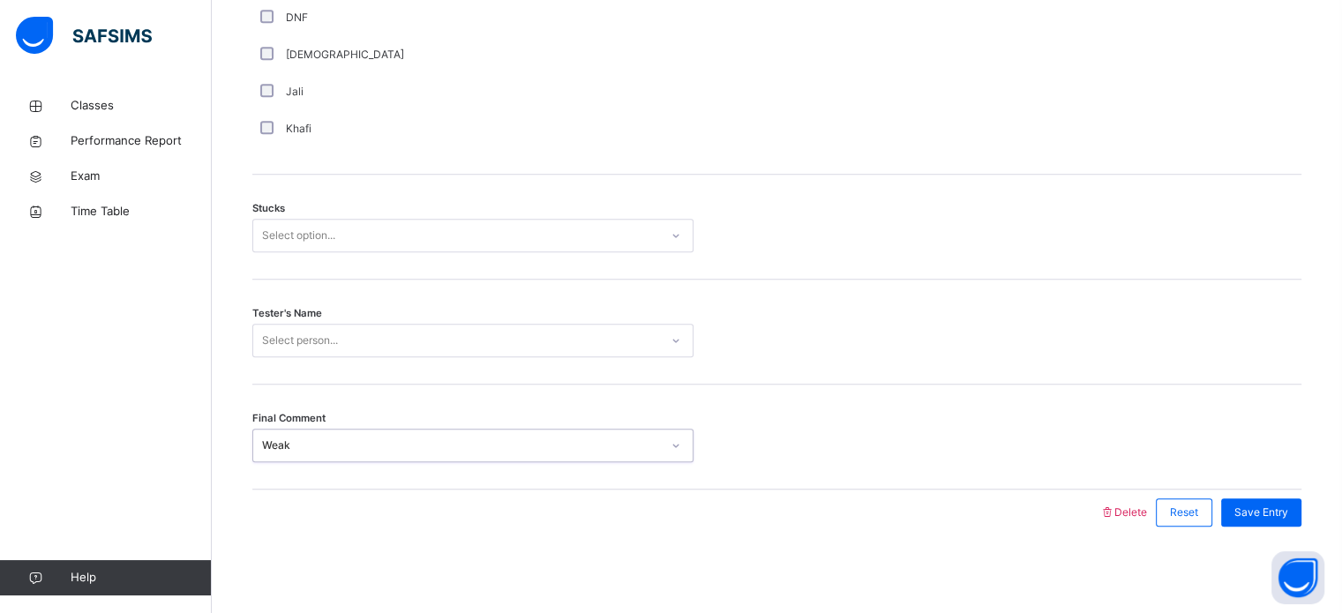
click at [274, 51] on div "[DEMOGRAPHIC_DATA]" at bounding box center [473, 55] width 432 height 16
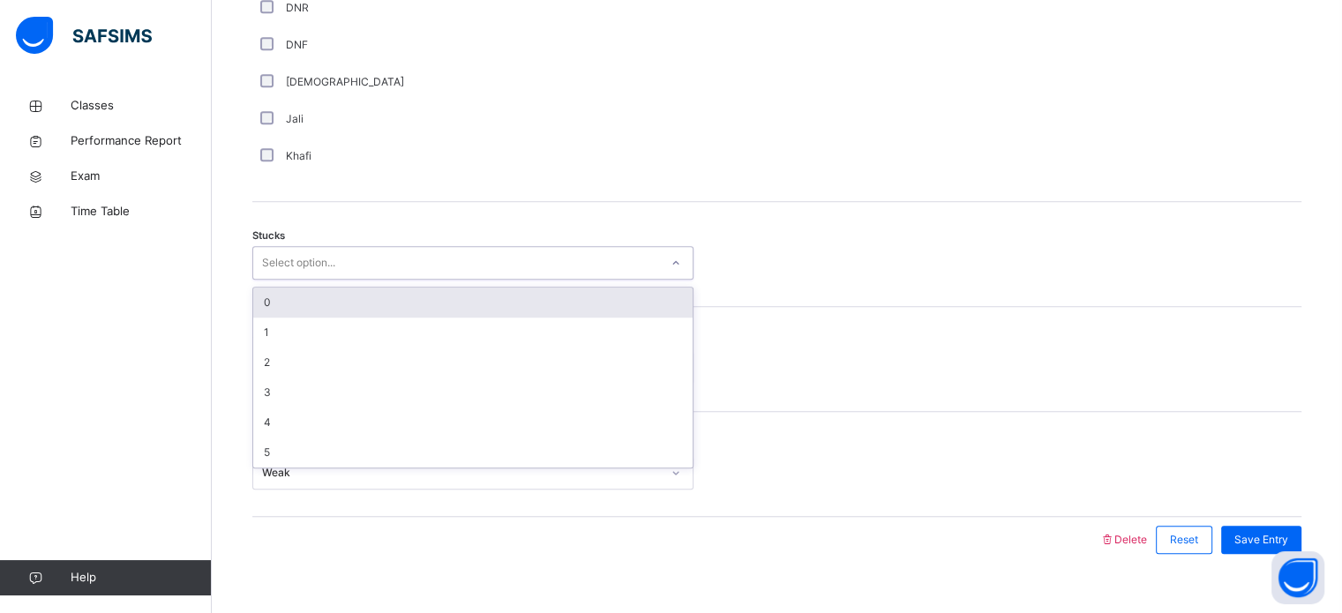
click at [349, 253] on div "Select option..." at bounding box center [456, 263] width 406 height 27
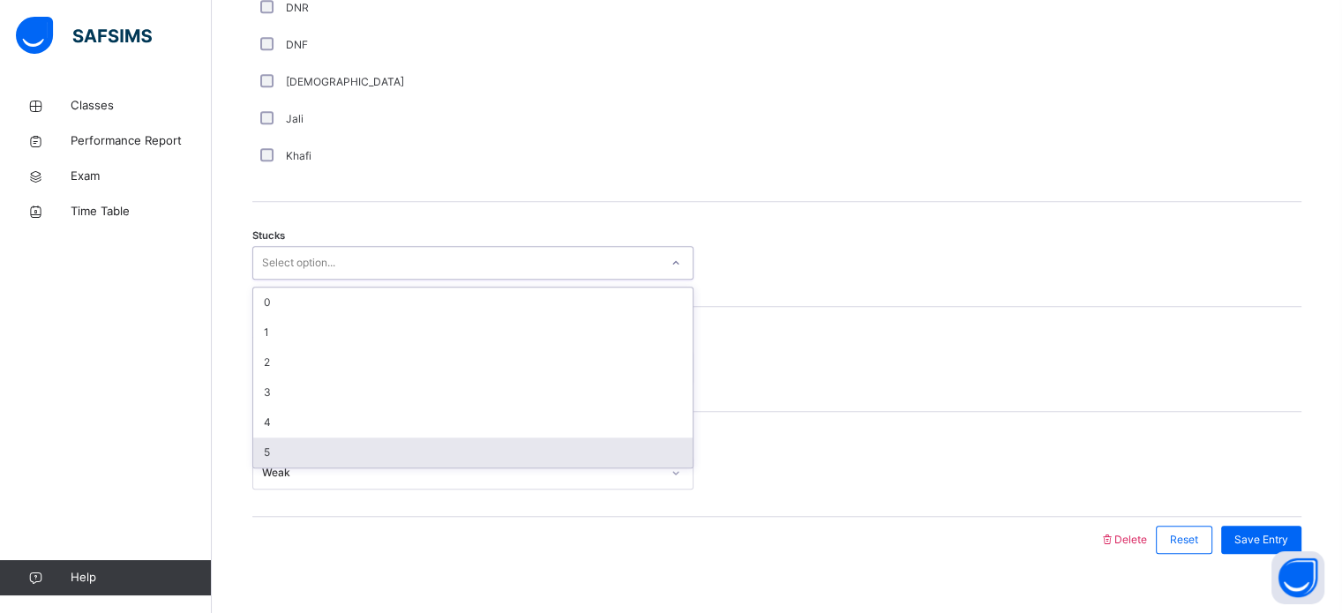
click at [346, 439] on div "5" at bounding box center [472, 453] width 439 height 30
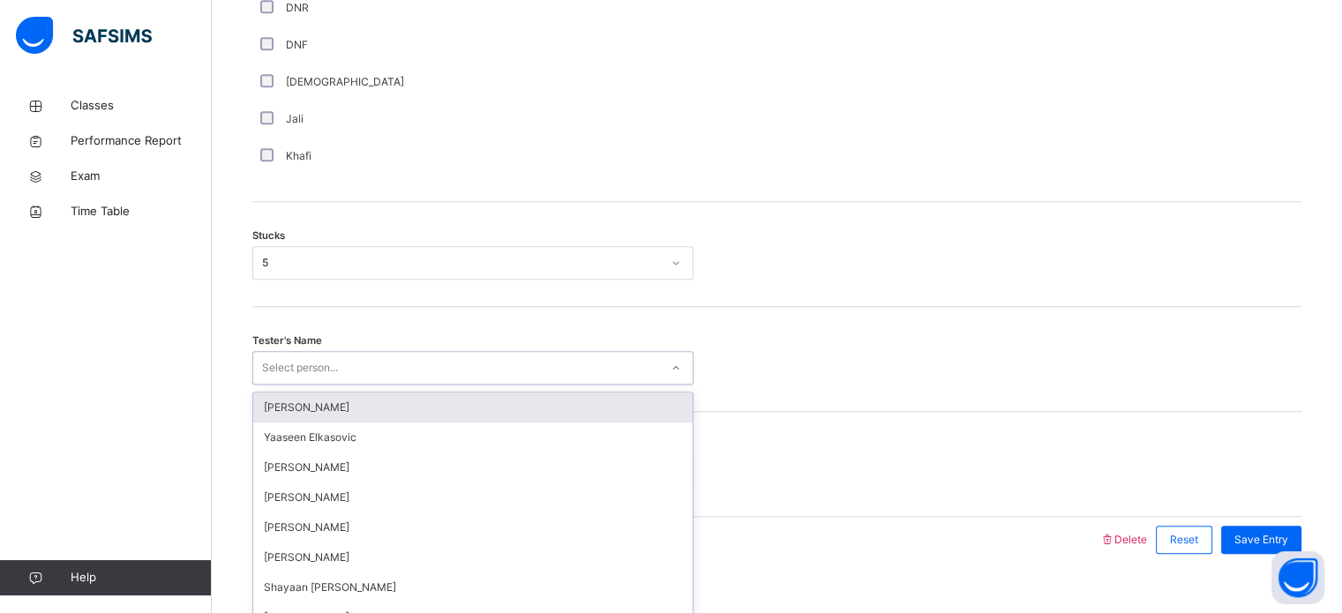
scroll to position [1384, 0]
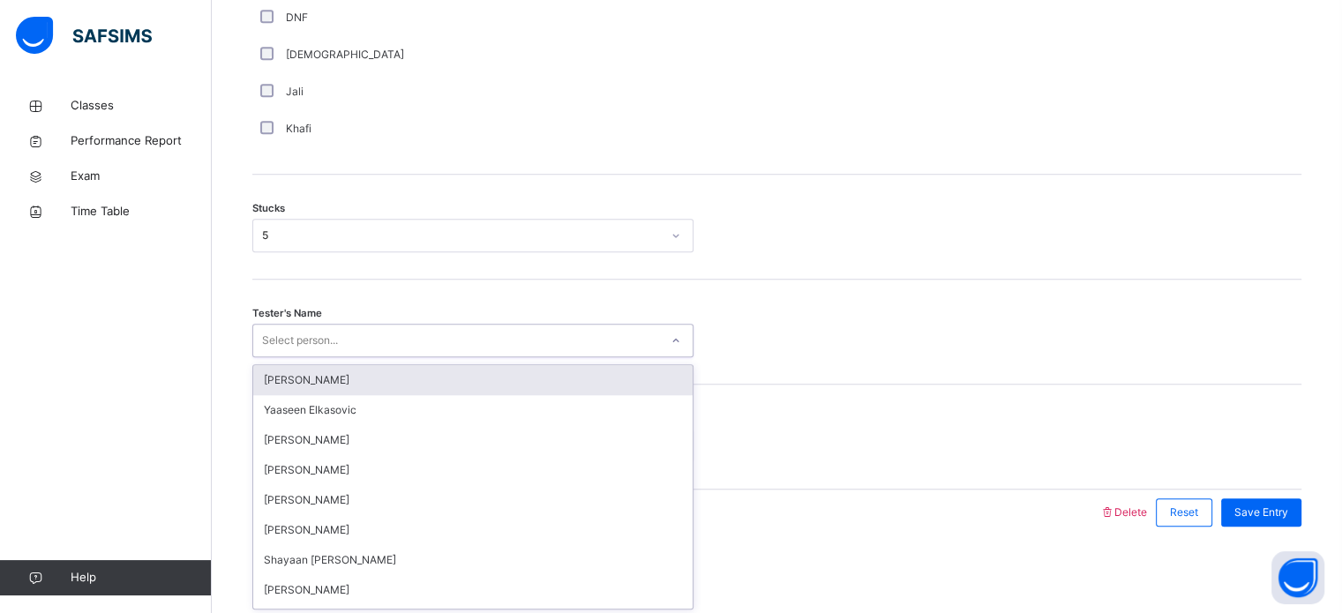
click at [332, 357] on div "option Jaabir Liu focused, 1 of 90. 90 results available. Use Up and Down to ch…" at bounding box center [472, 341] width 441 height 34
type input "***"
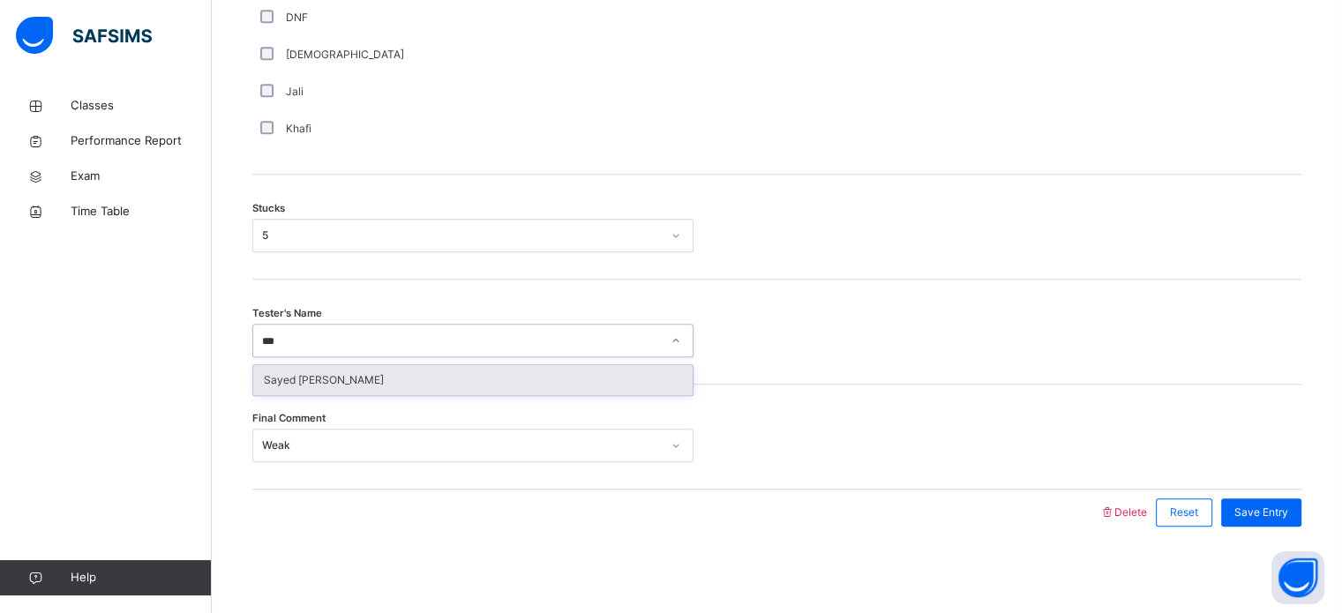
click at [333, 372] on div "Sayed Walid Sadath" at bounding box center [472, 380] width 439 height 30
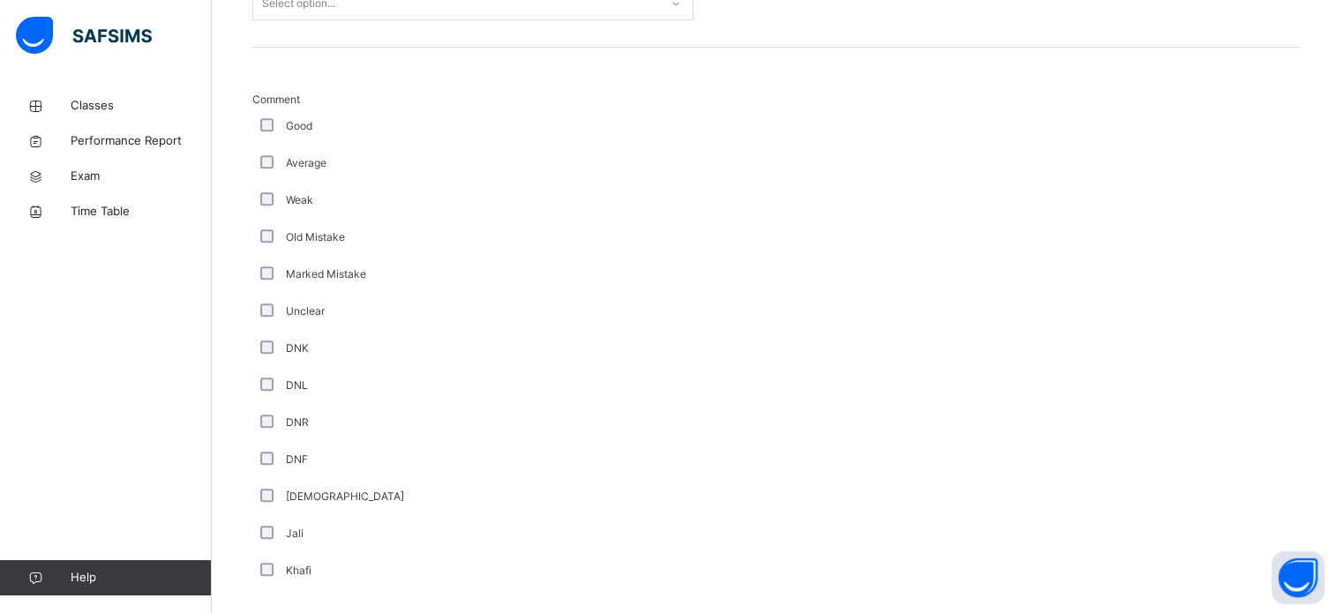
scroll to position [934, 0]
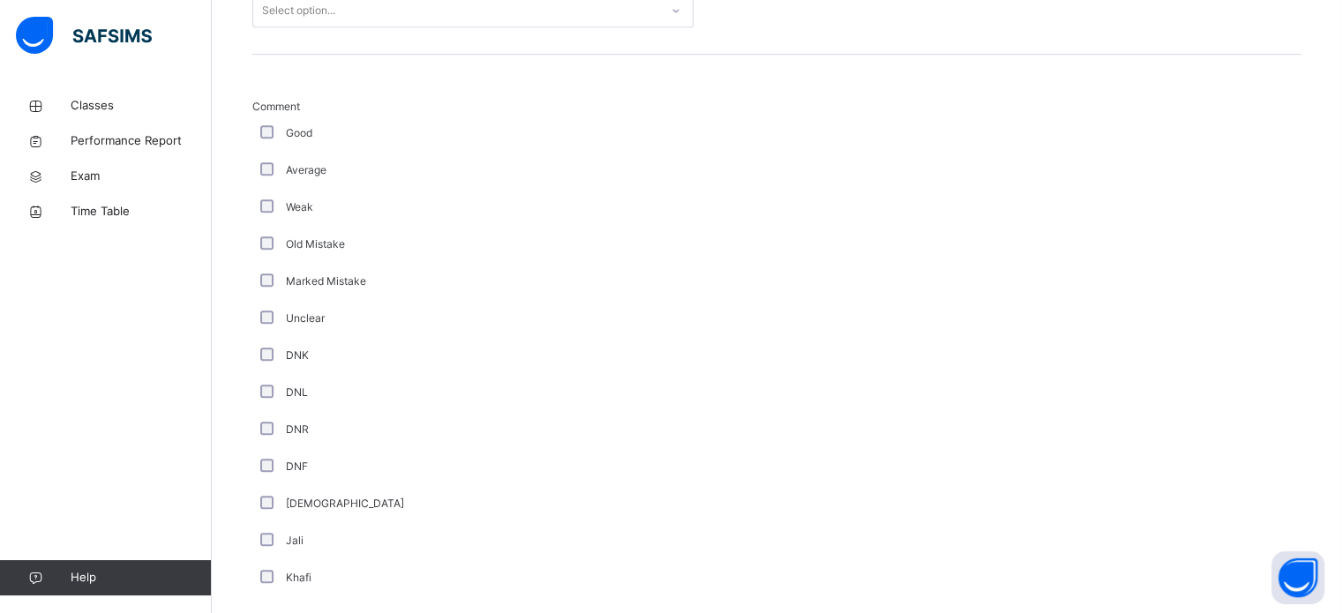
click at [274, 208] on div "Weak" at bounding box center [473, 207] width 432 height 16
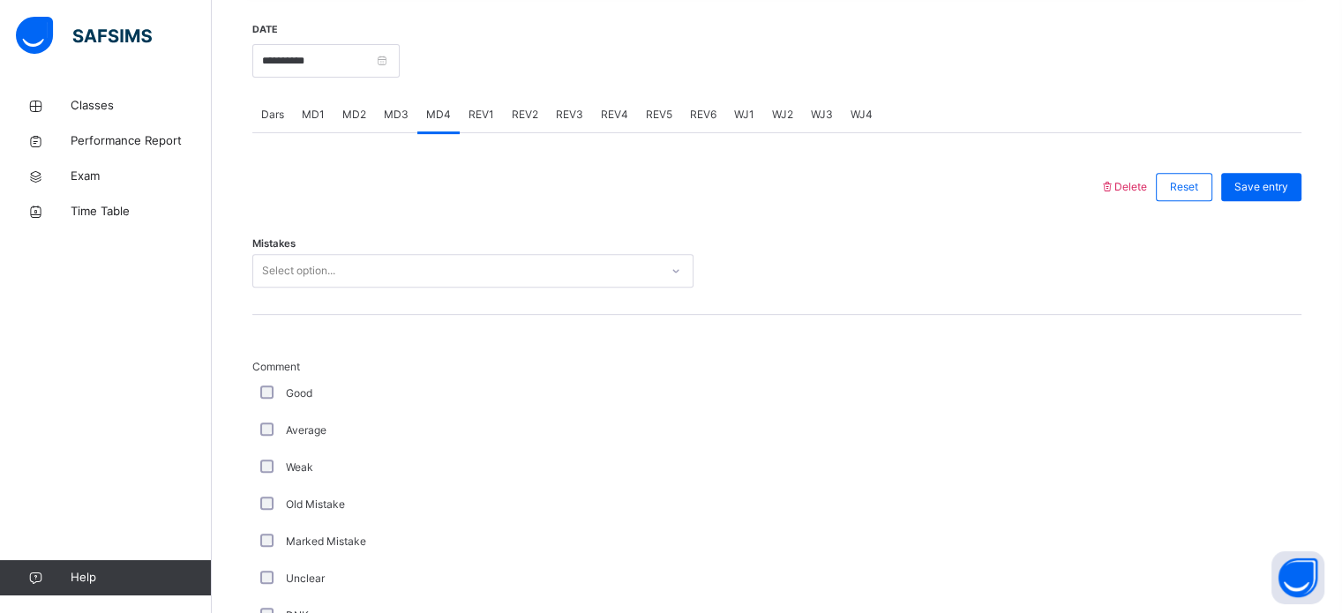
scroll to position [673, 0]
click at [282, 260] on div "Select option..." at bounding box center [298, 272] width 73 height 34
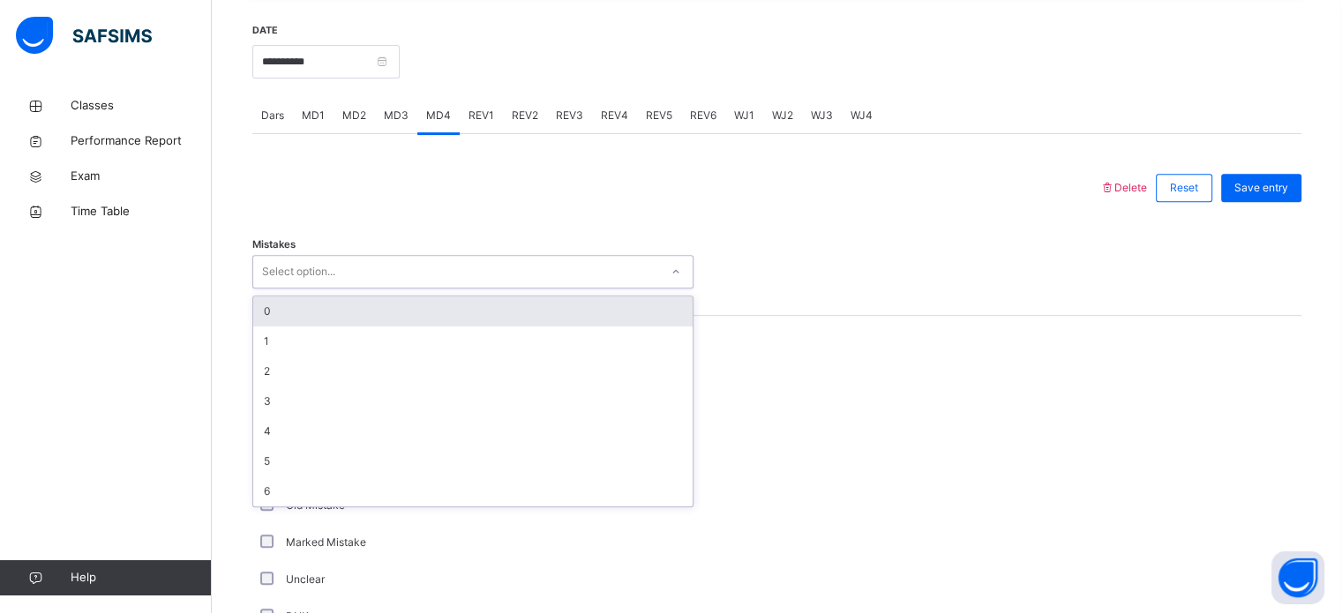
click at [304, 306] on div "0" at bounding box center [472, 311] width 439 height 30
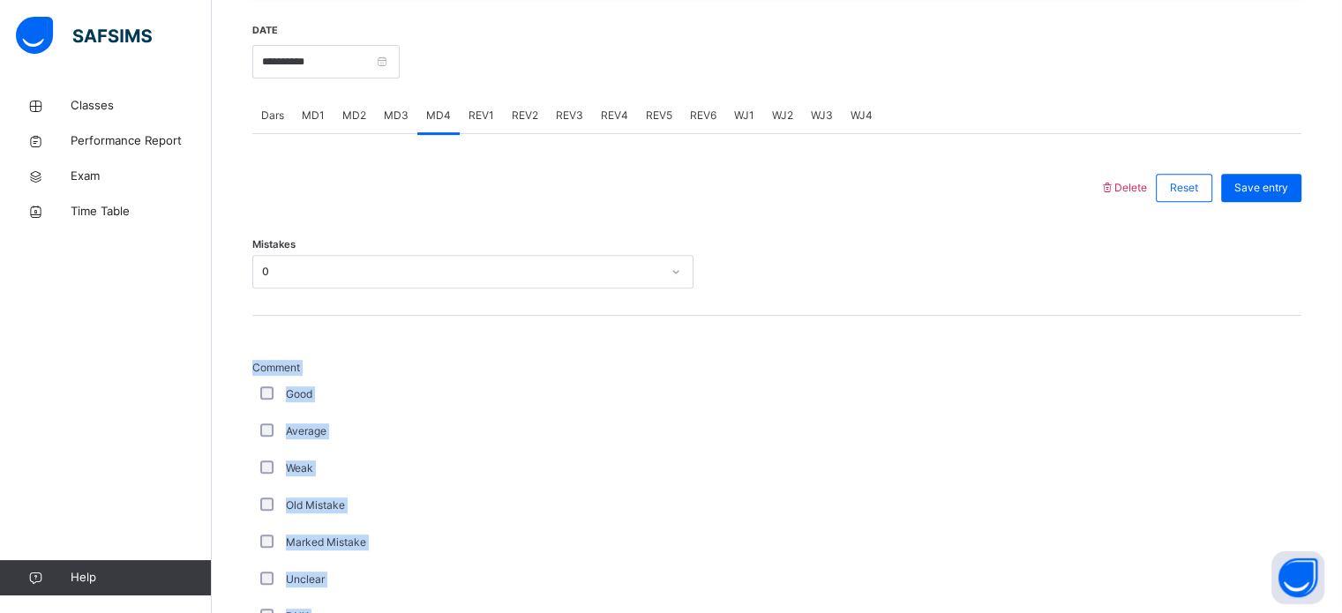
drag, startPoint x: 304, startPoint y: 306, endPoint x: 926, endPoint y: 391, distance: 627.9
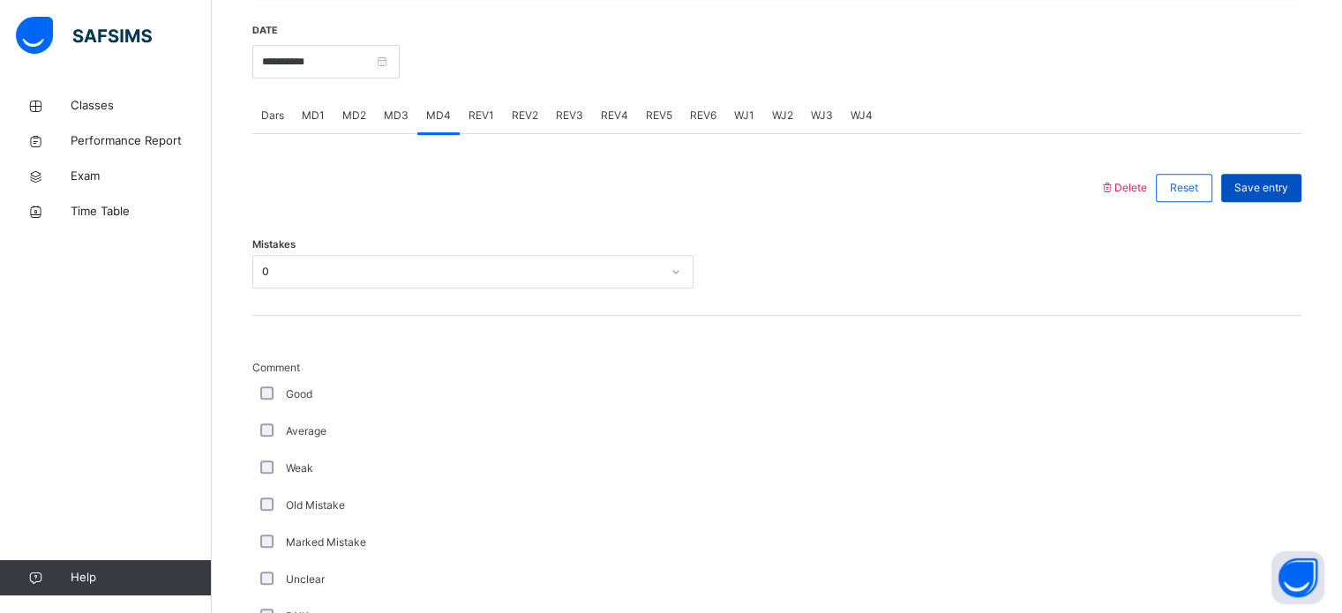
click at [1265, 184] on span "Save entry" at bounding box center [1262, 188] width 54 height 16
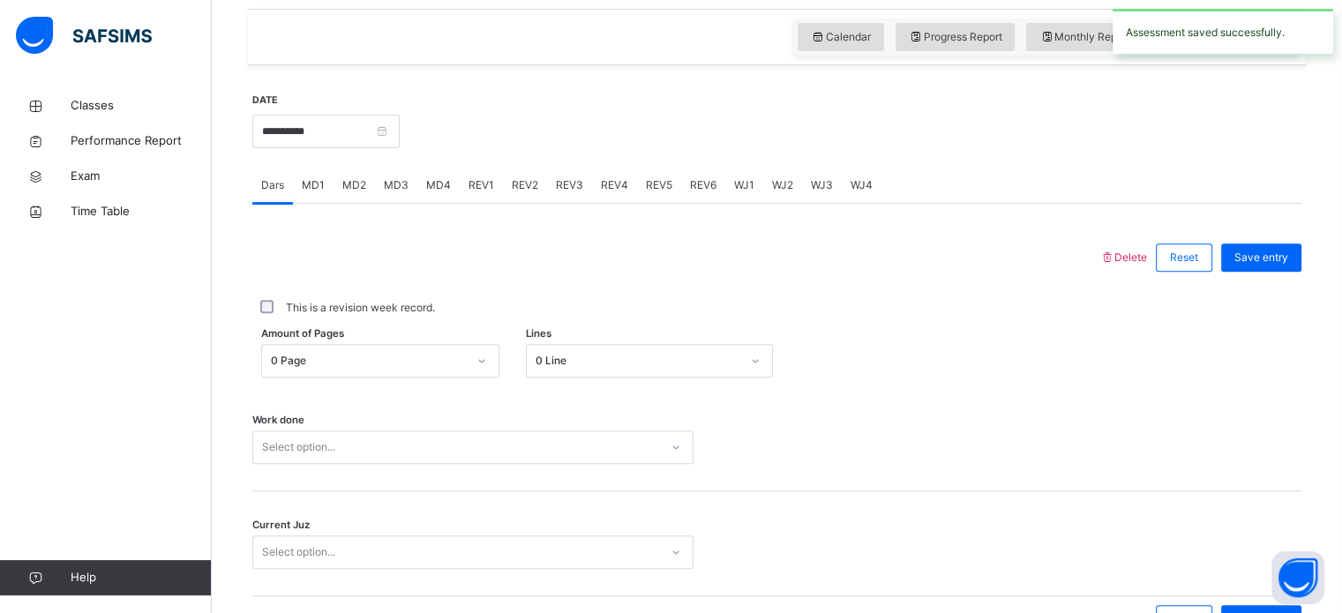
scroll to position [604, 0]
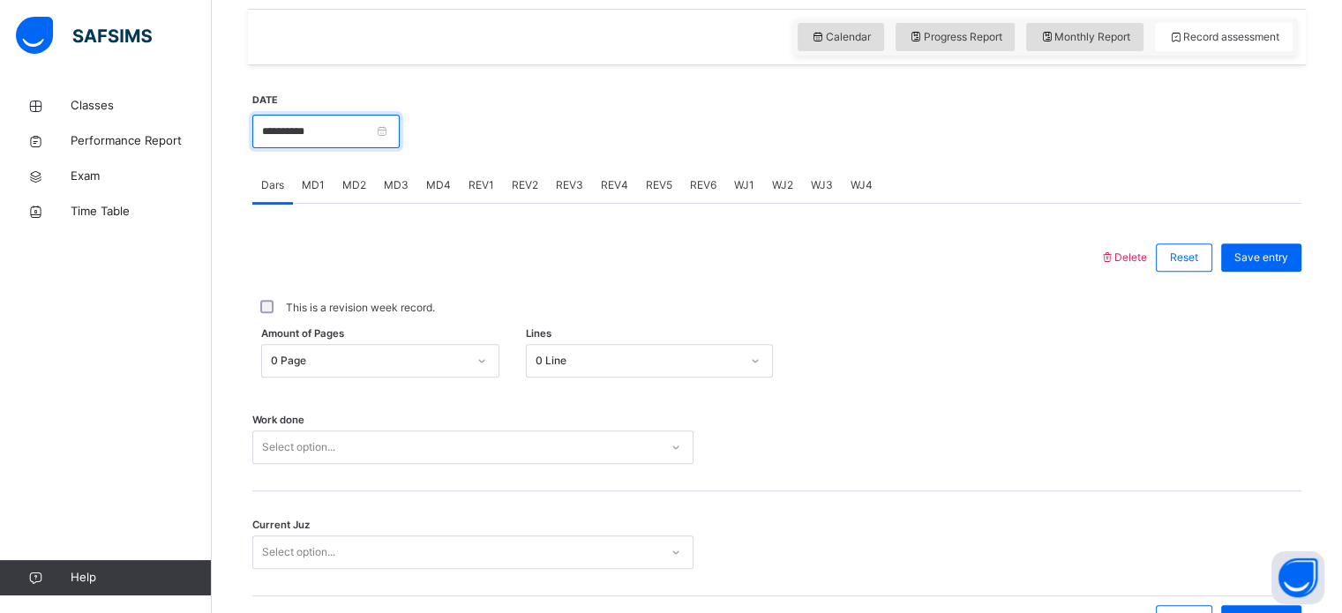
click at [385, 125] on input "**********" at bounding box center [325, 132] width 147 height 34
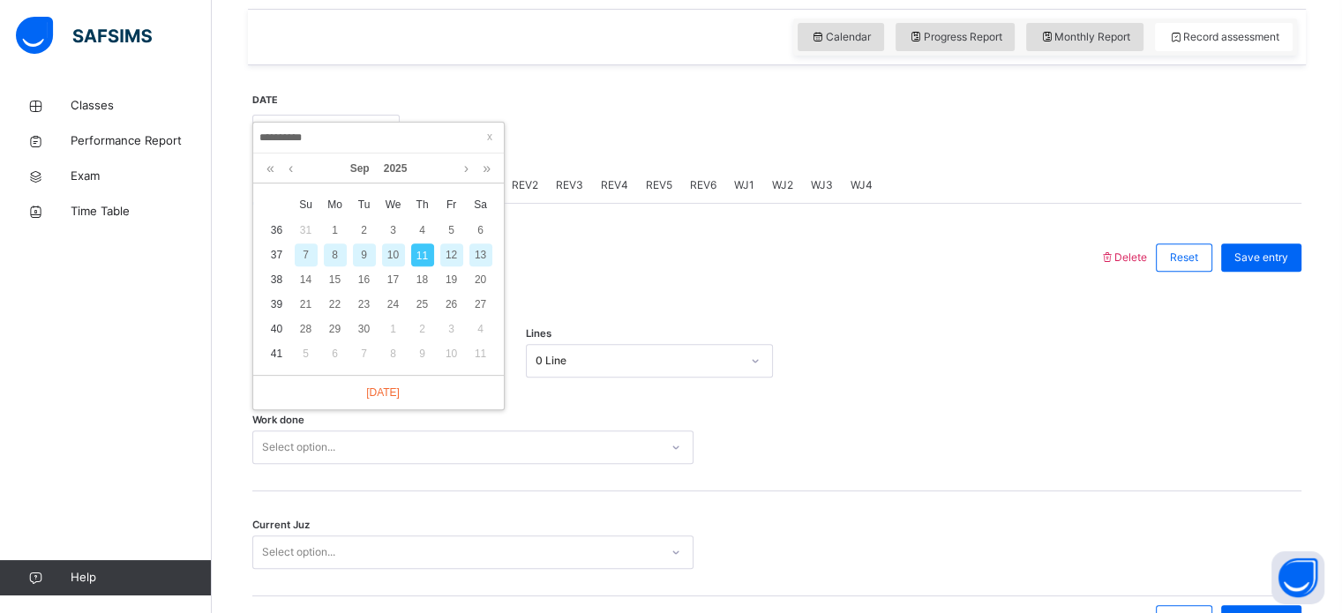
click at [365, 246] on div "9" at bounding box center [364, 255] width 23 height 23
type input "**********"
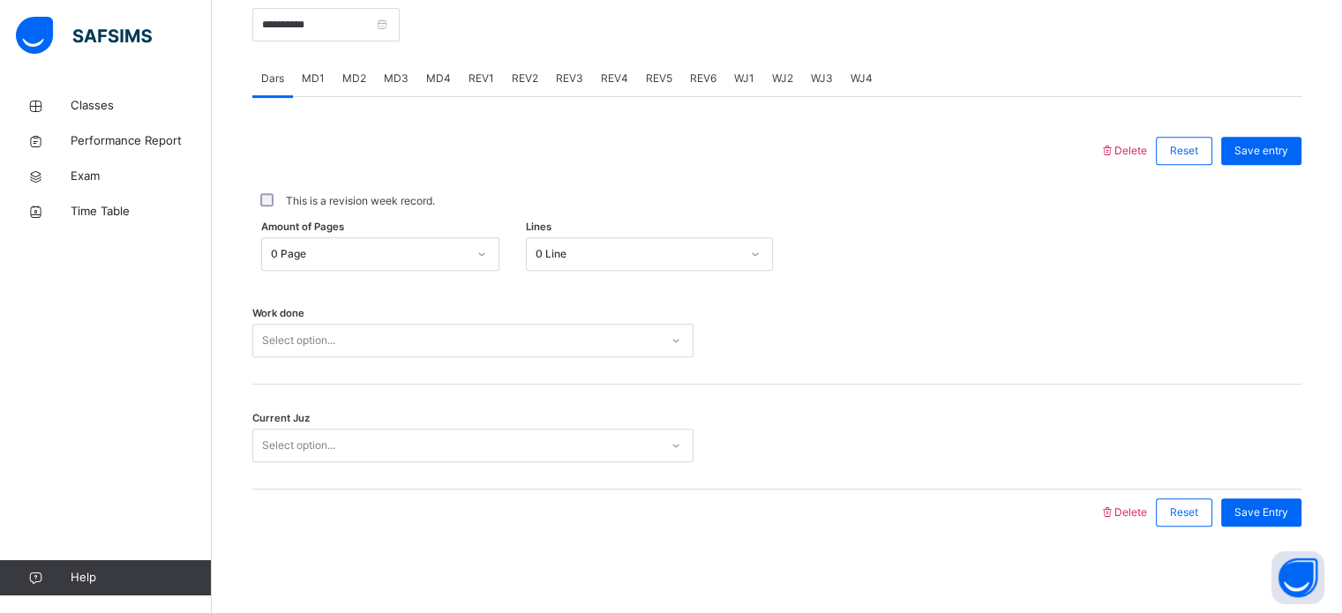
scroll to position [711, 0]
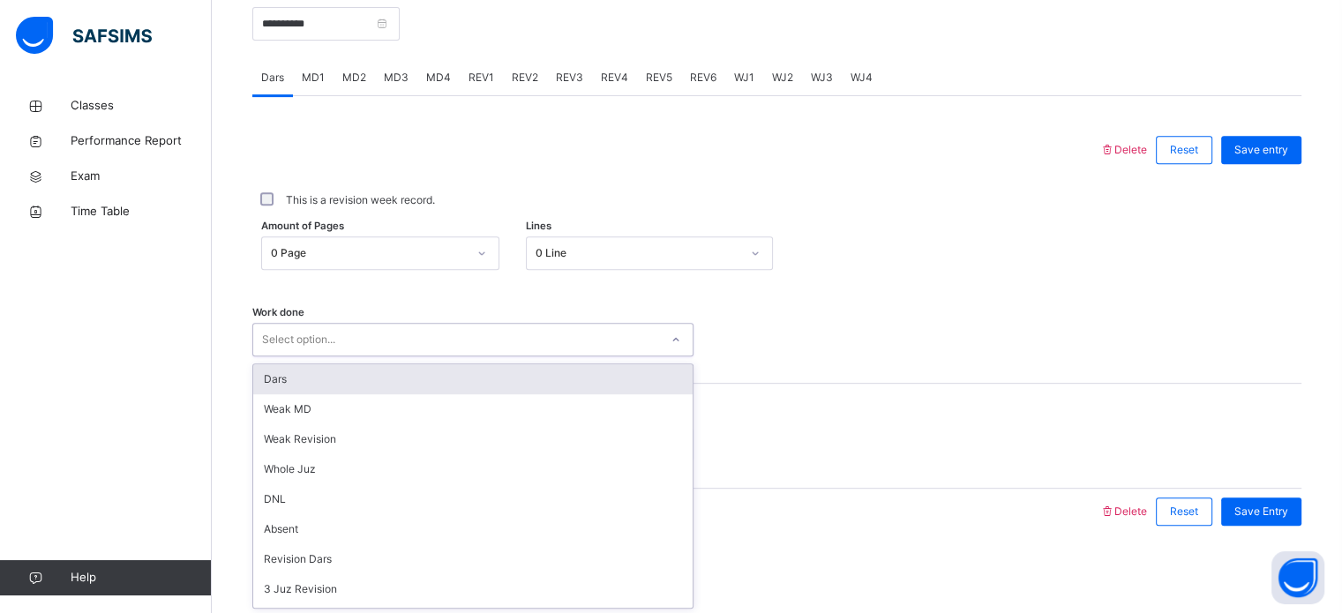
click at [349, 339] on div "Select option..." at bounding box center [456, 340] width 406 height 27
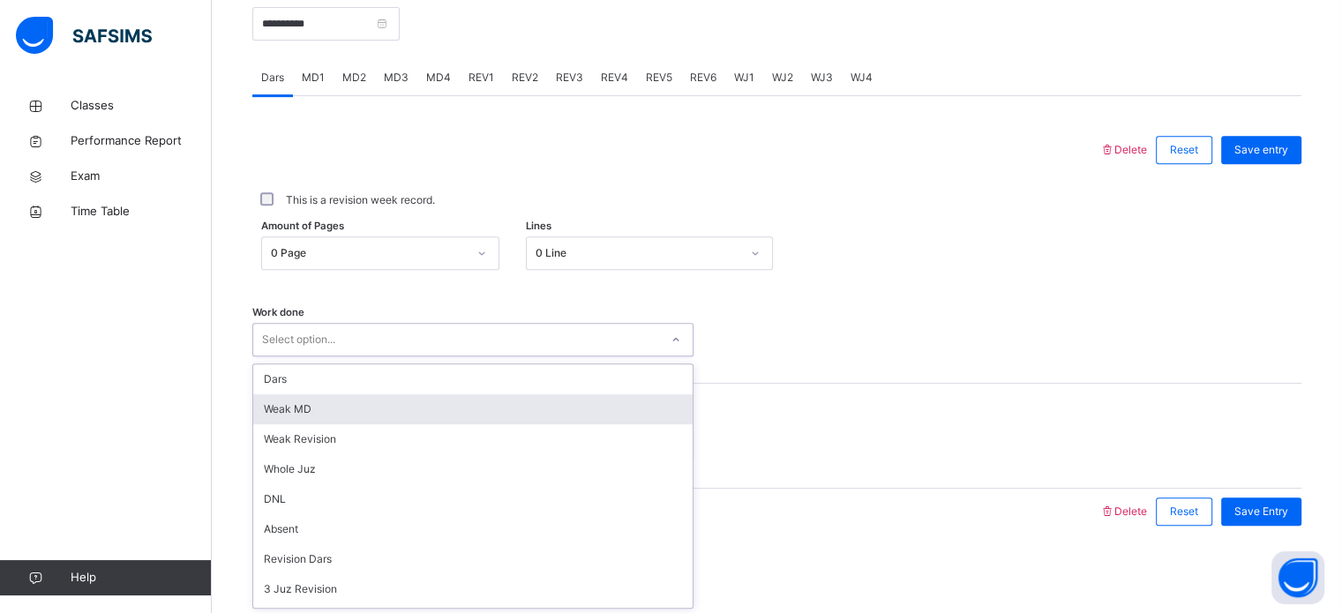
click at [339, 405] on div "Weak MD" at bounding box center [472, 409] width 439 height 30
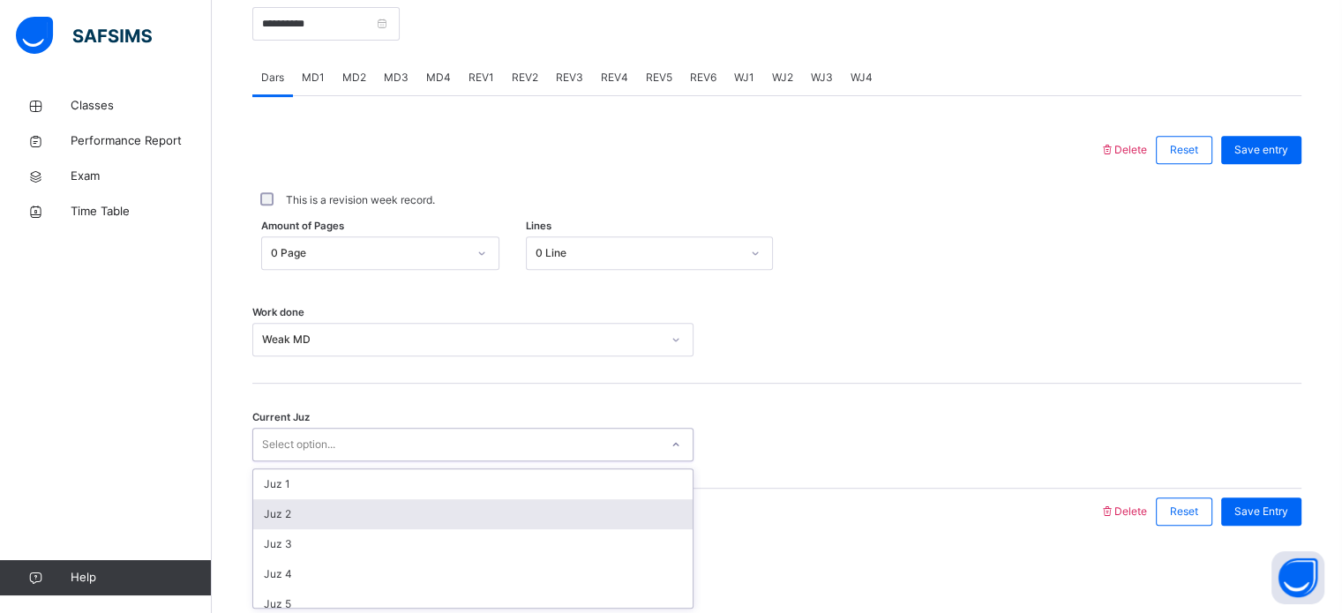
drag, startPoint x: 342, startPoint y: 446, endPoint x: 340, endPoint y: 507, distance: 60.9
click at [340, 462] on div "option Juz 2 focused, 2 of 30. 30 results available. Use Up and Down to choose …" at bounding box center [472, 445] width 441 height 34
click at [340, 507] on div "Juz 2" at bounding box center [472, 514] width 439 height 30
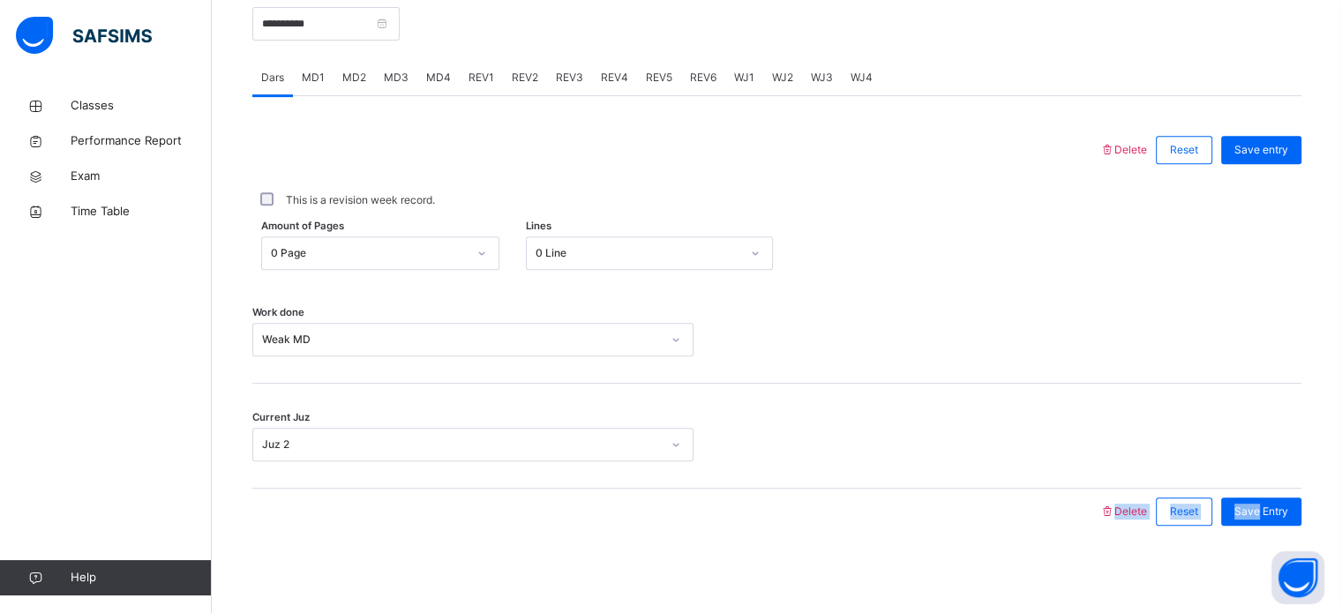
drag, startPoint x: 1272, startPoint y: 518, endPoint x: 918, endPoint y: 474, distance: 356.6
click at [918, 474] on div "Delete Reset Save entry This is a revision week record. Amount of Pages 0 Page …" at bounding box center [776, 331] width 1049 height 408
click at [1151, 363] on div "Work done Weak MD" at bounding box center [776, 331] width 1049 height 105
click at [1264, 522] on div "Save Entry" at bounding box center [1261, 512] width 80 height 28
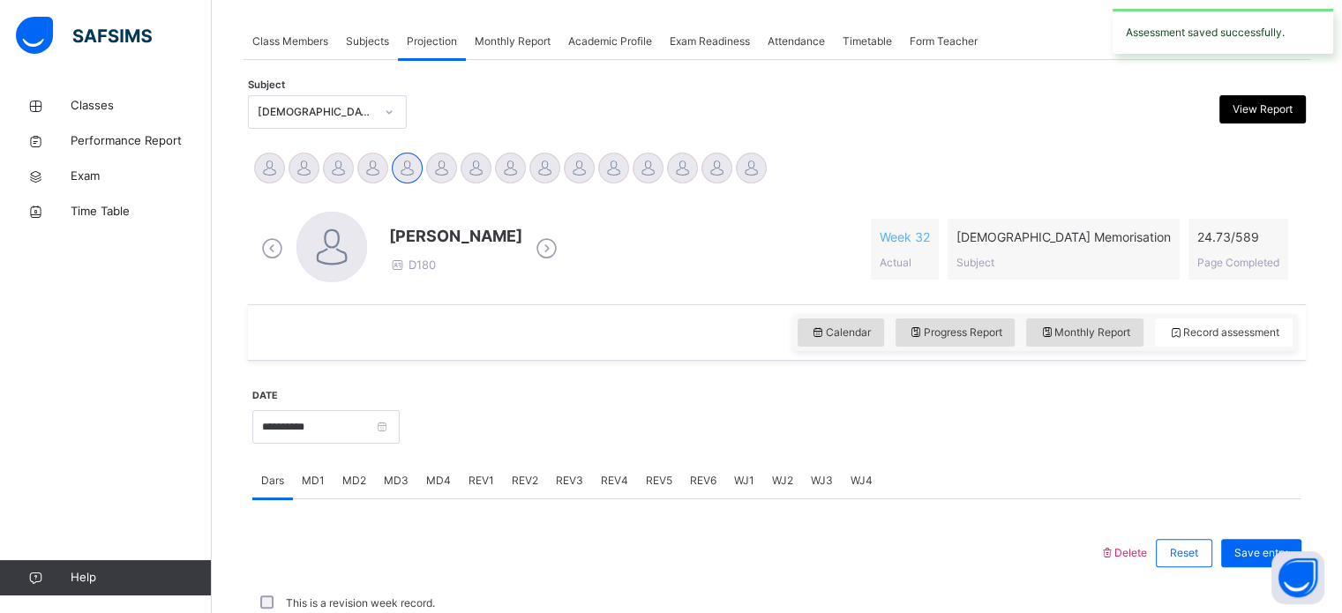
scroll to position [246, 0]
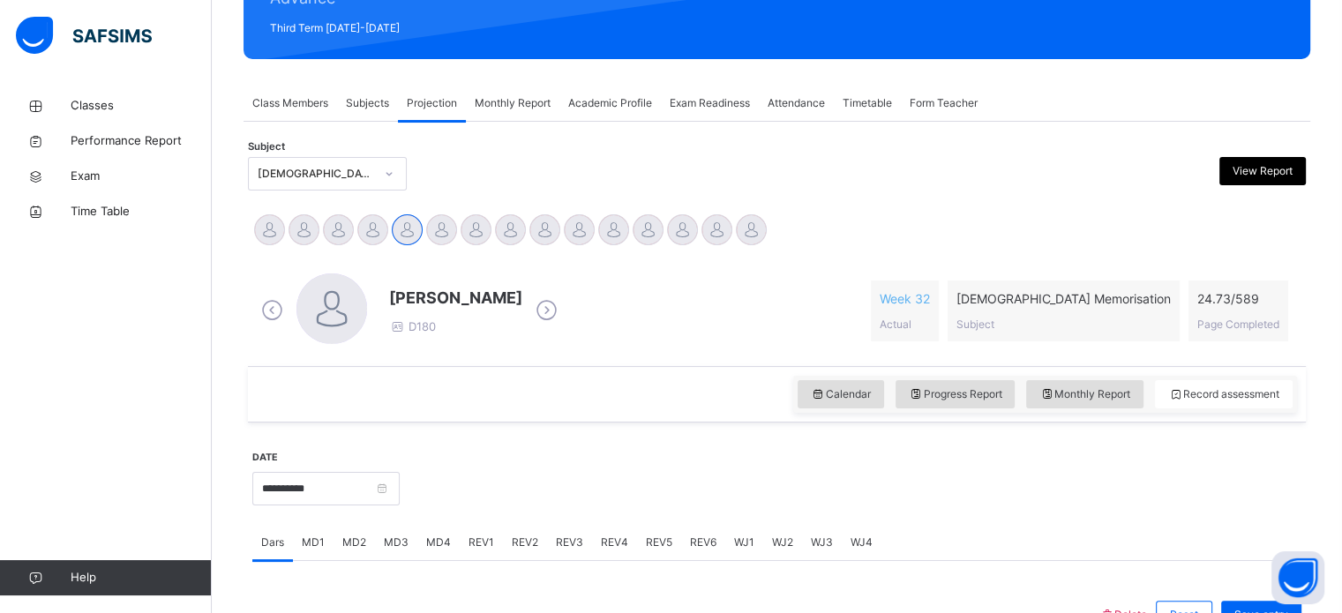
click at [604, 118] on div "Academic Profile" at bounding box center [609, 103] width 101 height 35
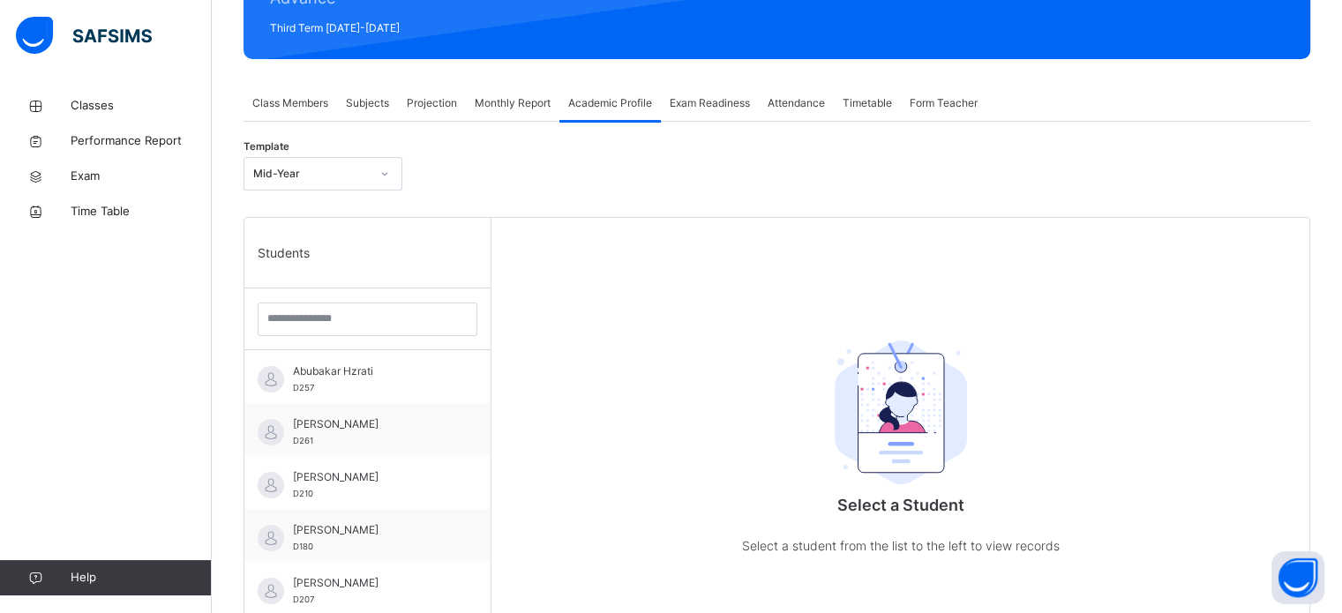
click at [519, 108] on span "Monthly Report" at bounding box center [513, 103] width 76 height 16
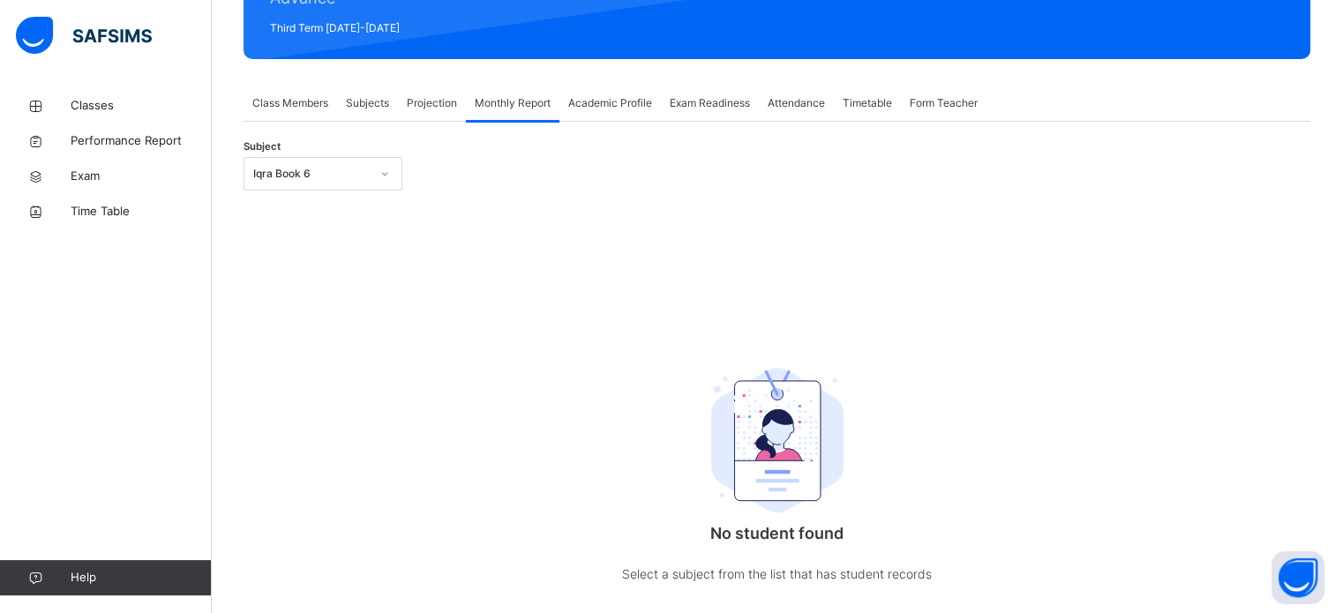
click at [646, 105] on span "Academic Profile" at bounding box center [610, 103] width 84 height 16
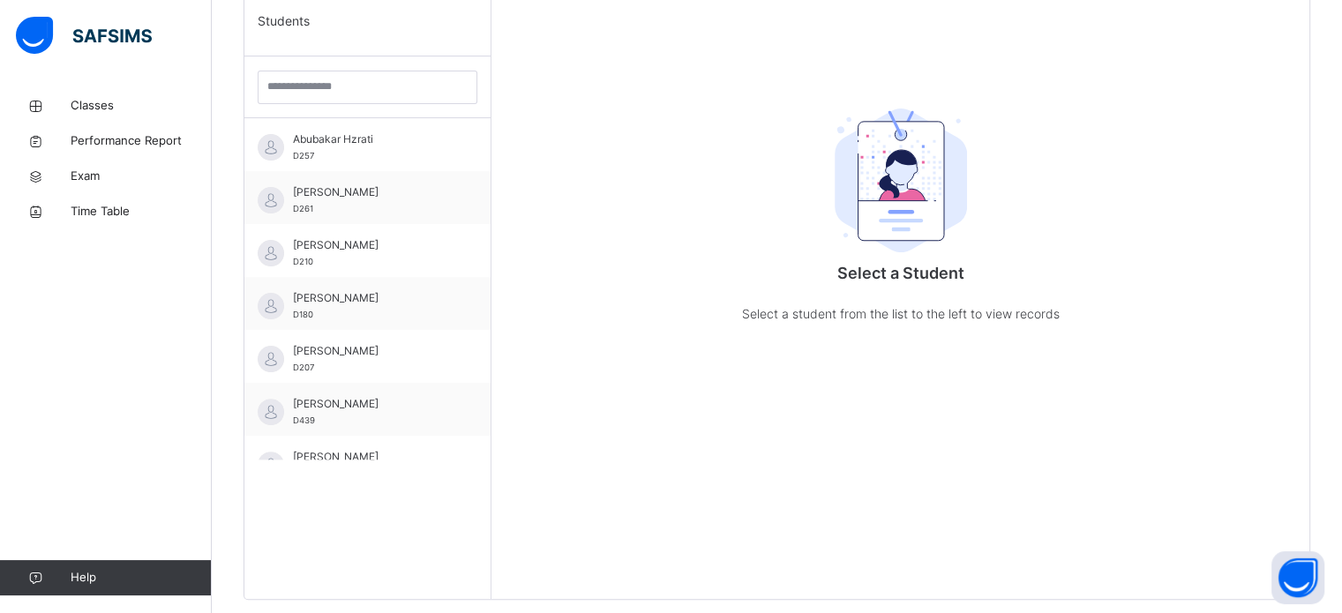
scroll to position [480, 0]
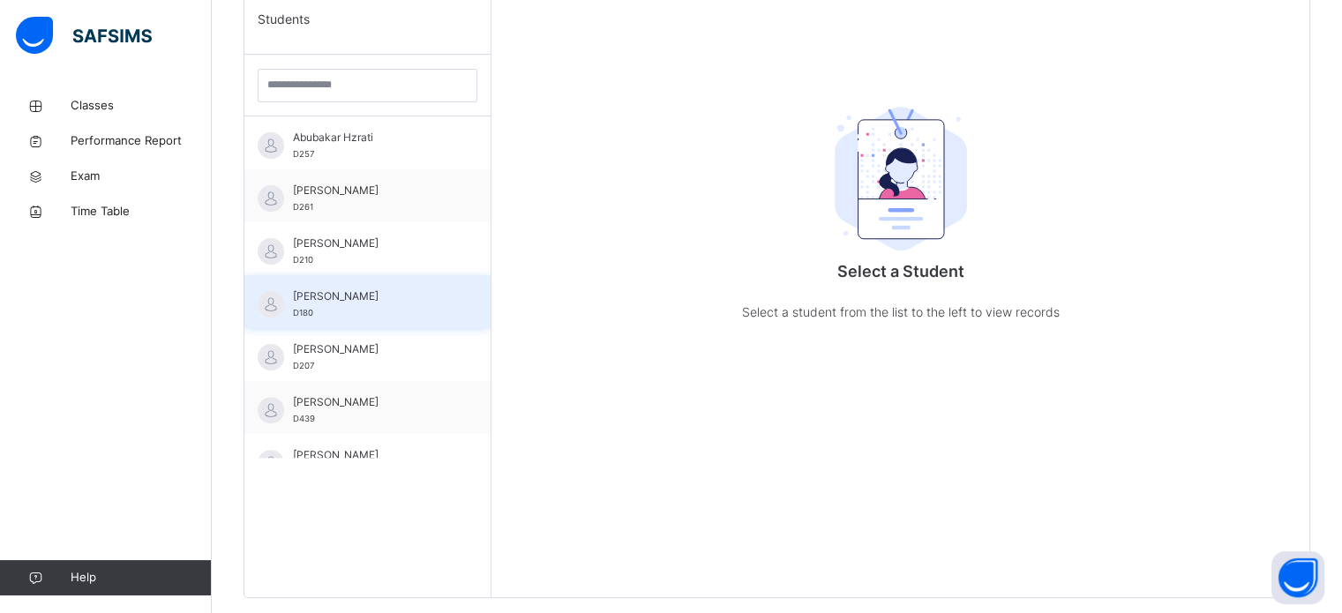
click at [383, 308] on div "Ayman Amin D180" at bounding box center [372, 305] width 158 height 32
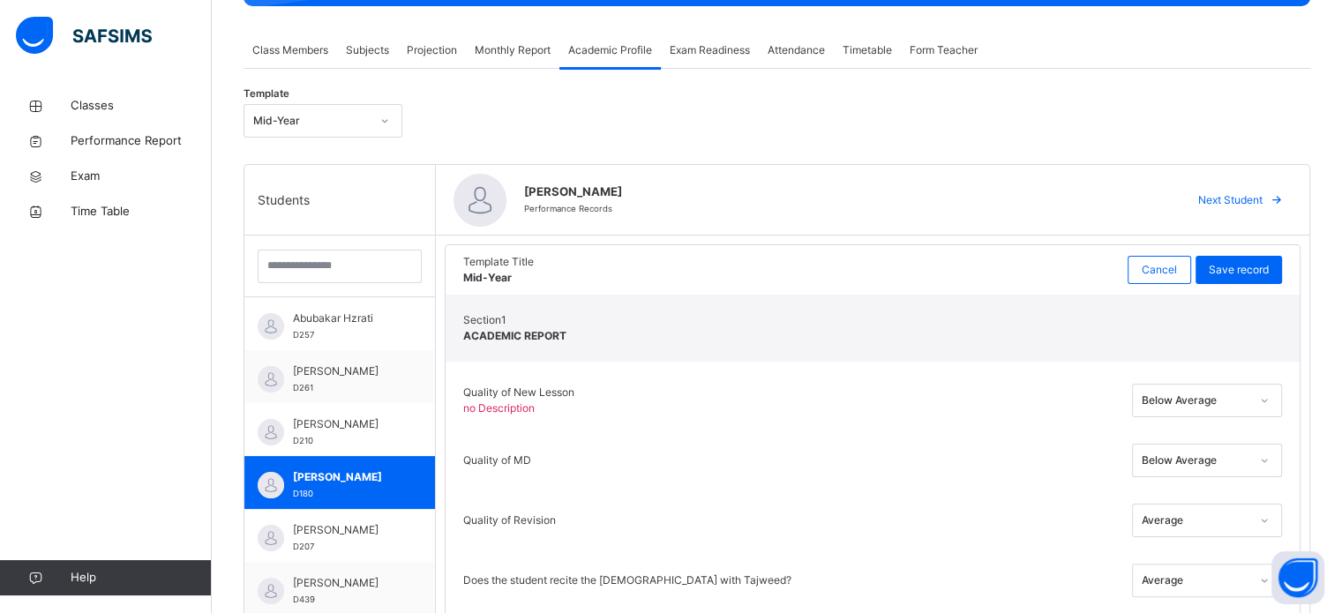
scroll to position [178, 0]
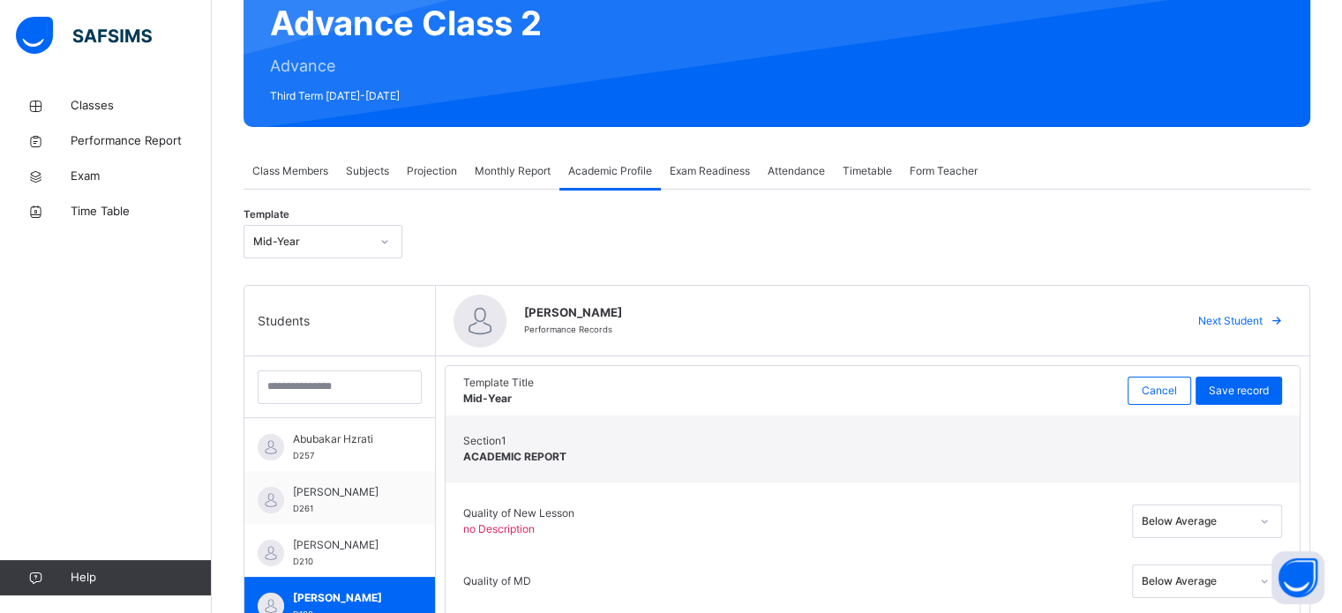
click at [506, 161] on div "Monthly Report" at bounding box center [513, 171] width 94 height 35
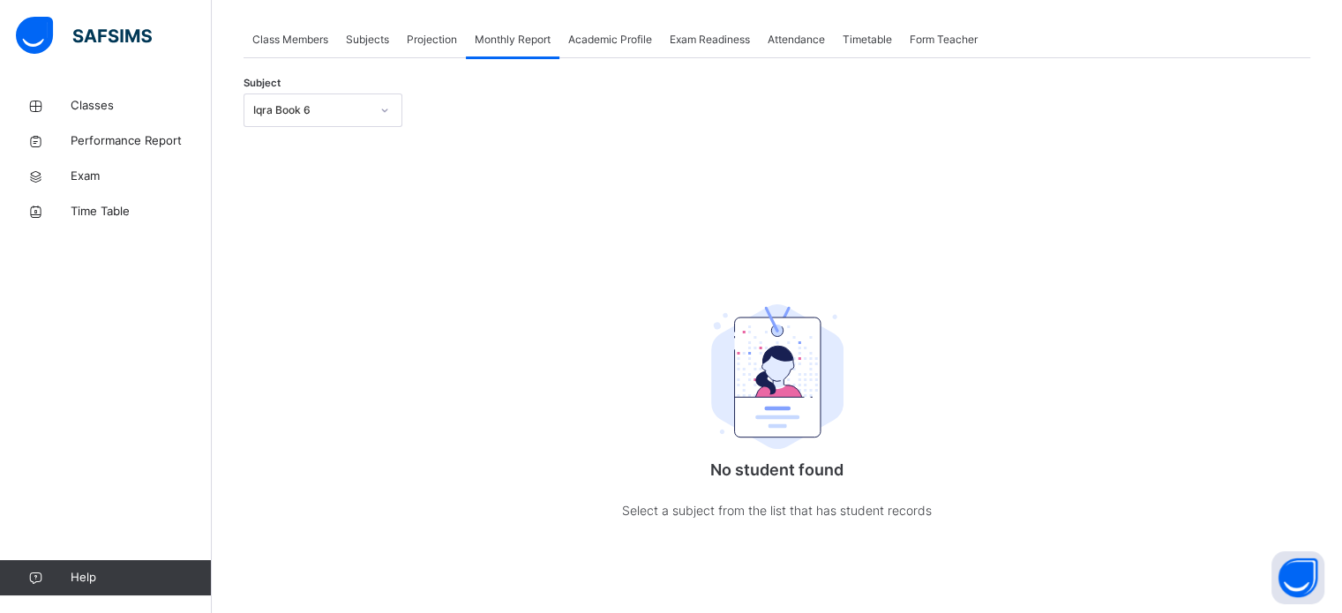
scroll to position [309, 0]
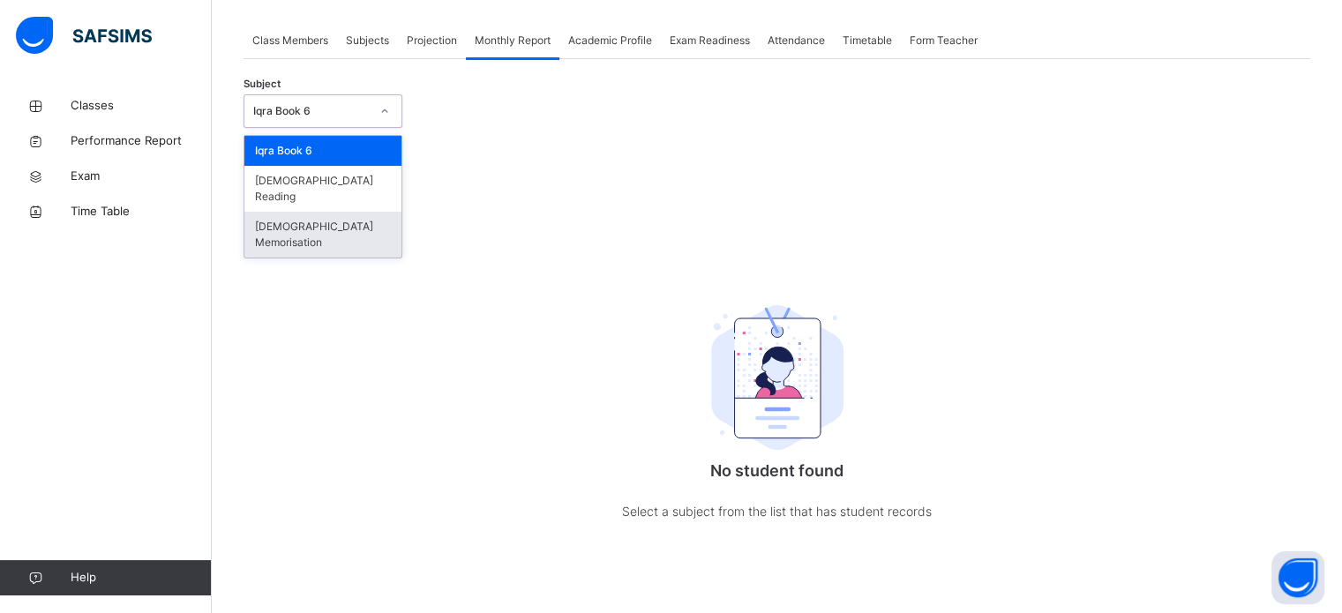
drag, startPoint x: 323, startPoint y: 105, endPoint x: 335, endPoint y: 206, distance: 101.4
click at [335, 128] on div "option Quran Memorisation focused, 3 of 3. 3 results available. Use Up and Down…" at bounding box center [323, 111] width 159 height 34
click at [335, 212] on div "[DEMOGRAPHIC_DATA] Memorisation" at bounding box center [322, 235] width 157 height 46
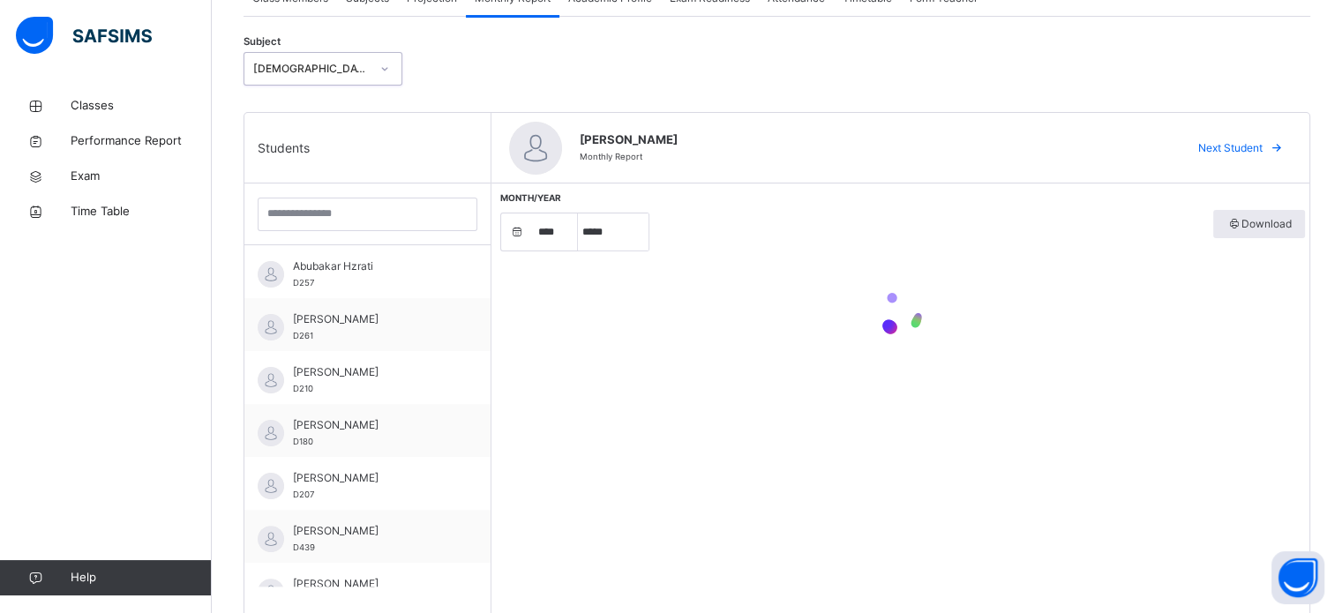
select select "****"
select select "*"
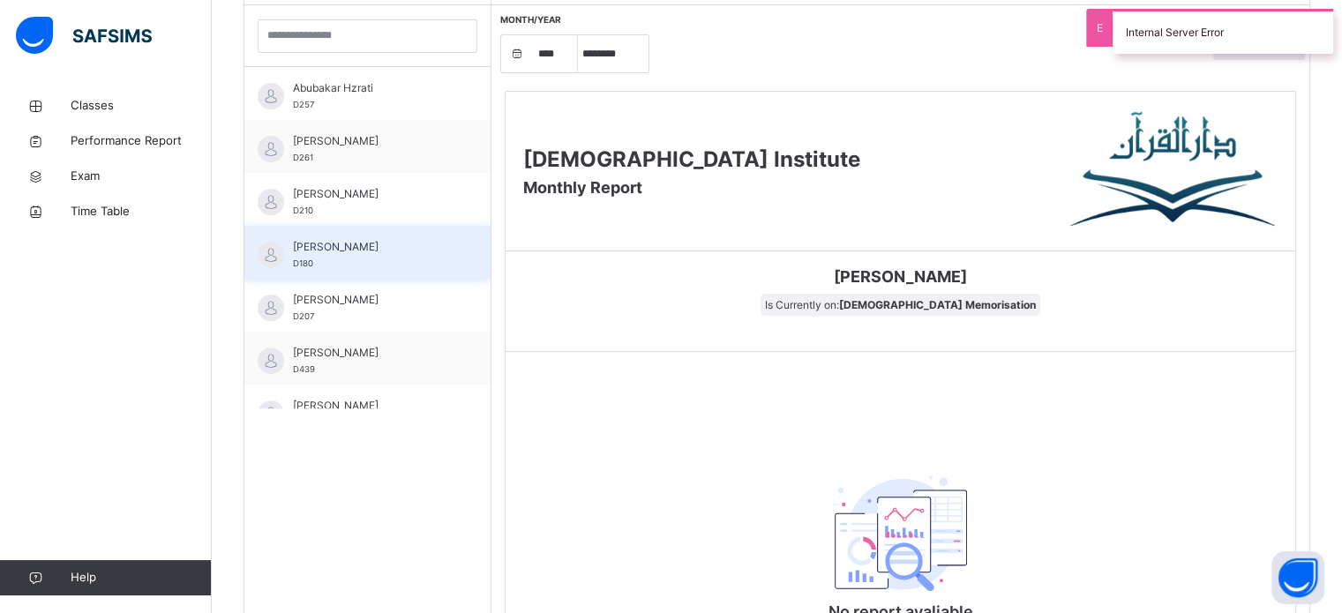
click at [312, 253] on span "Ayman Amin" at bounding box center [372, 247] width 158 height 16
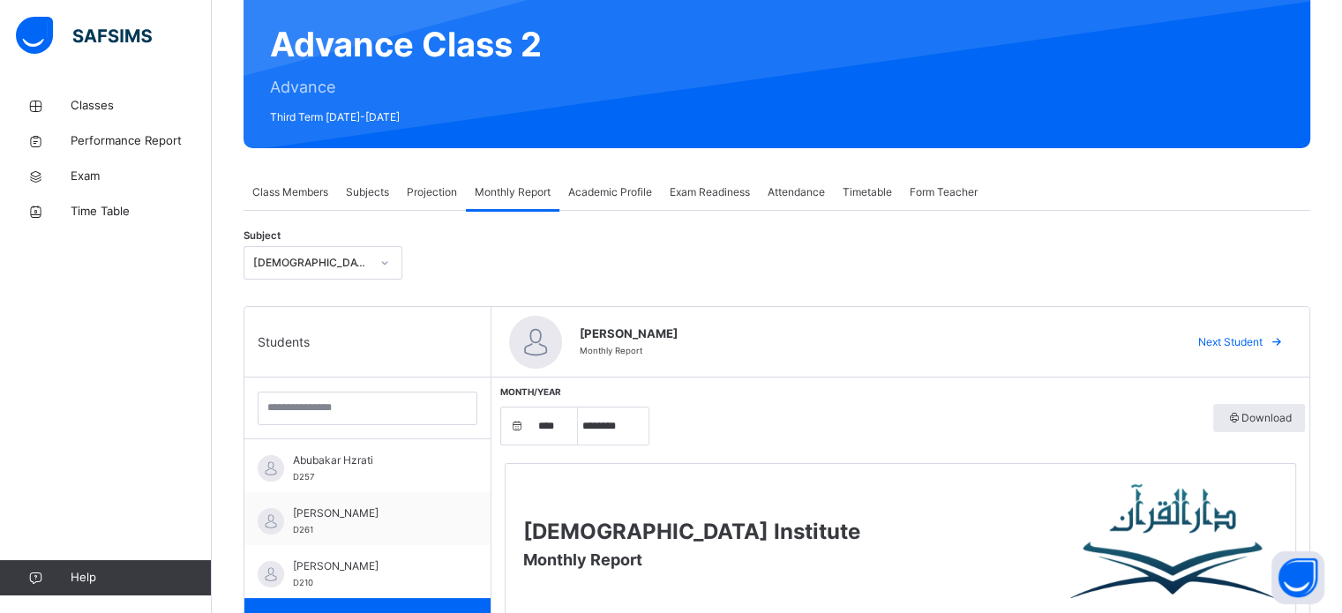
scroll to position [158, 0]
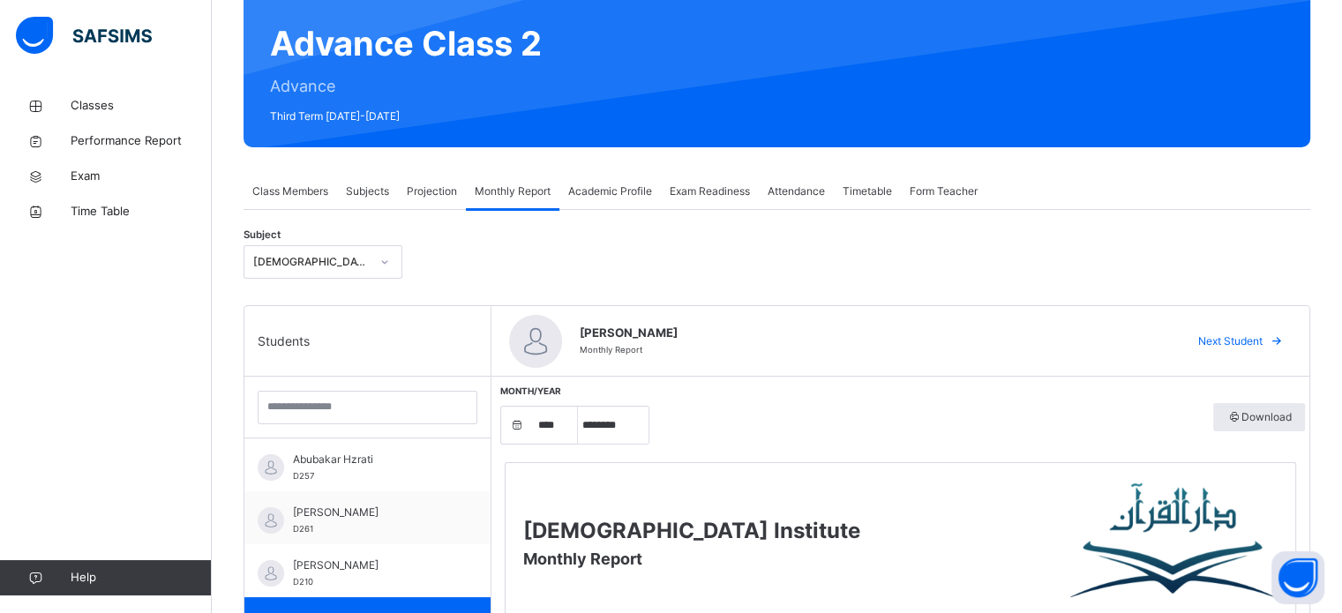
click at [420, 193] on span "Projection" at bounding box center [432, 192] width 50 height 16
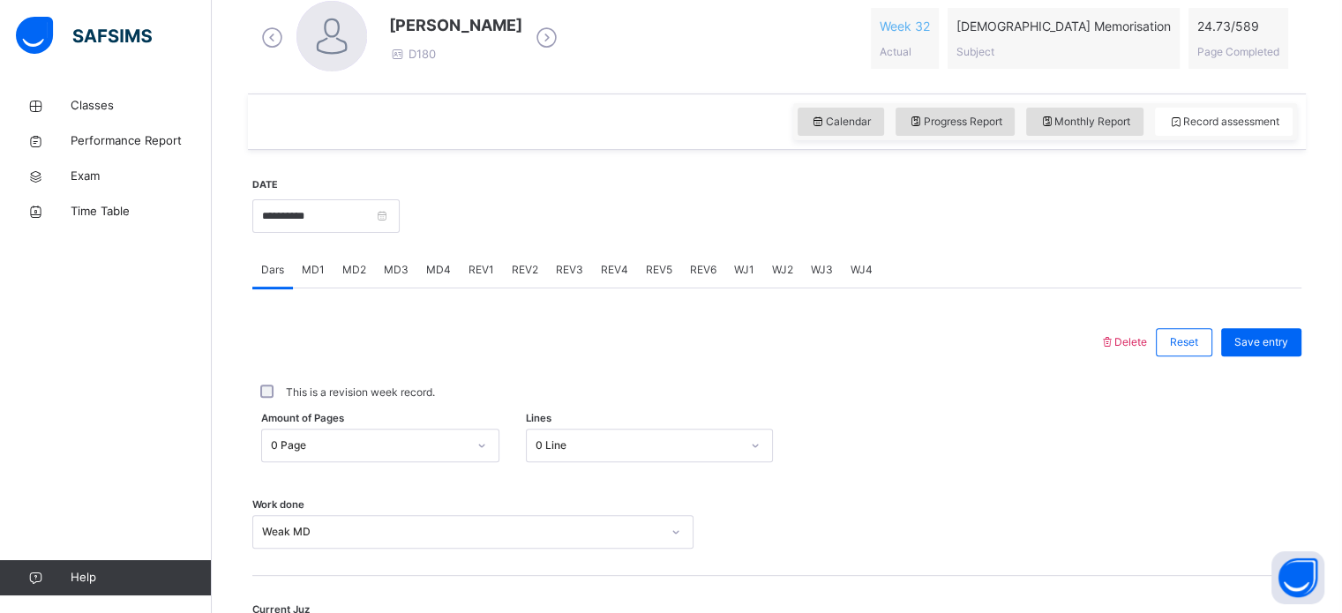
scroll to position [674, 0]
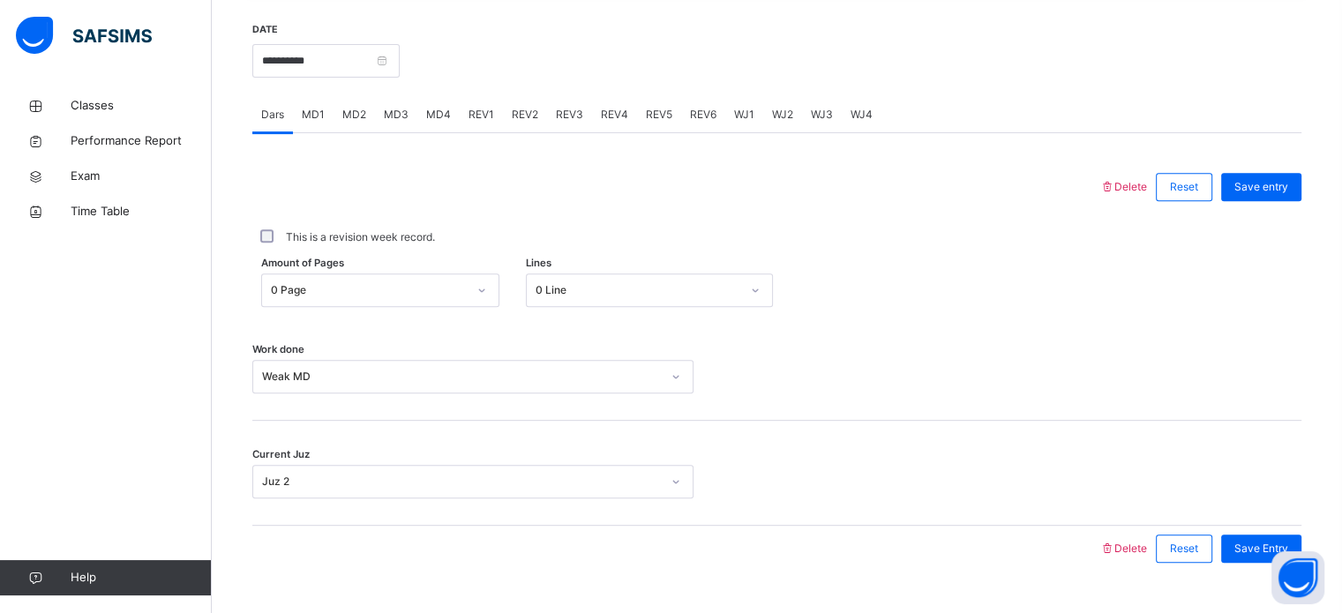
click at [319, 120] on span "MD1" at bounding box center [313, 115] width 23 height 16
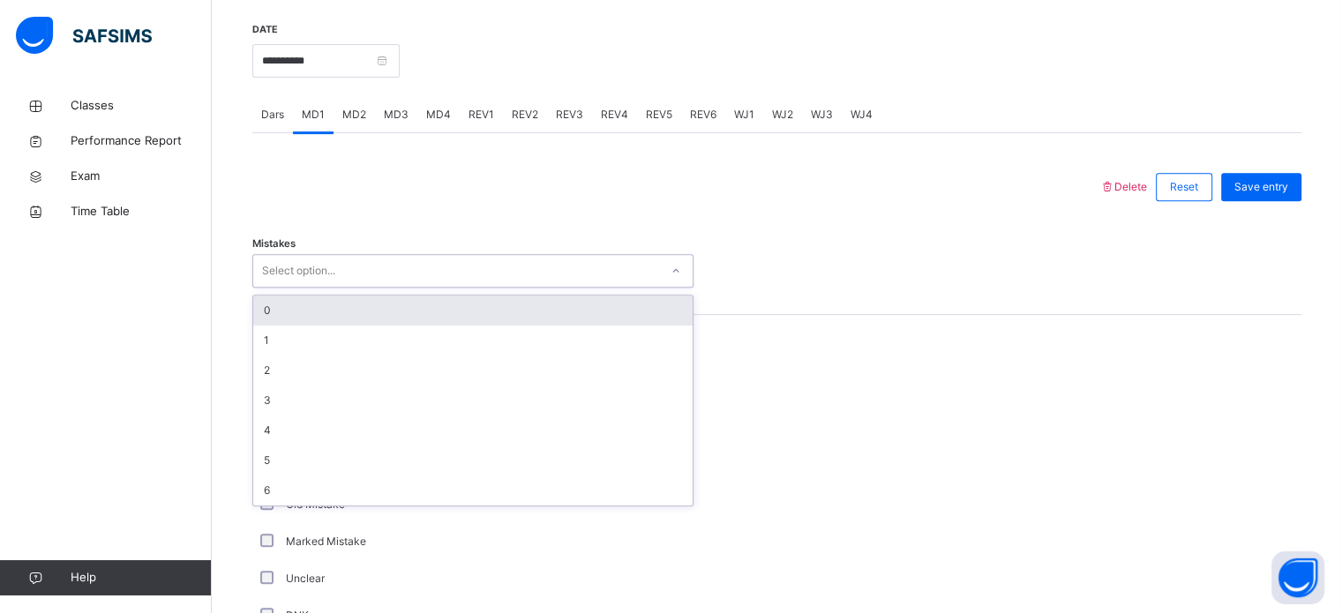
click at [313, 267] on div "Select option..." at bounding box center [298, 271] width 73 height 34
click at [314, 311] on div "0" at bounding box center [472, 311] width 439 height 30
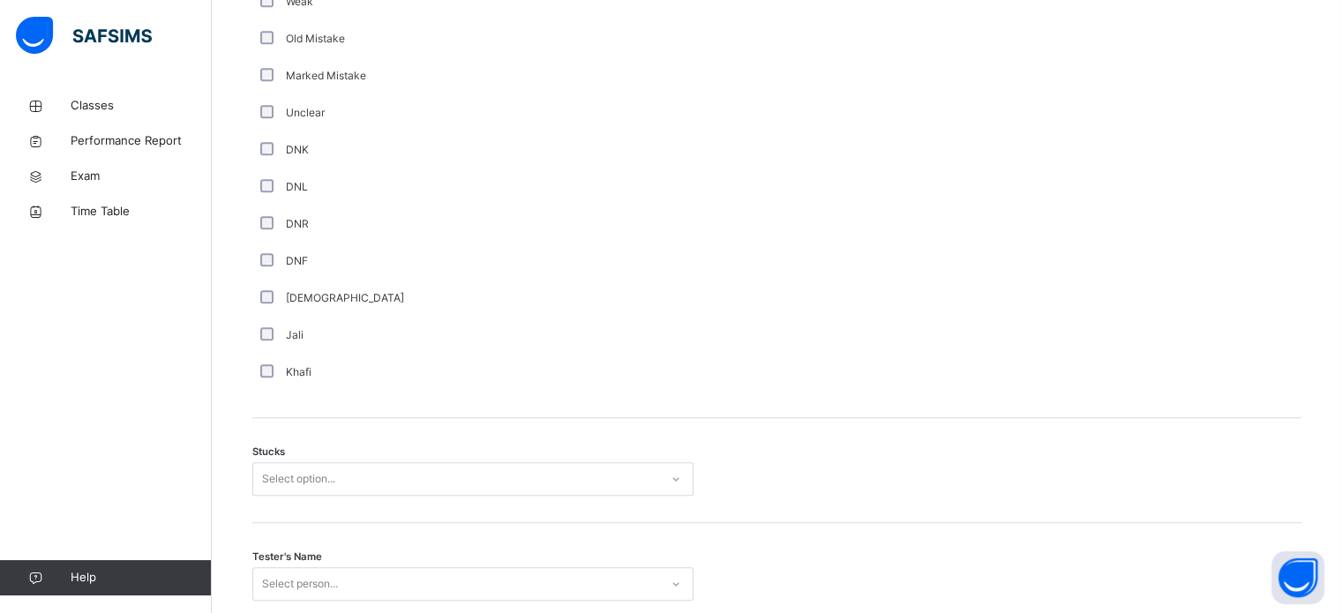
scroll to position [1336, 0]
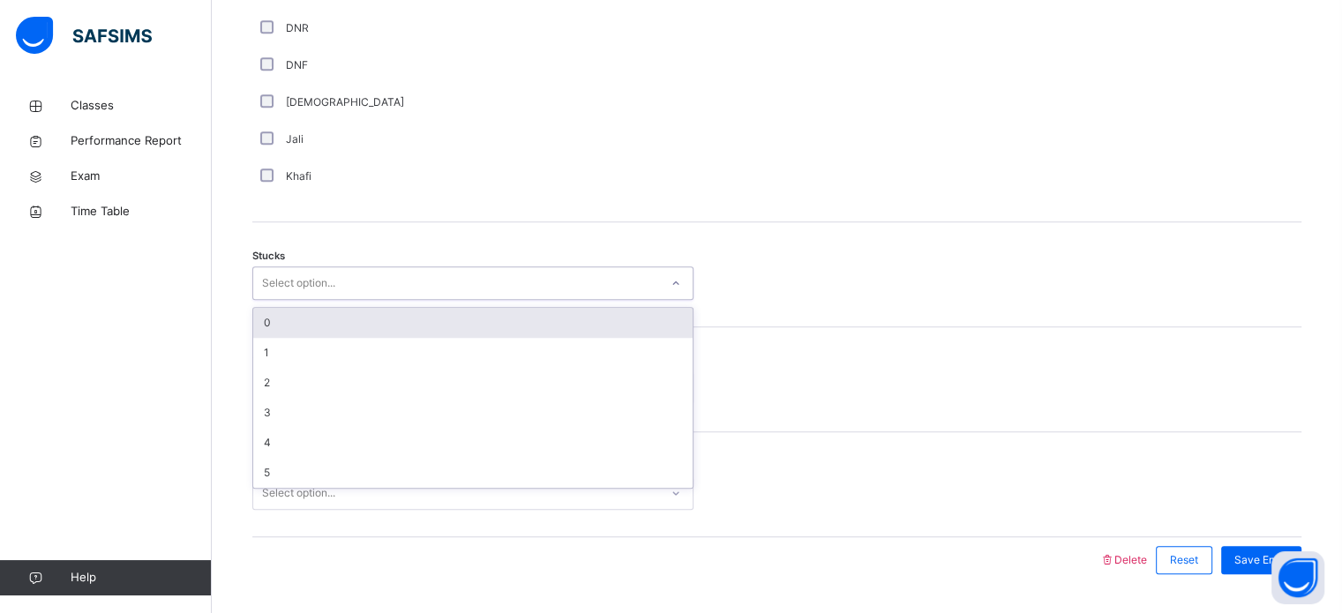
drag, startPoint x: 278, startPoint y: 282, endPoint x: 288, endPoint y: 323, distance: 41.7
click at [288, 300] on div "option 0 focused, 1 of 6. 6 results available. Use Up and Down to choose option…" at bounding box center [472, 283] width 441 height 34
click at [288, 323] on div "0" at bounding box center [472, 323] width 439 height 30
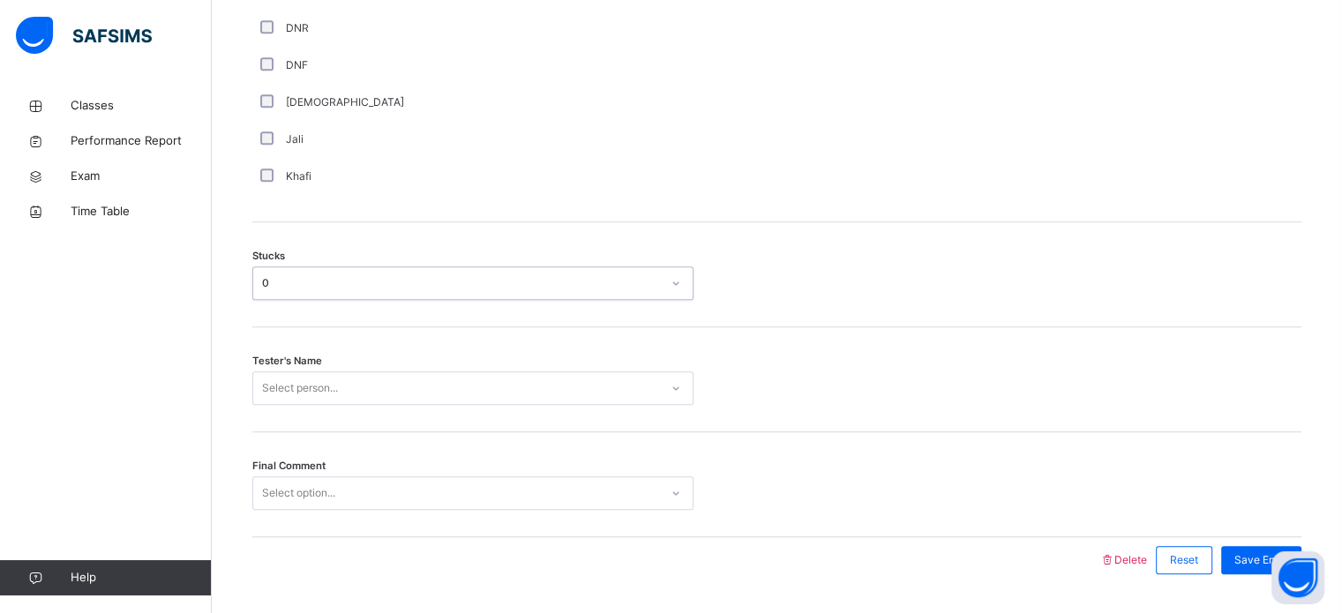
scroll to position [1384, 0]
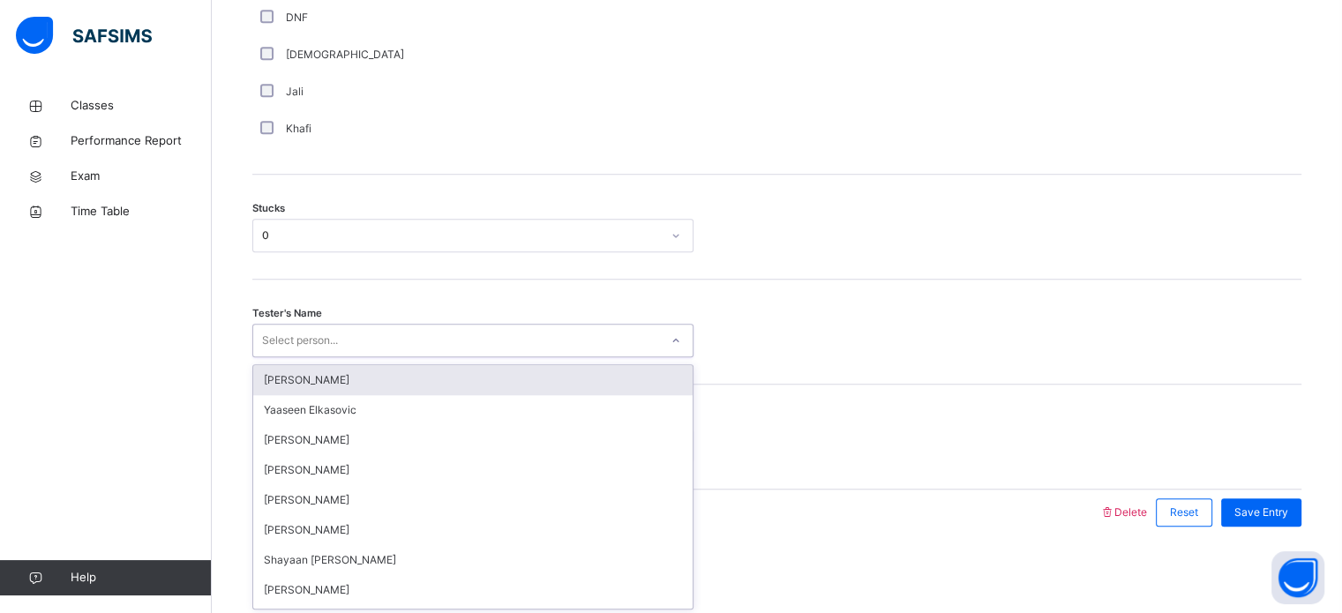
click at [291, 357] on div "option Jaabir Liu focused, 1 of 90. 90 results available. Use Up and Down to ch…" at bounding box center [472, 341] width 441 height 34
type input "***"
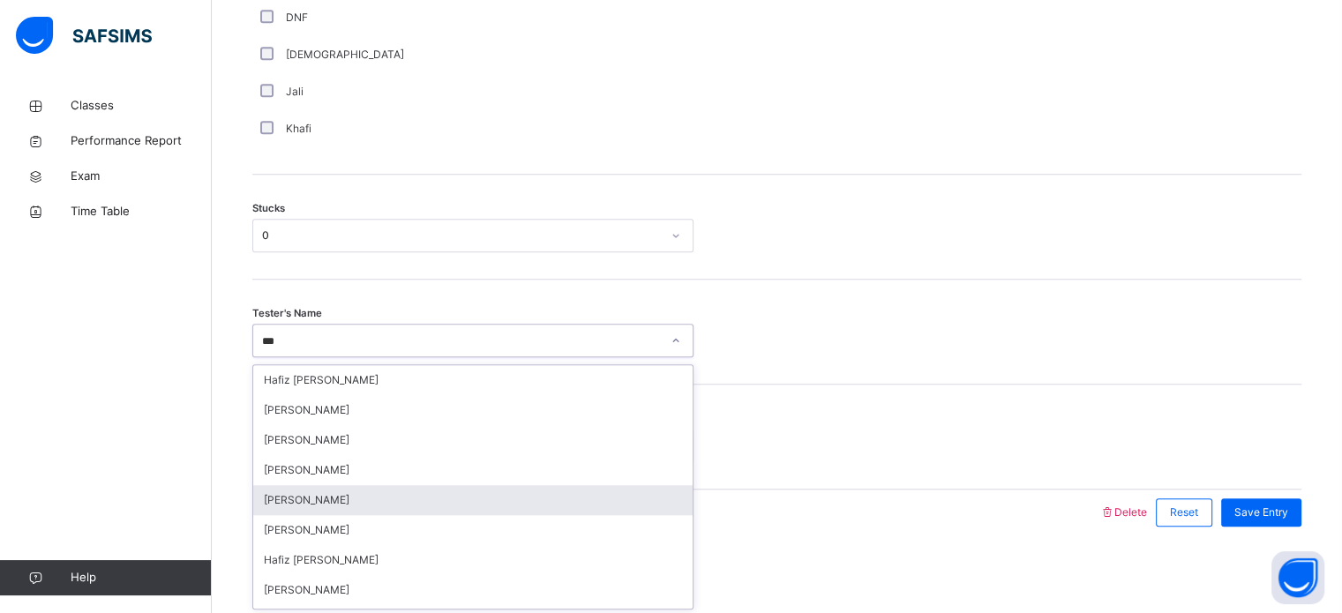
click at [334, 499] on div "Hafiz Ibrahim Ali" at bounding box center [472, 500] width 439 height 30
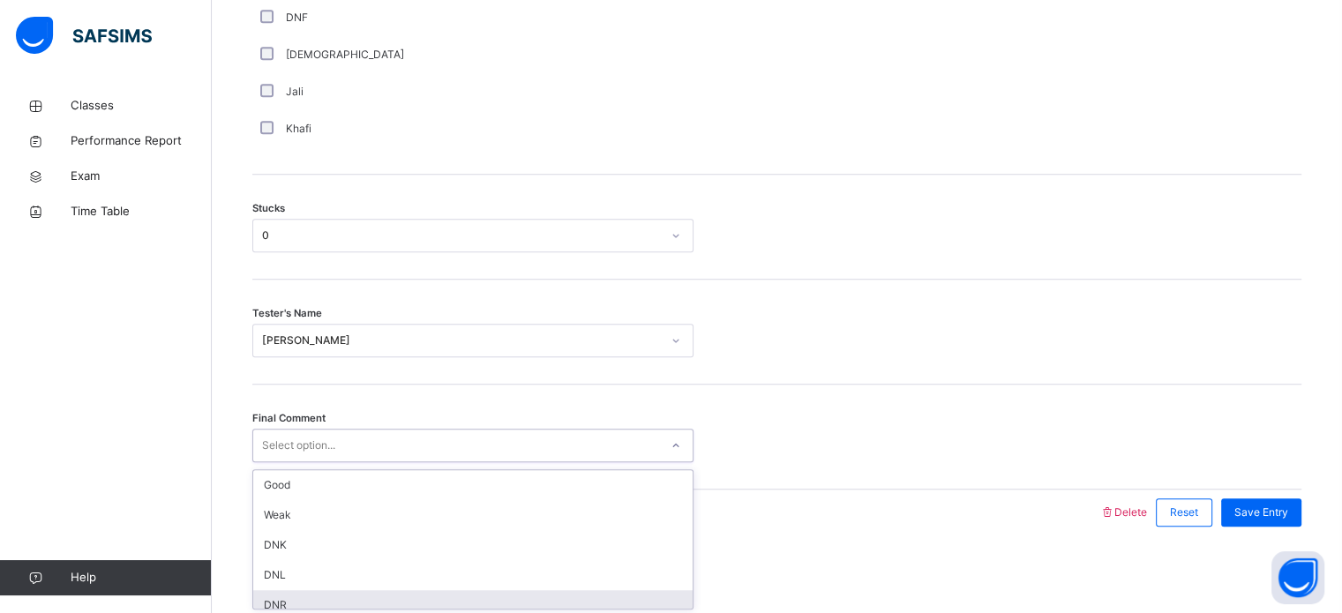
drag, startPoint x: 359, startPoint y: 444, endPoint x: 349, endPoint y: 592, distance: 148.6
click at [349, 462] on div "option DNR focused, 5 of 6. 6 results available. Use Up and Down to choose opti…" at bounding box center [472, 446] width 441 height 34
click at [349, 592] on div "DNR" at bounding box center [472, 605] width 439 height 30
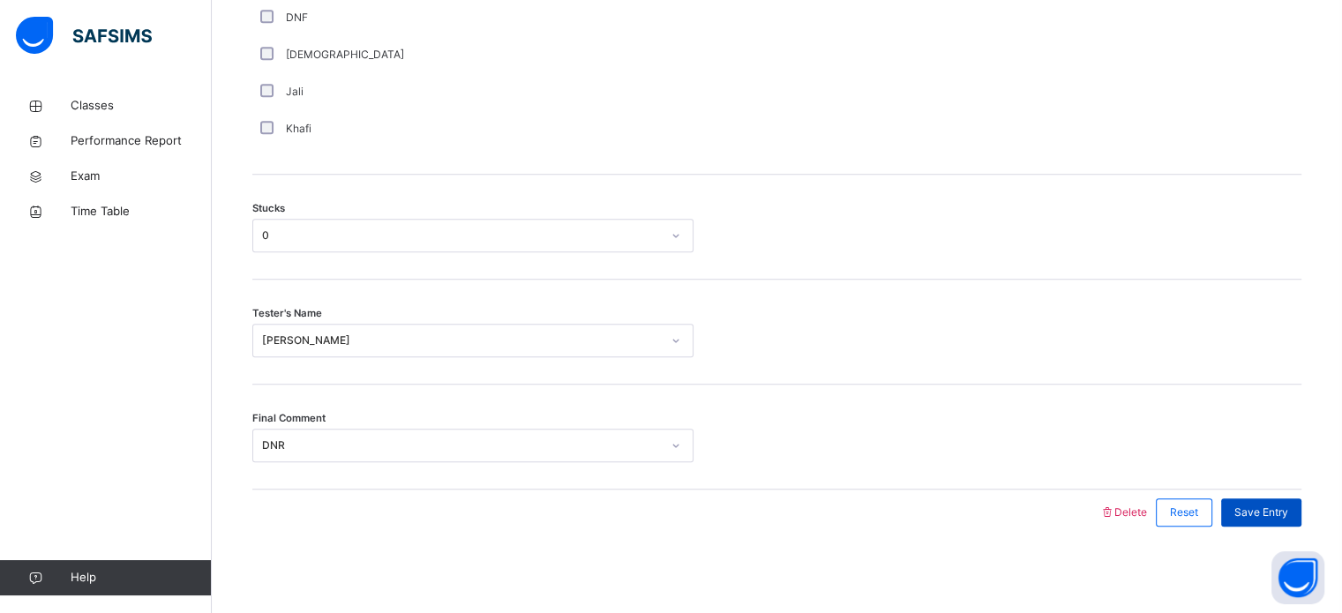
click at [1267, 516] on span "Save Entry" at bounding box center [1262, 513] width 54 height 16
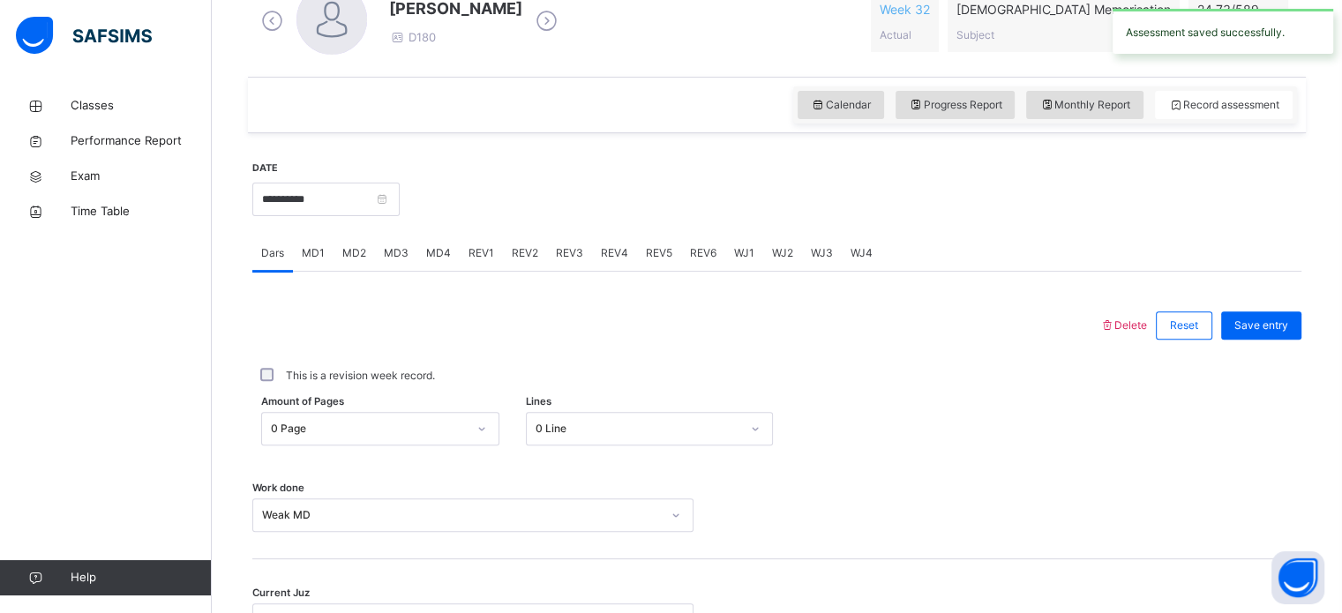
scroll to position [510, 0]
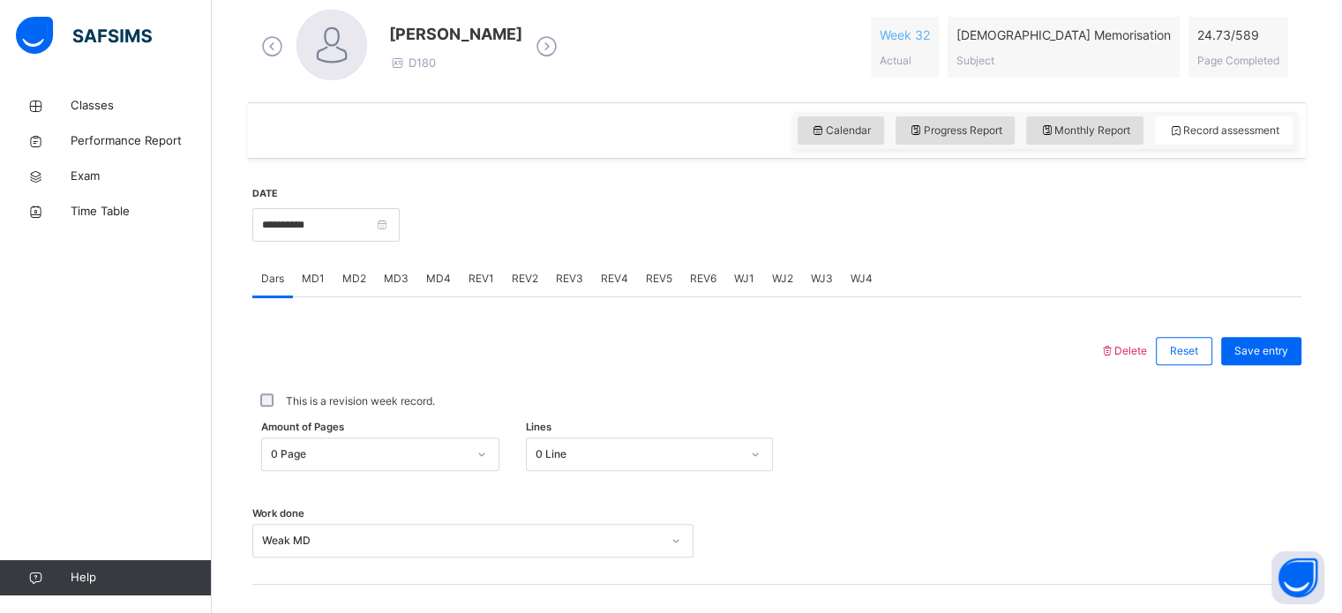
click at [437, 281] on span "MD4" at bounding box center [438, 279] width 25 height 16
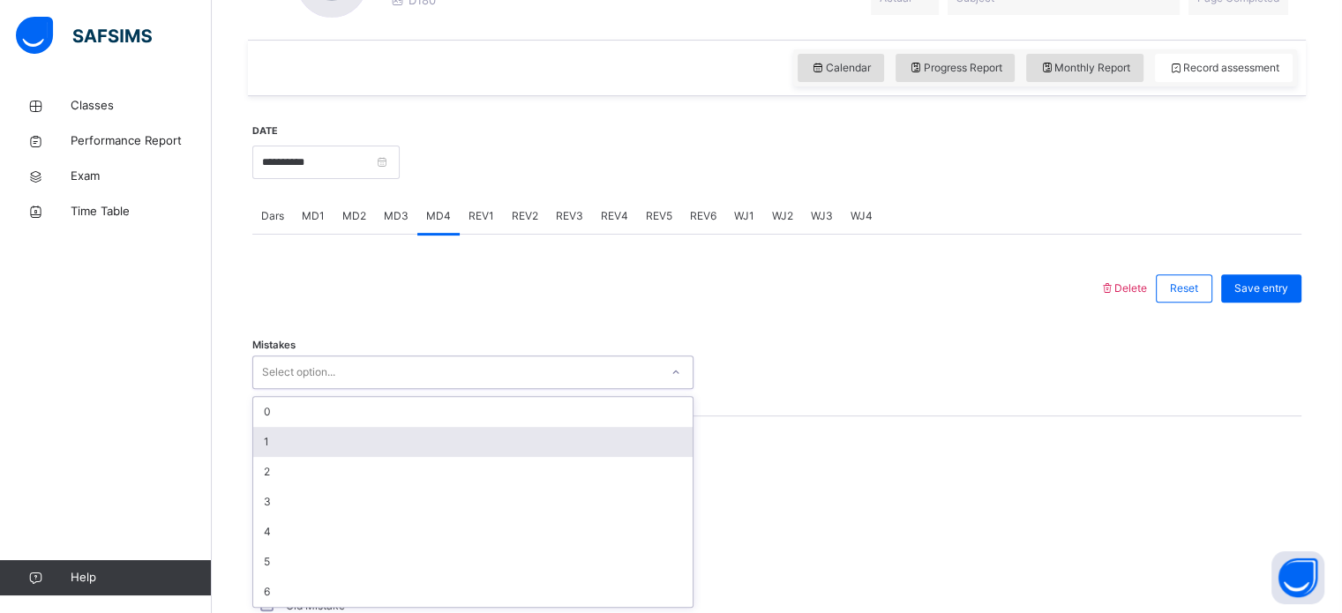
click at [357, 389] on div "option 1 focused, 2 of 7. 7 results available. Use Up and Down to choose option…" at bounding box center [472, 373] width 441 height 34
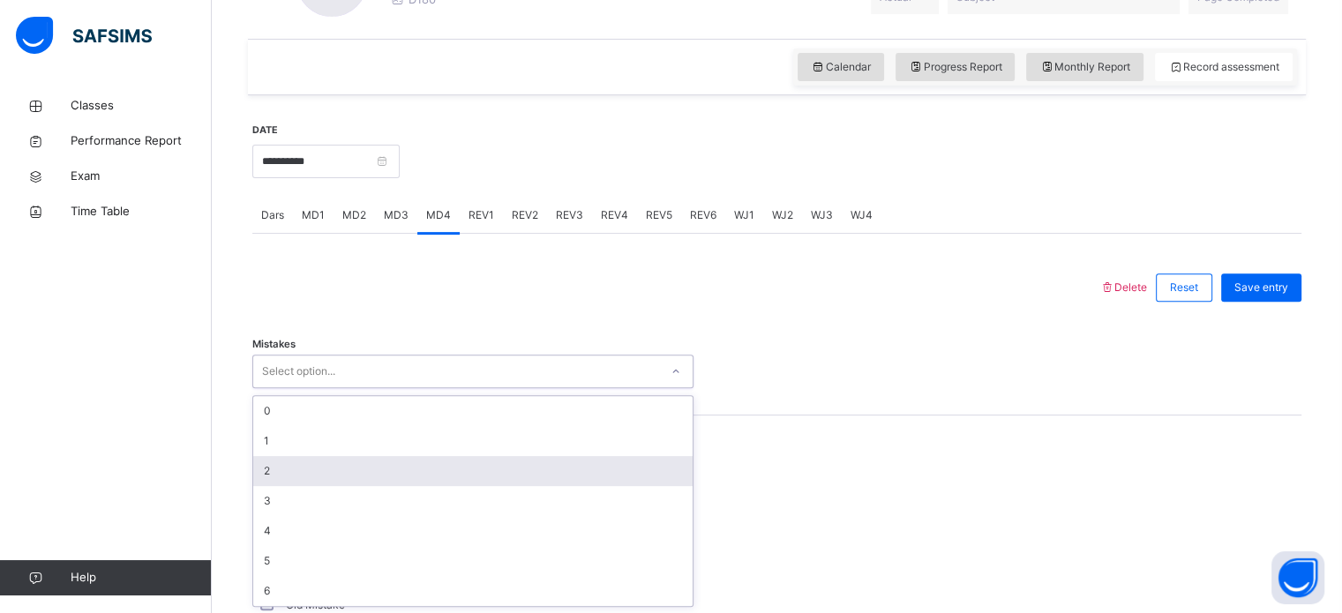
click at [316, 456] on div "2" at bounding box center [472, 471] width 439 height 30
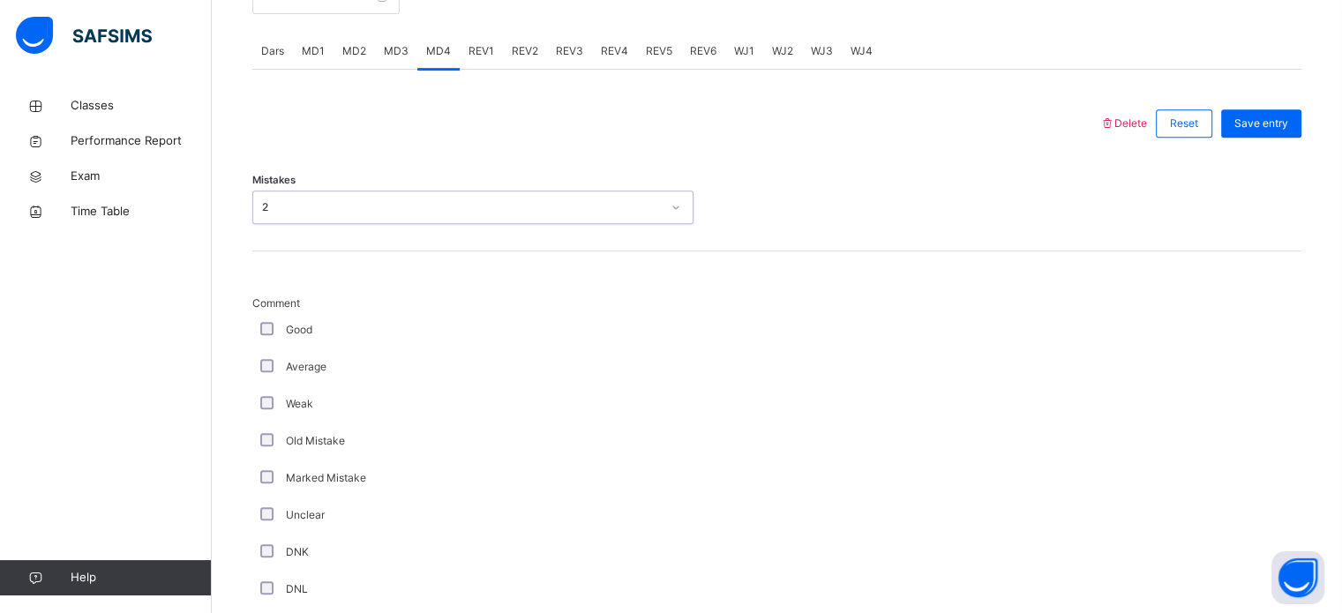
scroll to position [755, 0]
